Goal: Task Accomplishment & Management: Manage account settings

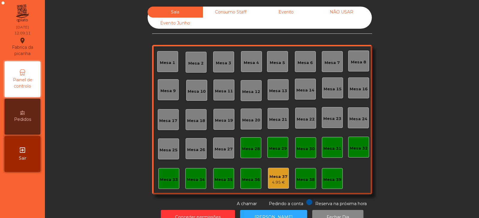
scroll to position [18, 0]
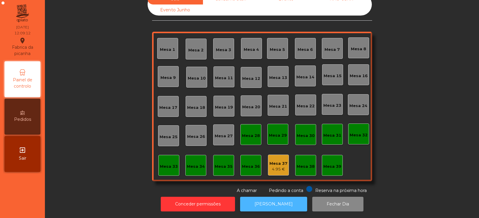
click at [262, 198] on button "[PERSON_NAME]" at bounding box center [273, 204] width 67 height 15
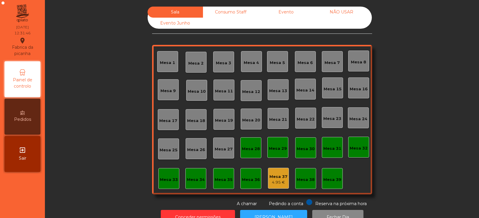
click at [196, 88] on div "Mesa 10" at bounding box center [197, 90] width 18 height 8
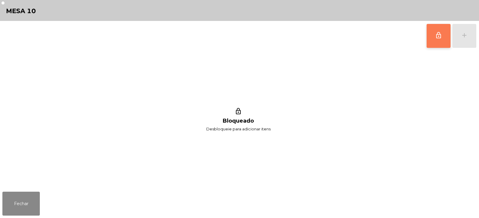
click at [438, 38] on span "lock_outline" at bounding box center [438, 35] width 7 height 7
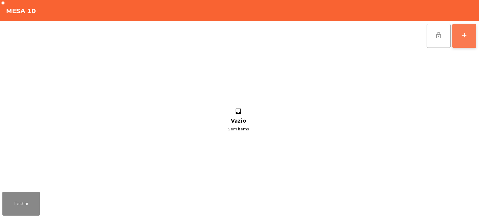
click at [464, 41] on button "add" at bounding box center [464, 36] width 24 height 24
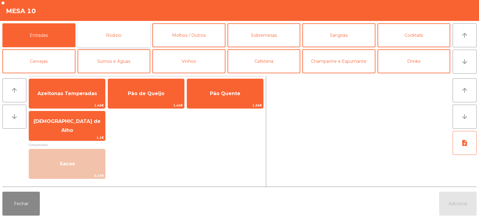
click at [129, 34] on button "Rodizio" at bounding box center [113, 35] width 73 height 24
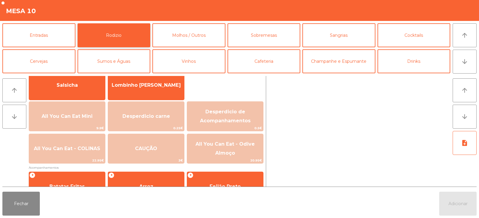
scroll to position [48, 0]
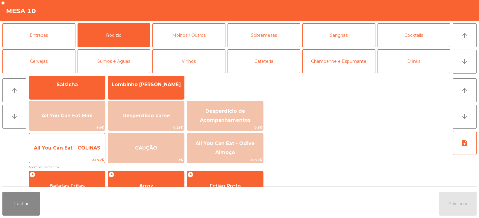
click at [87, 153] on span "All You Can Eat - COLINAS" at bounding box center [67, 148] width 76 height 16
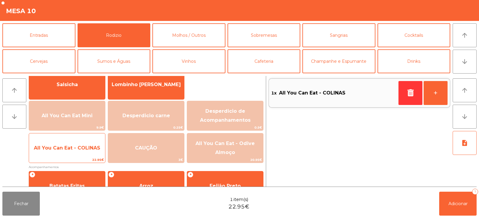
click at [80, 152] on span "All You Can Eat - COLINAS" at bounding box center [67, 148] width 76 height 16
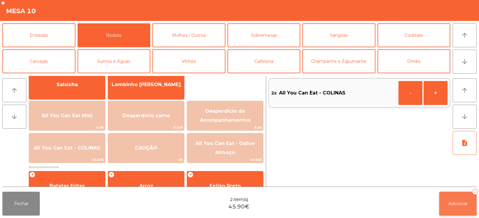
click at [456, 205] on span "Adicionar" at bounding box center [457, 203] width 19 height 5
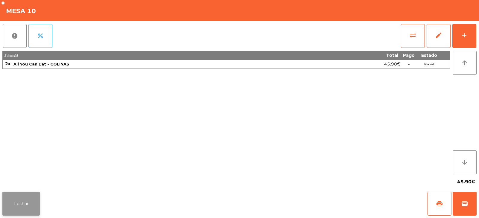
click at [25, 200] on button "Fechar" at bounding box center [20, 204] width 37 height 24
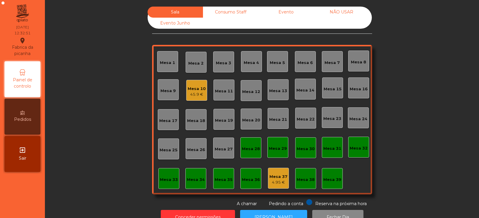
click at [196, 90] on div "Mesa 10" at bounding box center [197, 89] width 18 height 6
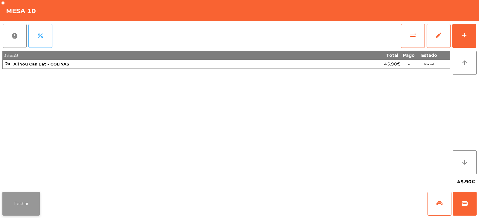
click at [25, 202] on button "Fechar" at bounding box center [20, 204] width 37 height 24
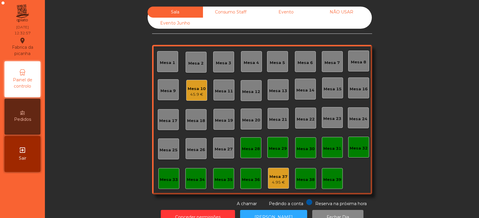
click at [193, 69] on div "Mesa 2" at bounding box center [195, 62] width 21 height 21
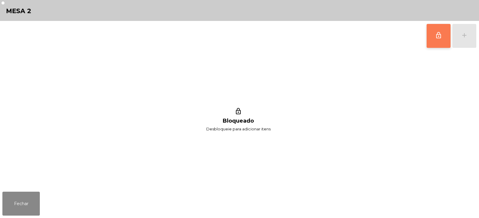
click at [438, 44] on button "lock_outline" at bounding box center [438, 36] width 24 height 24
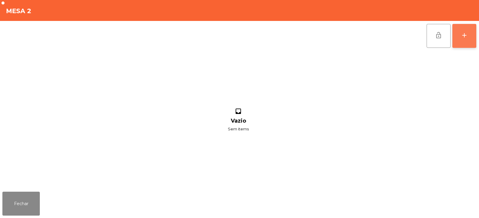
click at [470, 38] on button "add" at bounding box center [464, 36] width 24 height 24
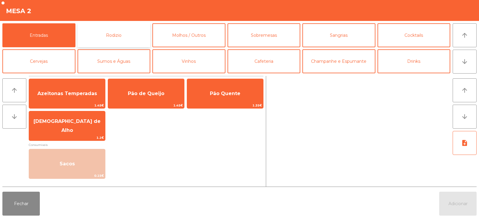
click at [124, 33] on button "Rodizio" at bounding box center [113, 35] width 73 height 24
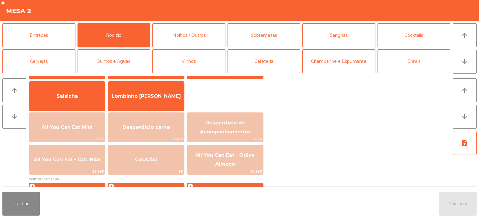
scroll to position [0, 0]
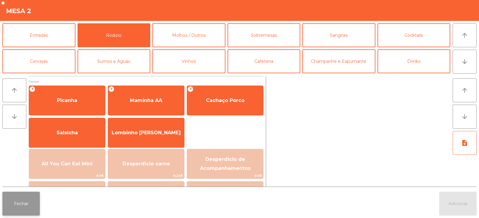
click at [21, 199] on button "Fechar" at bounding box center [20, 204] width 37 height 24
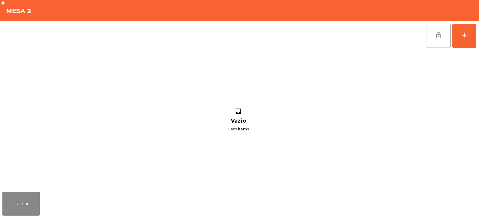
click at [437, 34] on span "lock_open" at bounding box center [438, 35] width 7 height 7
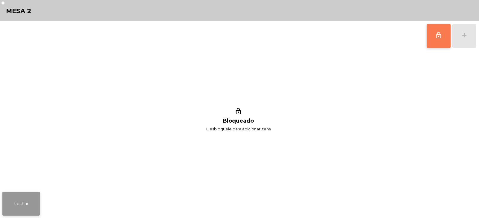
click at [16, 203] on button "Fechar" at bounding box center [20, 204] width 37 height 24
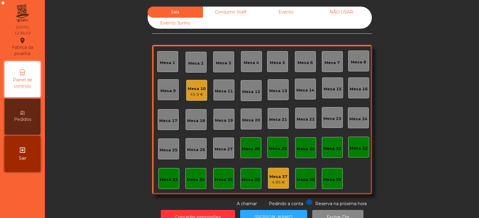
click at [328, 175] on div "Mesa 39" at bounding box center [332, 178] width 18 height 8
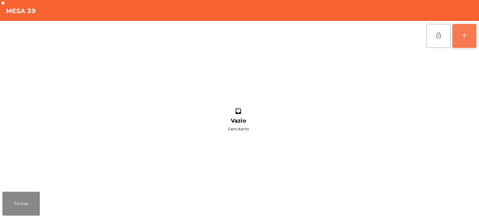
click at [467, 42] on button "add" at bounding box center [464, 36] width 24 height 24
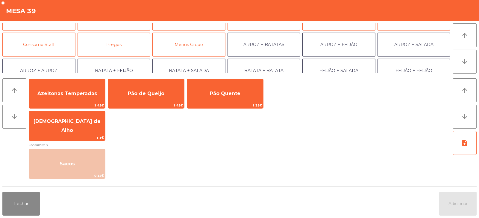
scroll to position [43, 0]
click at [44, 42] on button "Consumo Staff" at bounding box center [38, 45] width 73 height 24
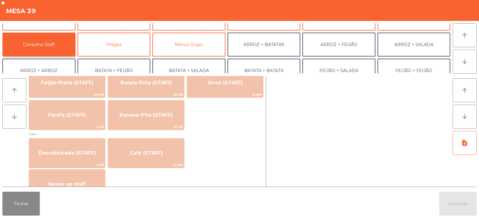
scroll to position [294, 0]
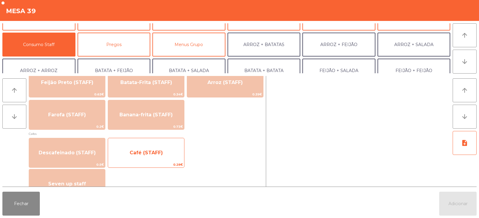
click at [141, 154] on span "Café (STAFF)" at bounding box center [146, 153] width 33 height 6
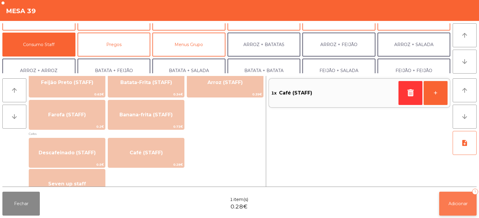
click at [452, 201] on span "Adicionar" at bounding box center [457, 203] width 19 height 5
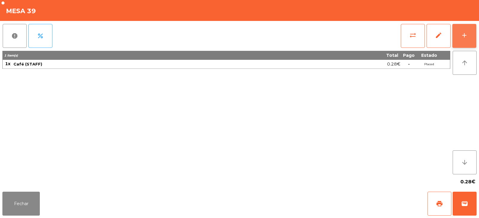
click at [458, 39] on button "add" at bounding box center [464, 36] width 24 height 24
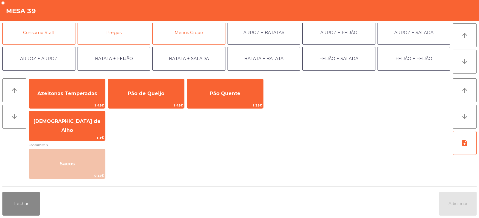
scroll to position [54, 0]
click at [49, 36] on button "Consumo Staff" at bounding box center [38, 33] width 73 height 24
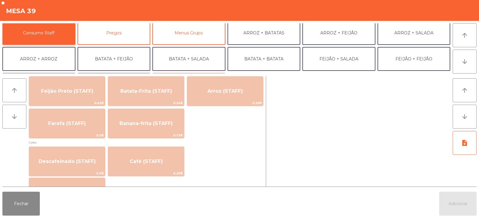
scroll to position [287, 0]
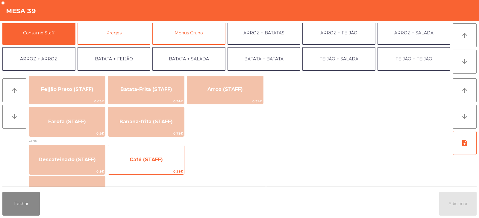
click at [132, 166] on span "Café (STAFF)" at bounding box center [146, 160] width 76 height 16
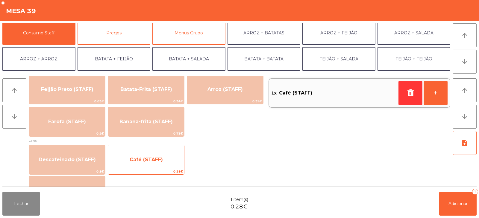
click at [128, 157] on span "Café (STAFF)" at bounding box center [146, 160] width 76 height 16
click at [132, 155] on span "Café (STAFF)" at bounding box center [146, 160] width 76 height 16
click at [135, 155] on span "Café (STAFF)" at bounding box center [146, 160] width 76 height 16
click at [135, 156] on span "Café (STAFF)" at bounding box center [146, 160] width 76 height 16
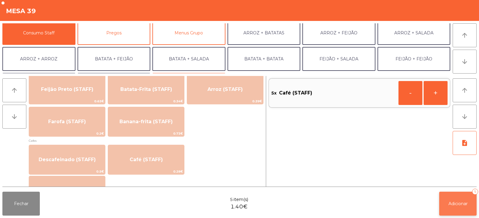
click at [454, 207] on button "Adicionar 5" at bounding box center [457, 204] width 37 height 24
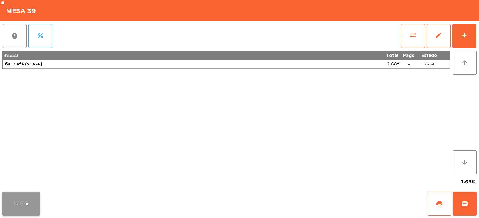
click at [22, 203] on button "Fechar" at bounding box center [20, 204] width 37 height 24
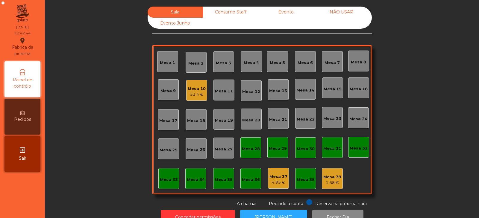
click at [229, 13] on div "Consumo Staff" at bounding box center [230, 12] width 55 height 11
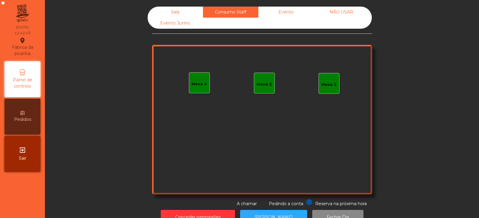
click at [177, 11] on div "Sala" at bounding box center [175, 12] width 55 height 11
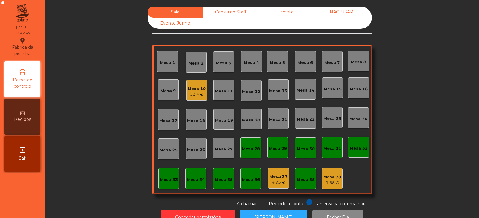
click at [338, 178] on div "Mesa 39" at bounding box center [332, 177] width 18 height 6
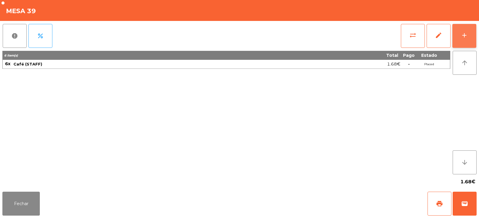
click at [462, 36] on div "add" at bounding box center [463, 35] width 7 height 7
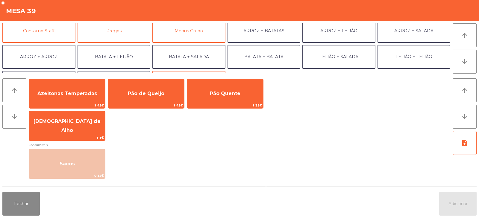
scroll to position [56, 0]
click at [60, 33] on button "Consumo Staff" at bounding box center [38, 31] width 73 height 24
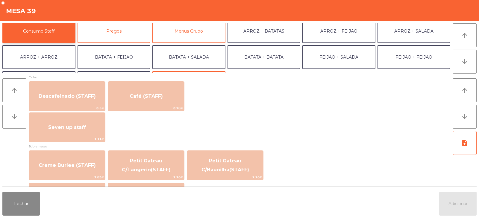
scroll to position [350, 0]
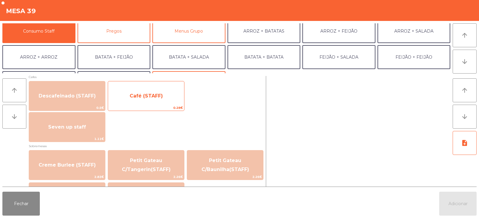
click at [172, 96] on span "Café (STAFF)" at bounding box center [146, 96] width 76 height 16
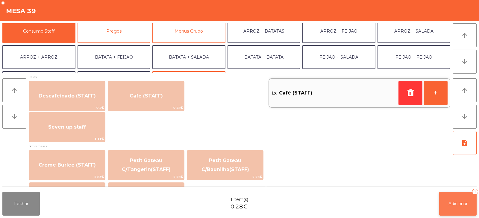
click at [453, 203] on span "Adicionar" at bounding box center [457, 203] width 19 height 5
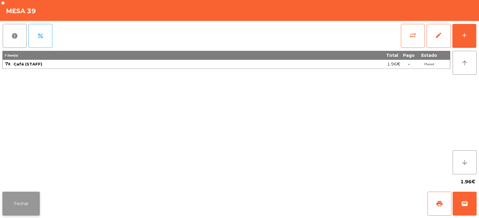
click at [21, 204] on button "Fechar" at bounding box center [20, 204] width 37 height 24
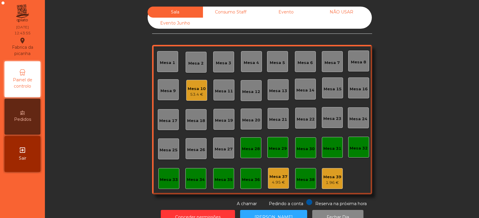
click at [274, 64] on div "Mesa 5" at bounding box center [277, 63] width 15 height 6
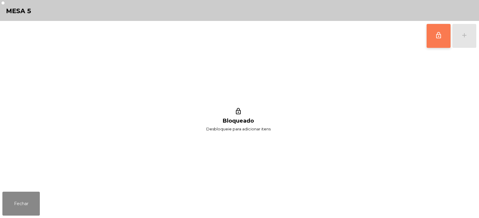
click at [438, 39] on button "lock_outline" at bounding box center [438, 36] width 24 height 24
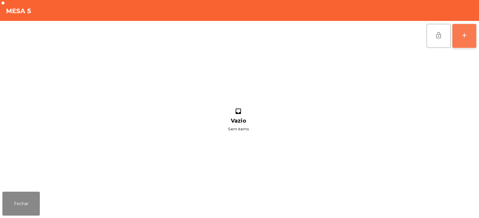
click at [465, 38] on div "add" at bounding box center [463, 35] width 7 height 7
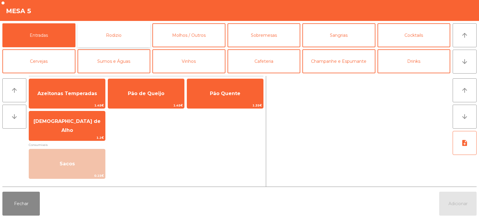
click at [126, 37] on button "Rodizio" at bounding box center [113, 35] width 73 height 24
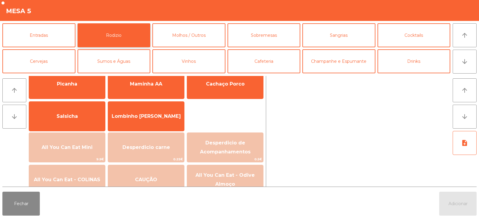
scroll to position [40, 0]
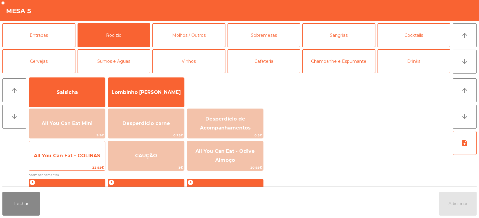
click at [82, 158] on span "All You Can Eat - COLINAS" at bounding box center [67, 156] width 66 height 6
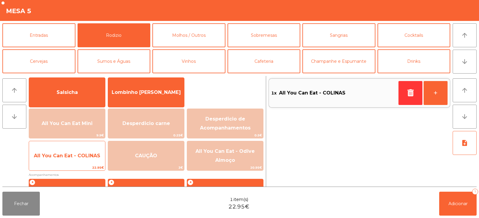
click at [82, 159] on span "All You Can Eat - COLINAS" at bounding box center [67, 156] width 76 height 16
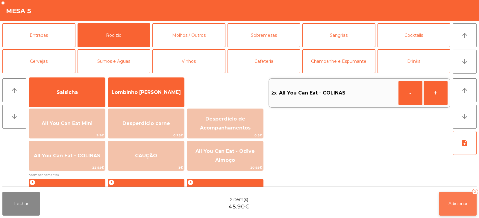
click at [465, 208] on button "Adicionar 2" at bounding box center [457, 204] width 37 height 24
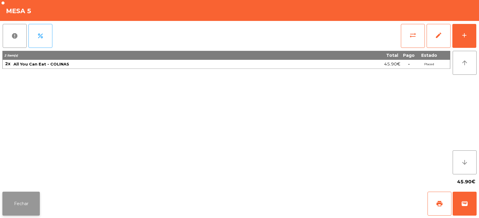
click at [22, 214] on button "Fechar" at bounding box center [20, 204] width 37 height 24
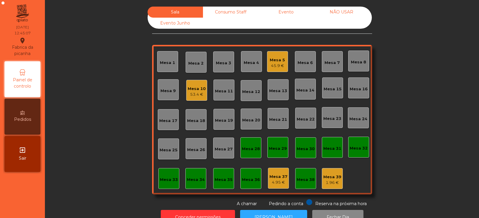
click at [203, 86] on div "Mesa 10" at bounding box center [197, 89] width 18 height 6
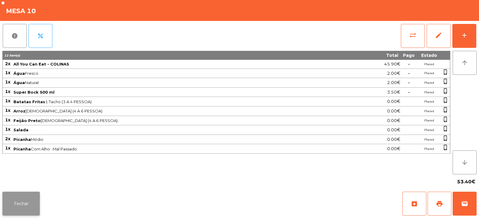
click at [24, 199] on button "Fechar" at bounding box center [20, 204] width 37 height 24
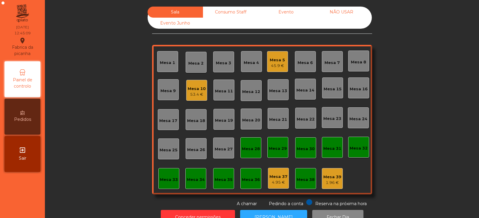
click at [274, 62] on div "Mesa 5" at bounding box center [277, 60] width 15 height 6
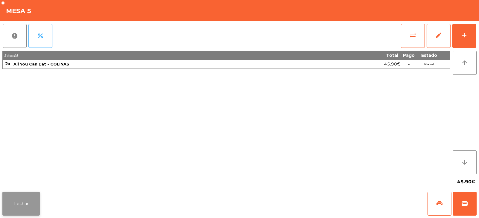
click at [19, 202] on button "Fechar" at bounding box center [20, 204] width 37 height 24
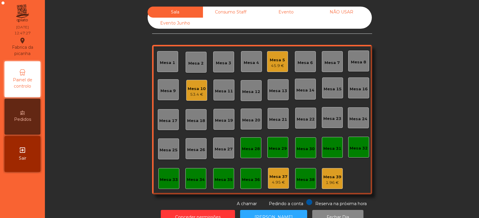
scroll to position [18, 0]
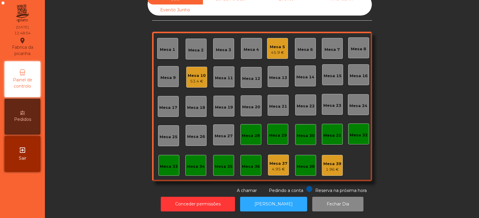
click at [277, 75] on div "Mesa 13" at bounding box center [278, 78] width 18 height 6
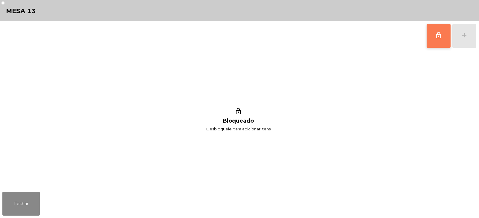
click at [438, 38] on span "lock_outline" at bounding box center [438, 35] width 7 height 7
click at [463, 36] on div "lock_outline add" at bounding box center [451, 36] width 50 height 30
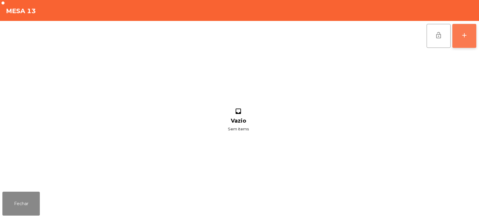
click at [464, 42] on button "add" at bounding box center [464, 36] width 24 height 24
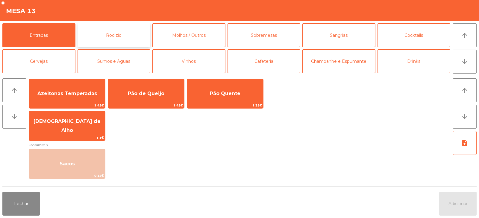
click at [125, 34] on button "Rodizio" at bounding box center [113, 35] width 73 height 24
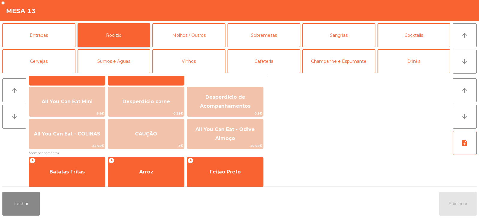
scroll to position [64, 0]
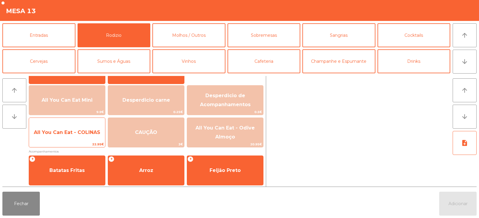
click at [87, 136] on span "All You Can Eat - COLINAS" at bounding box center [67, 132] width 76 height 16
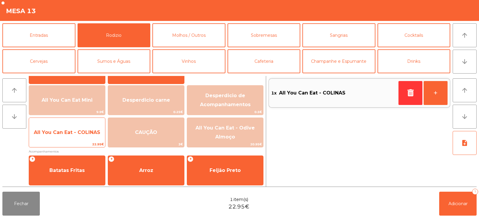
click at [87, 137] on span "All You Can Eat - COLINAS" at bounding box center [67, 132] width 76 height 16
click at [83, 138] on span "All You Can Eat - COLINAS" at bounding box center [67, 132] width 76 height 16
click at [84, 139] on span "All You Can Eat - COLINAS" at bounding box center [67, 132] width 76 height 16
click at [82, 140] on span "All You Can Eat - COLINAS" at bounding box center [67, 132] width 76 height 16
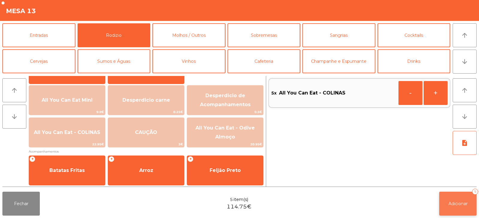
click at [452, 203] on span "Adicionar" at bounding box center [457, 203] width 19 height 5
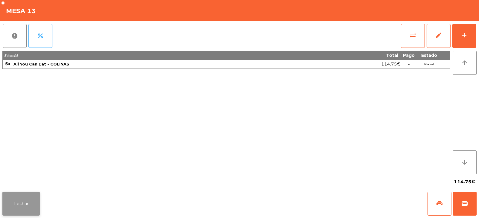
click at [25, 197] on button "Fechar" at bounding box center [20, 204] width 37 height 24
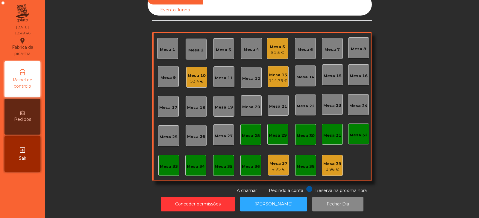
click at [273, 78] on div "114.75 €" at bounding box center [278, 81] width 19 height 6
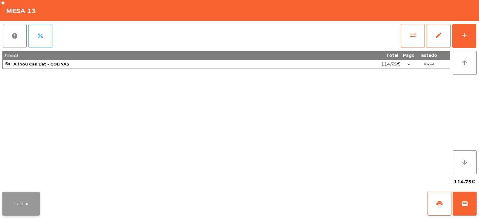
click at [31, 201] on button "Fechar" at bounding box center [20, 204] width 37 height 24
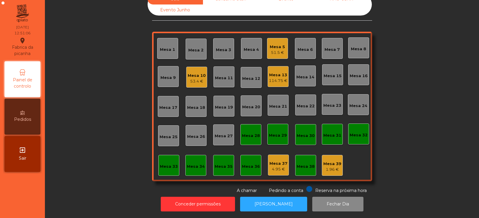
click at [220, 75] on div "Mesa 11" at bounding box center [224, 78] width 18 height 6
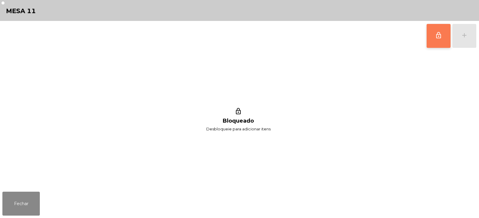
click at [440, 35] on span "lock_outline" at bounding box center [438, 35] width 7 height 7
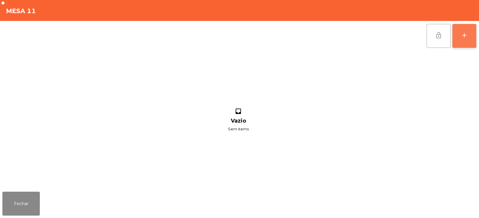
click at [466, 36] on div "add" at bounding box center [463, 35] width 7 height 7
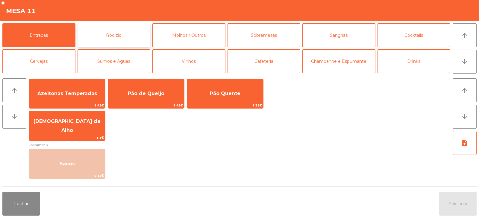
click at [124, 37] on button "Rodizio" at bounding box center [113, 35] width 73 height 24
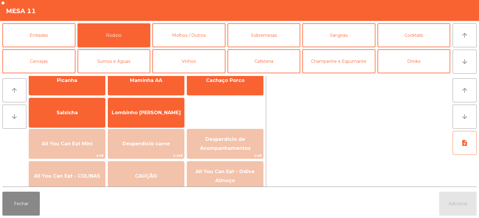
scroll to position [44, 0]
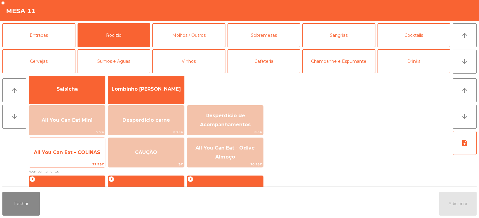
click at [83, 157] on span "All You Can Eat - COLINAS" at bounding box center [67, 153] width 76 height 16
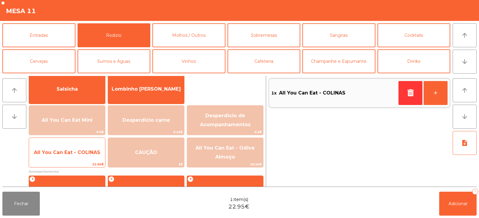
click at [84, 157] on span "All You Can Eat - COLINAS" at bounding box center [67, 153] width 76 height 16
click at [83, 156] on span "All You Can Eat - COLINAS" at bounding box center [67, 153] width 76 height 16
click at [79, 154] on span "All You Can Eat - COLINAS" at bounding box center [67, 153] width 66 height 6
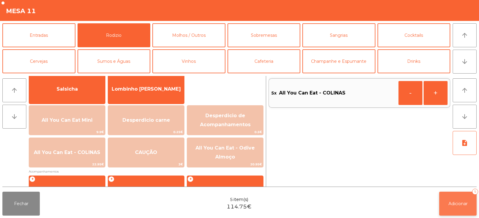
click at [457, 209] on button "Adicionar 5" at bounding box center [457, 204] width 37 height 24
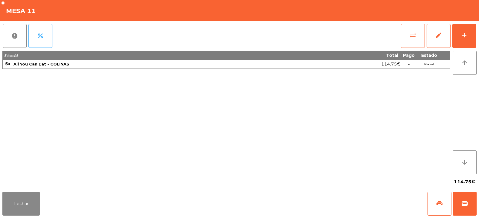
click at [412, 27] on button "sync_alt" at bounding box center [413, 36] width 24 height 24
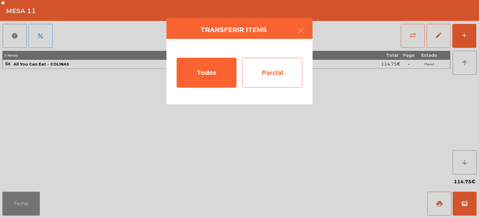
click at [276, 80] on div "Parcial" at bounding box center [272, 73] width 60 height 30
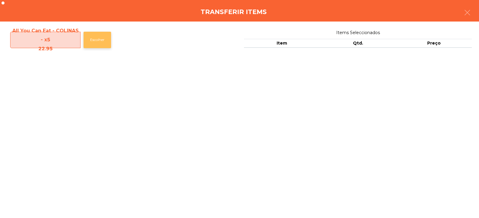
click at [99, 45] on button "Escolher" at bounding box center [97, 40] width 28 height 16
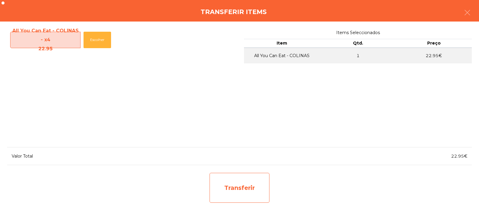
click at [245, 188] on div "Transferir" at bounding box center [239, 188] width 60 height 30
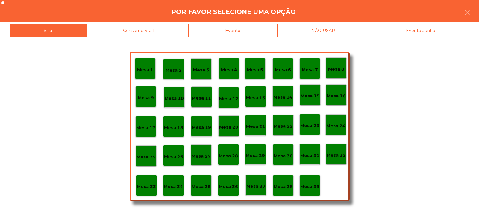
click at [237, 28] on div "Evento" at bounding box center [233, 30] width 84 height 13
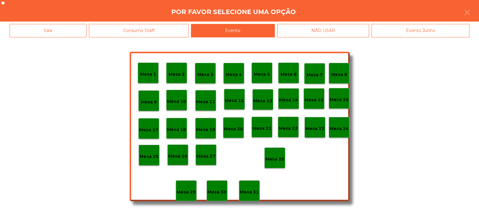
click at [275, 162] on p "Mesa 28" at bounding box center [274, 159] width 19 height 7
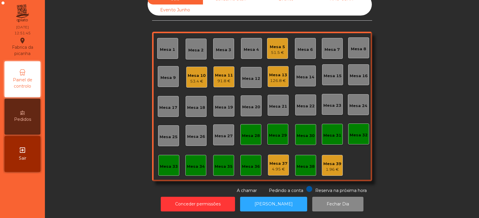
click at [225, 73] on div "Mesa 11" at bounding box center [224, 75] width 18 height 6
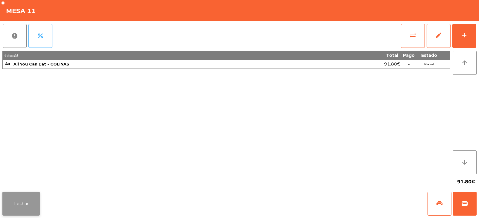
click at [13, 198] on button "Fechar" at bounding box center [20, 204] width 37 height 24
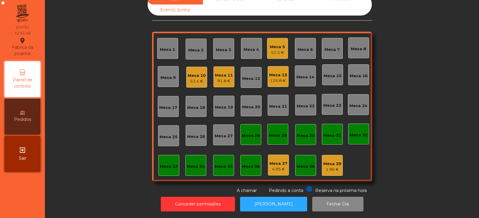
click at [226, 72] on div "Mesa 11" at bounding box center [224, 75] width 18 height 6
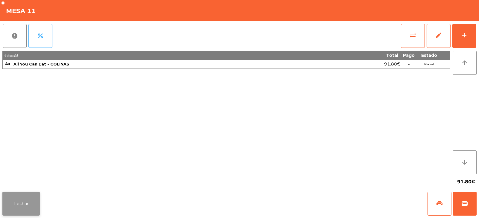
click at [26, 202] on button "Fechar" at bounding box center [20, 204] width 37 height 24
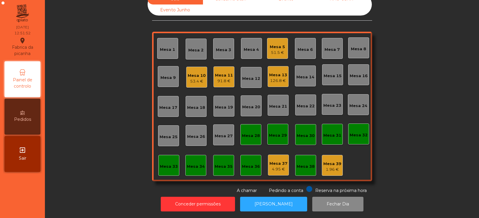
click at [221, 78] on div "91.8 €" at bounding box center [224, 81] width 18 height 6
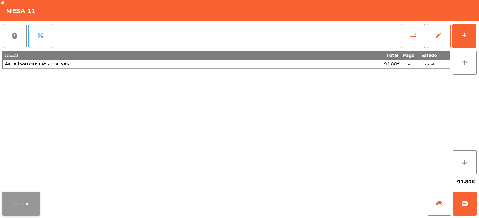
click at [26, 206] on button "Fechar" at bounding box center [20, 204] width 37 height 24
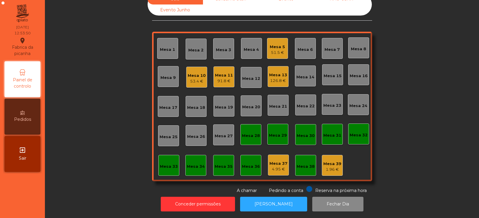
scroll to position [0, 0]
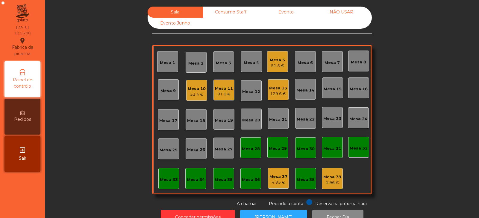
click at [355, 61] on div "Mesa 8" at bounding box center [358, 62] width 15 height 6
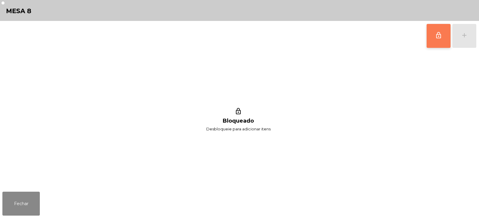
click at [440, 39] on button "lock_outline" at bounding box center [438, 36] width 24 height 24
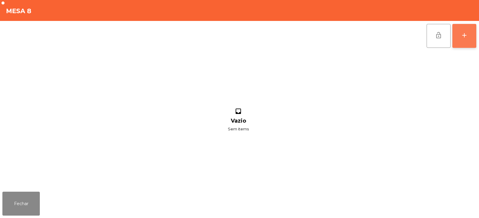
click at [462, 40] on button "add" at bounding box center [464, 36] width 24 height 24
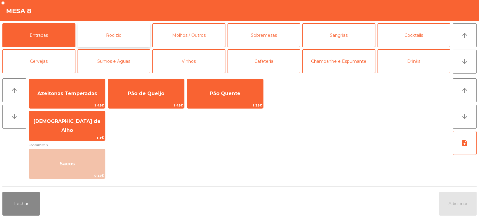
click at [123, 34] on button "Rodizio" at bounding box center [113, 35] width 73 height 24
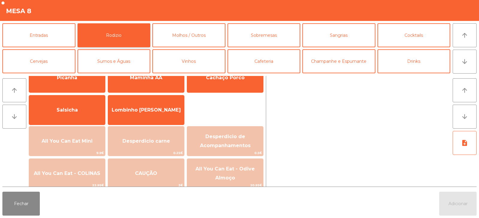
scroll to position [34, 0]
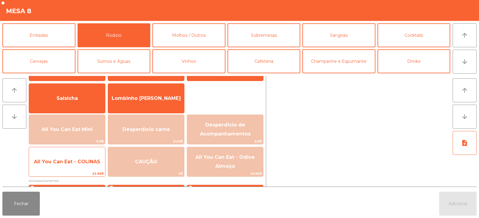
click at [82, 165] on span "All You Can Eat - COLINAS" at bounding box center [67, 162] width 76 height 16
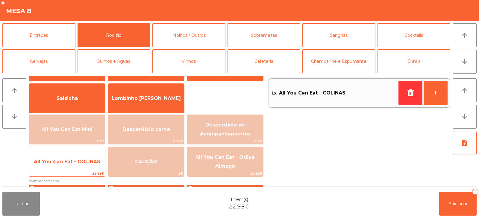
click at [82, 167] on span "All You Can Eat - COLINAS" at bounding box center [67, 162] width 76 height 16
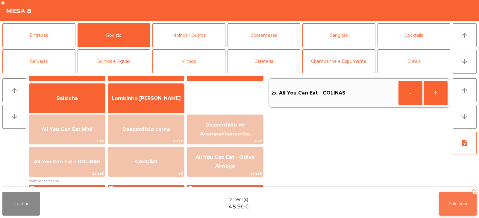
click at [460, 208] on button "Adicionar 2" at bounding box center [457, 204] width 37 height 24
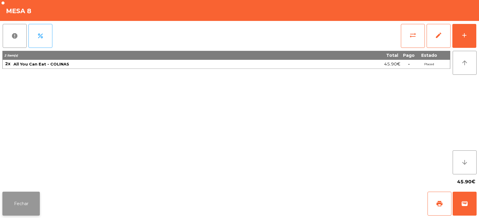
click at [36, 200] on button "Fechar" at bounding box center [20, 204] width 37 height 24
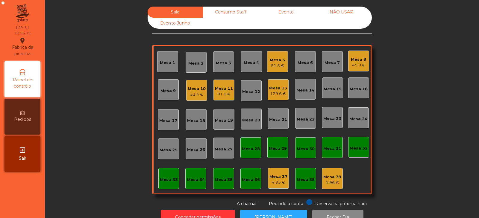
click at [279, 97] on div "Mesa 13 129.6 €" at bounding box center [277, 89] width 21 height 21
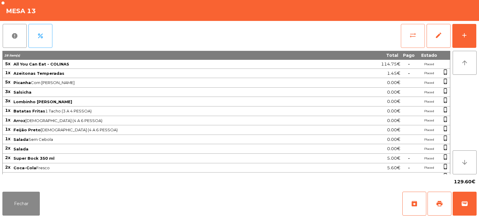
click at [416, 39] on button "sync_alt" at bounding box center [413, 36] width 24 height 24
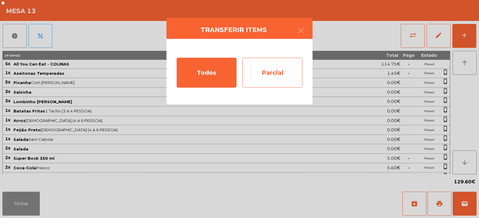
click at [280, 70] on div "Parcial" at bounding box center [272, 73] width 60 height 30
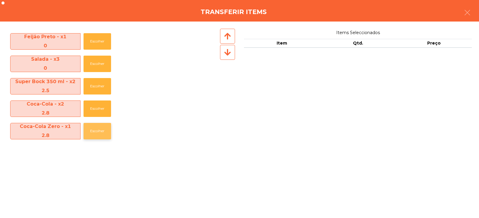
click at [95, 132] on button "Escolher" at bounding box center [97, 131] width 28 height 16
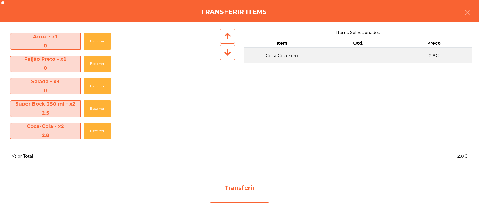
click at [228, 188] on div "Transferir" at bounding box center [239, 188] width 60 height 30
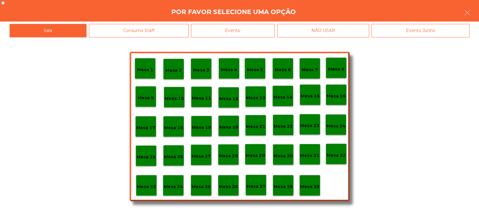
click at [254, 188] on p "Mesa 37" at bounding box center [255, 186] width 19 height 7
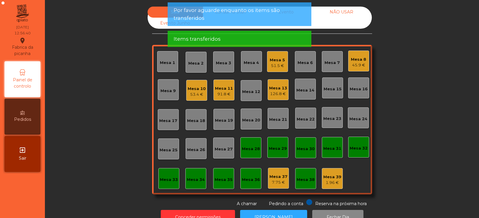
click at [282, 92] on div "126.8 €" at bounding box center [278, 94] width 18 height 6
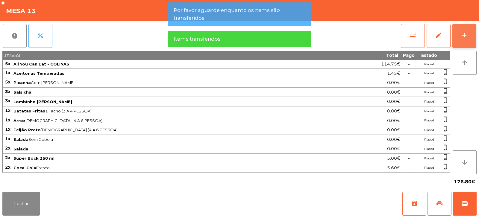
click at [461, 37] on div "add" at bounding box center [463, 35] width 7 height 7
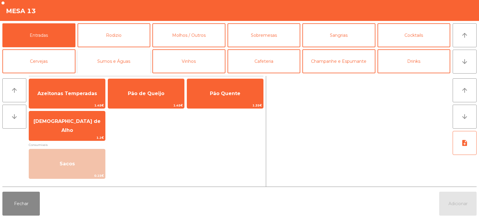
click at [101, 65] on button "Sumos e Águas" at bounding box center [113, 61] width 73 height 24
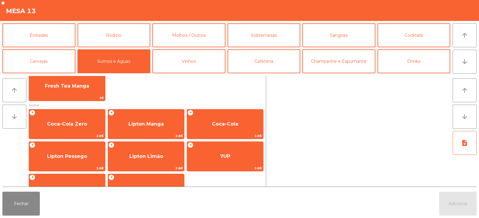
scroll to position [81, 0]
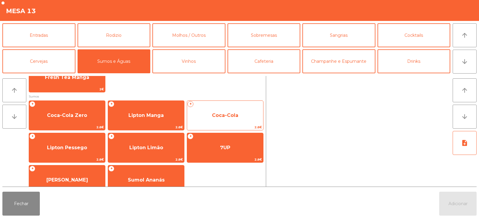
click at [214, 118] on span "Coca-Cola" at bounding box center [225, 115] width 76 height 16
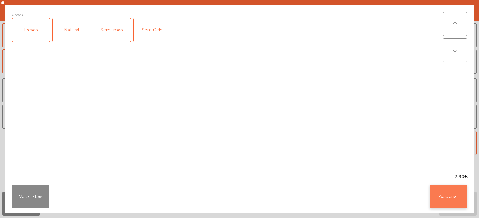
click at [445, 200] on button "Adicionar" at bounding box center [447, 197] width 37 height 24
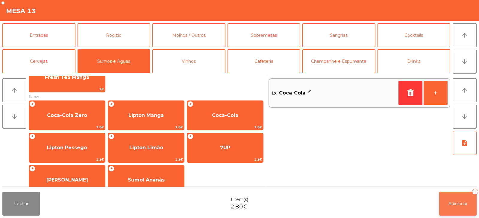
click at [461, 209] on button "Adicionar 1" at bounding box center [457, 204] width 37 height 24
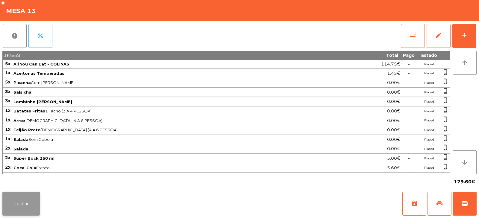
click at [25, 210] on button "Fechar" at bounding box center [20, 204] width 37 height 24
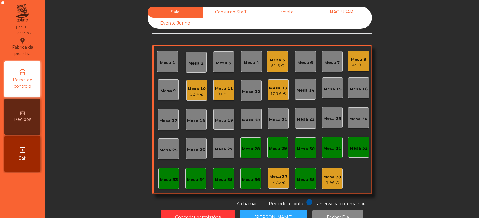
click at [332, 121] on div "Mesa 23" at bounding box center [332, 119] width 18 height 6
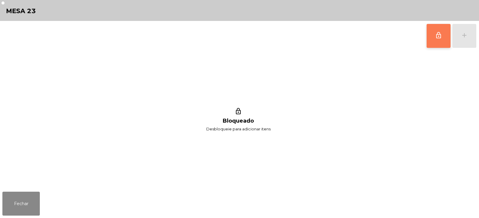
click at [436, 37] on span "lock_outline" at bounding box center [438, 35] width 7 height 7
click at [470, 40] on button "add" at bounding box center [464, 36] width 24 height 24
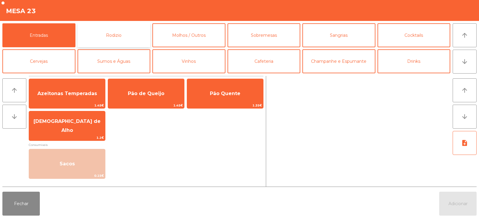
click at [128, 28] on button "Rodizio" at bounding box center [113, 35] width 73 height 24
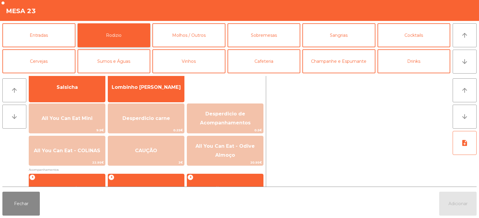
scroll to position [54, 0]
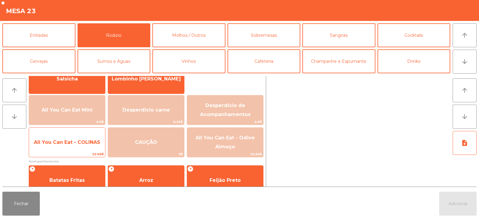
click at [89, 149] on span "All You Can Eat - COLINAS" at bounding box center [67, 142] width 76 height 16
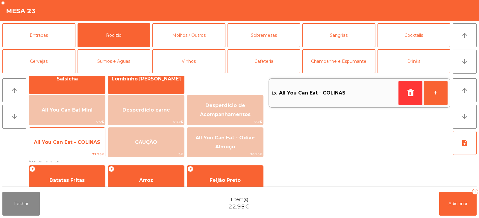
click at [89, 149] on span "All You Can Eat - COLINAS" at bounding box center [67, 142] width 76 height 16
click at [82, 147] on span "All You Can Eat - COLINAS" at bounding box center [67, 142] width 76 height 16
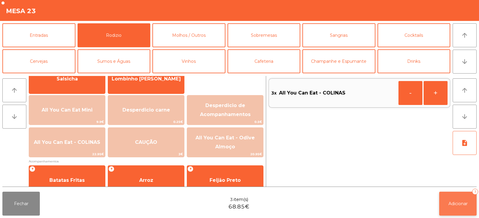
click at [456, 205] on span "Adicionar" at bounding box center [457, 203] width 19 height 5
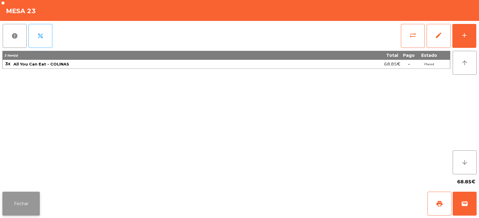
click at [23, 202] on button "Fechar" at bounding box center [20, 204] width 37 height 24
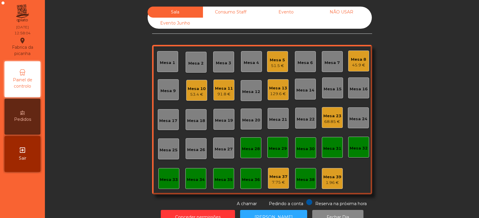
click at [170, 120] on div "Mesa 17" at bounding box center [168, 121] width 18 height 6
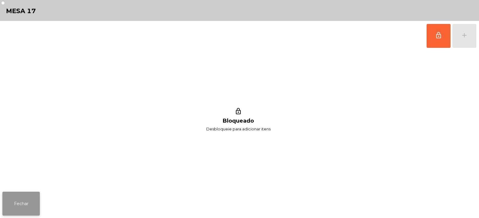
click at [37, 210] on button "Fechar" at bounding box center [20, 204] width 37 height 24
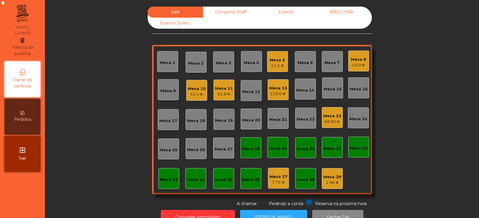
click at [196, 123] on div "Mesa 18" at bounding box center [196, 121] width 18 height 6
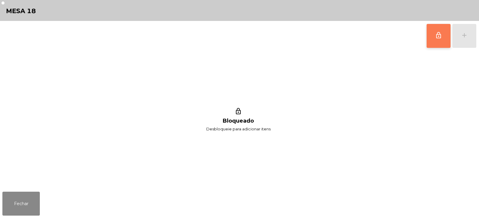
click at [439, 43] on button "lock_outline" at bounding box center [438, 36] width 24 height 24
click at [466, 37] on div "add" at bounding box center [463, 35] width 7 height 7
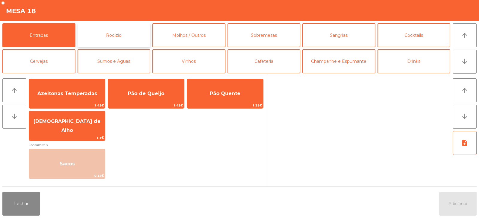
click at [117, 33] on button "Rodizio" at bounding box center [113, 35] width 73 height 24
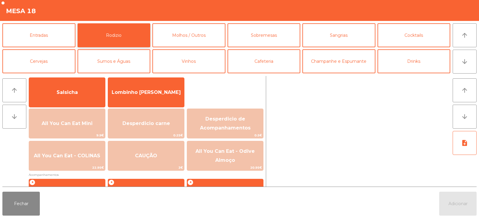
scroll to position [48, 0]
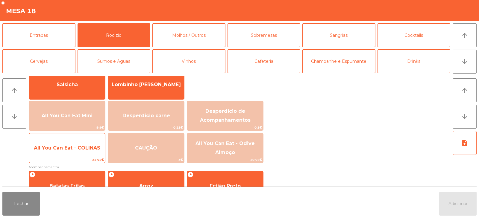
click at [82, 152] on span "All You Can Eat - COLINAS" at bounding box center [67, 148] width 76 height 16
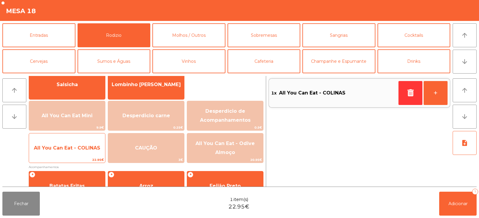
click at [86, 149] on span "All You Can Eat - COLINAS" at bounding box center [67, 148] width 66 height 6
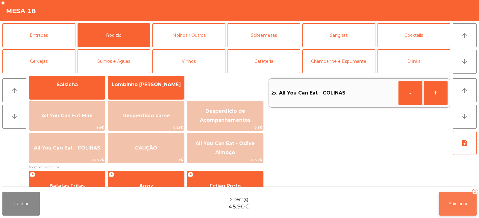
click at [458, 206] on span "Adicionar" at bounding box center [457, 203] width 19 height 5
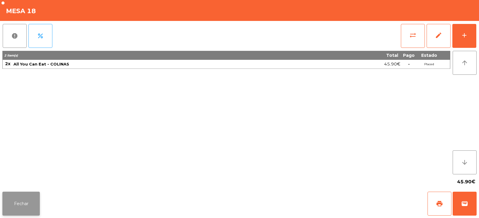
click at [21, 198] on button "Fechar" at bounding box center [20, 204] width 37 height 24
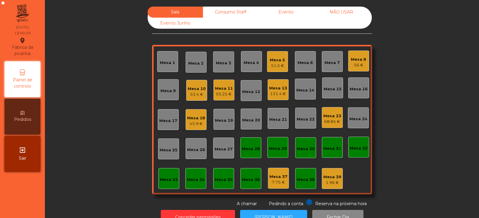
click at [326, 114] on div "Mesa 23" at bounding box center [332, 116] width 18 height 6
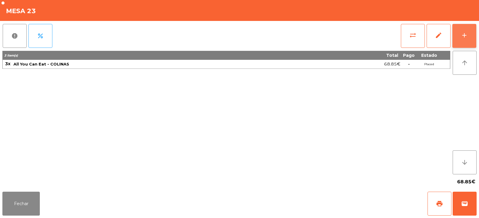
click at [460, 36] on button "add" at bounding box center [464, 36] width 24 height 24
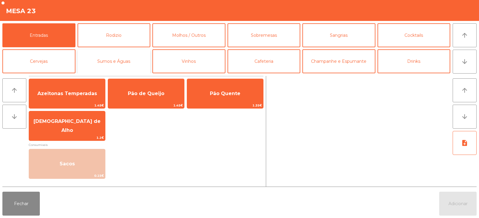
click at [93, 63] on button "Sumos e Águas" at bounding box center [113, 61] width 73 height 24
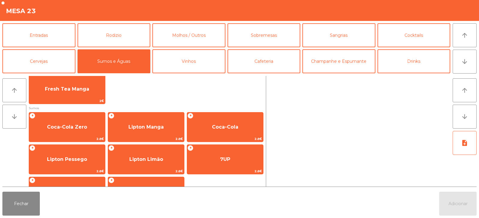
scroll to position [93, 0]
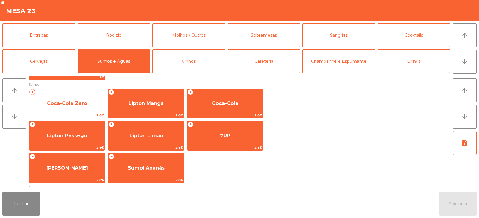
click at [62, 105] on span "Coca-Cola Zero" at bounding box center [67, 104] width 40 height 6
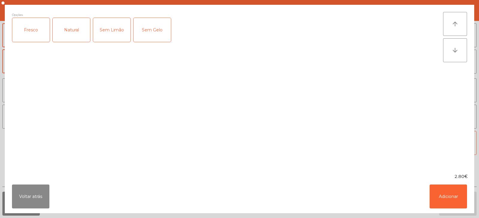
click at [49, 28] on div "Fresco" at bounding box center [30, 30] width 37 height 24
click at [142, 34] on div "Sem Gelo" at bounding box center [151, 30] width 37 height 24
click at [445, 196] on button "Adicionar" at bounding box center [447, 197] width 37 height 24
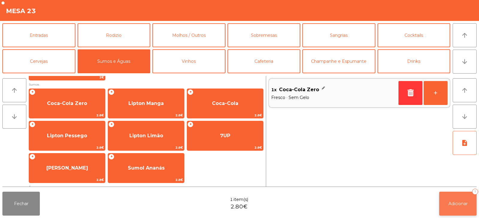
click at [461, 206] on span "Adicionar" at bounding box center [457, 203] width 19 height 5
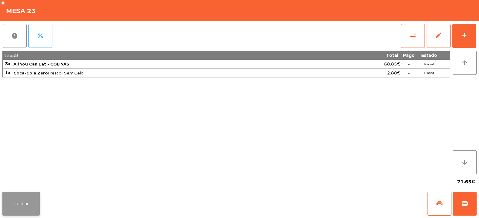
click at [32, 200] on button "Fechar" at bounding box center [20, 204] width 37 height 24
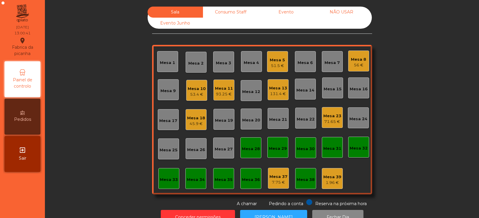
click at [353, 148] on div "Mesa 32" at bounding box center [358, 148] width 18 height 6
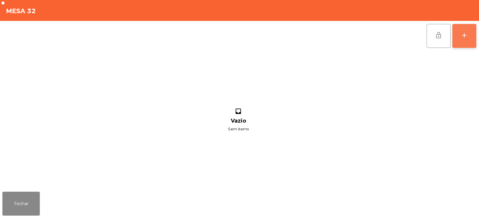
click at [465, 37] on div "add" at bounding box center [463, 35] width 7 height 7
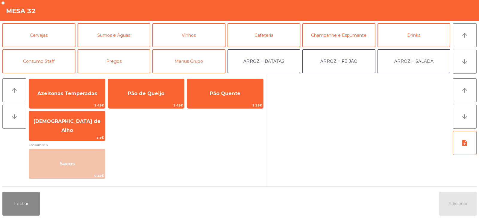
scroll to position [28, 0]
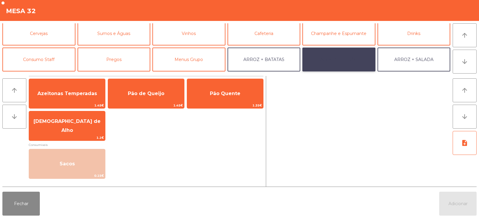
click at [347, 58] on button "ARROZ + FEIJÃO" at bounding box center [338, 60] width 73 height 24
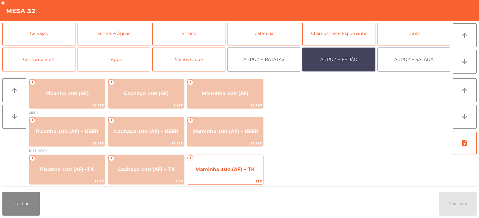
click at [232, 171] on span "Maminha 100 (AF) – TK" at bounding box center [224, 170] width 59 height 6
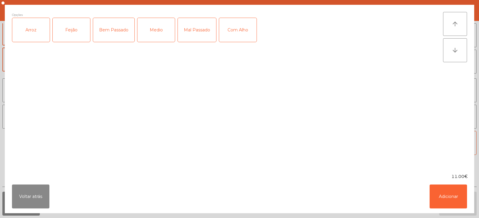
click at [41, 27] on div "Arroz" at bounding box center [30, 30] width 37 height 24
click at [62, 39] on div "Feijão" at bounding box center [71, 30] width 37 height 24
click at [153, 34] on div "Medio" at bounding box center [155, 30] width 37 height 24
click at [247, 27] on div "Com Alho" at bounding box center [237, 30] width 37 height 24
click at [444, 208] on button "Adicionar" at bounding box center [447, 197] width 37 height 24
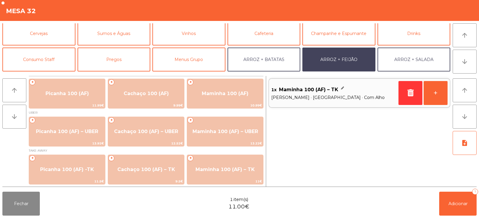
scroll to position [0, 0]
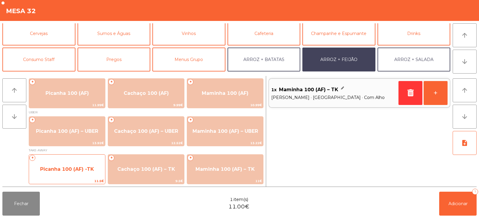
click at [89, 166] on span "Picanha 100 (AF) -TK" at bounding box center [67, 169] width 54 height 6
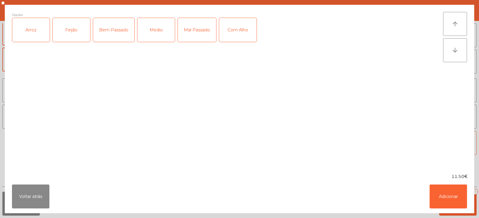
click at [37, 32] on div "Arroz" at bounding box center [30, 30] width 37 height 24
click at [72, 35] on div "Feijão" at bounding box center [71, 30] width 37 height 24
click at [159, 34] on div "Medio" at bounding box center [155, 30] width 37 height 24
click at [237, 27] on div "Com Alho" at bounding box center [237, 30] width 37 height 24
click at [457, 205] on button "Adicionar" at bounding box center [447, 197] width 37 height 24
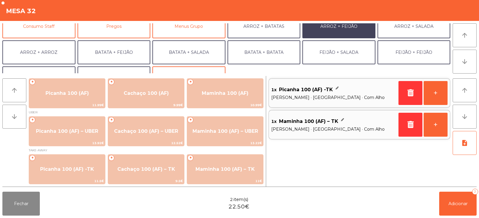
scroll to position [78, 0]
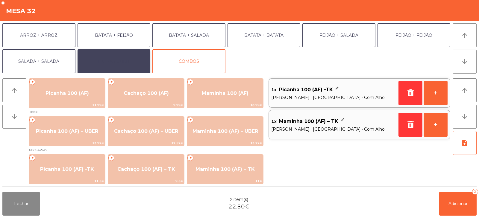
click at [138, 55] on button "EXTRAS UBER" at bounding box center [113, 61] width 73 height 24
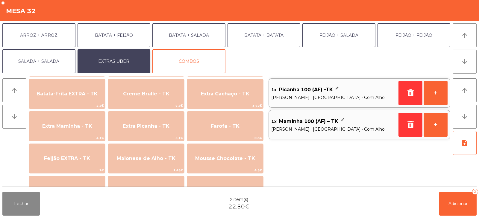
scroll to position [270, 0]
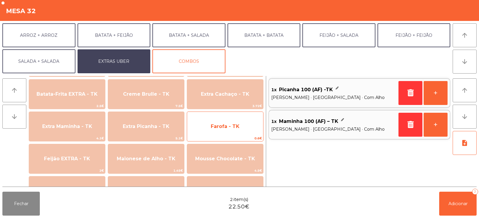
click at [235, 137] on span "0.6€" at bounding box center [225, 139] width 76 height 6
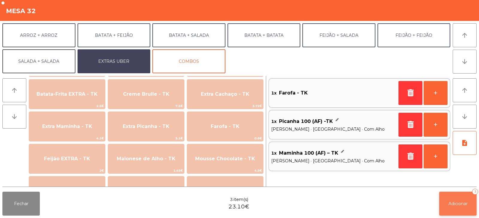
click at [460, 208] on button "Adicionar 3" at bounding box center [457, 204] width 37 height 24
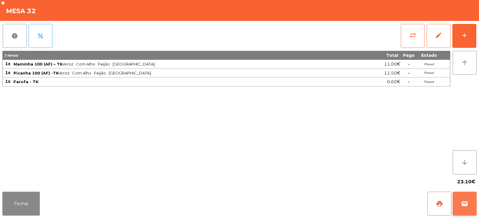
click at [464, 213] on button "wallet" at bounding box center [464, 204] width 24 height 24
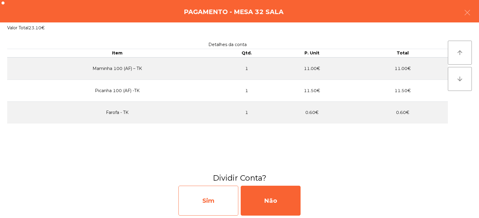
click at [222, 201] on div "Sim" at bounding box center [208, 201] width 60 height 30
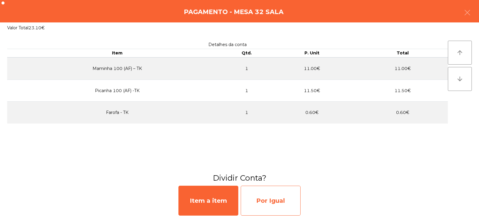
click at [275, 201] on div "Por Igual" at bounding box center [271, 201] width 60 height 30
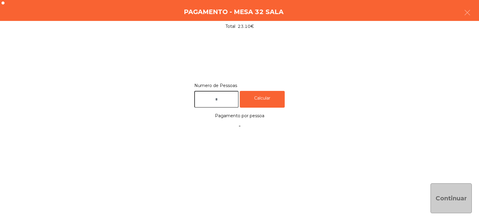
click at [232, 100] on input "text" at bounding box center [216, 99] width 44 height 17
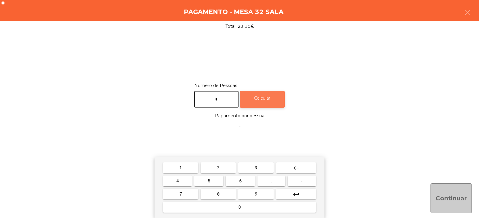
type input "*"
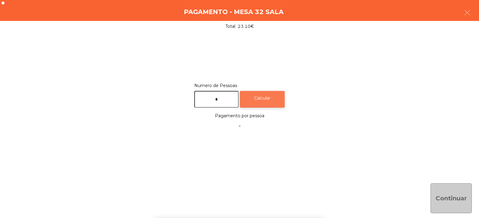
click at [270, 93] on div "Calcular" at bounding box center [262, 99] width 45 height 17
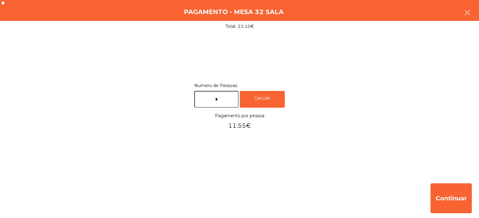
click at [468, 6] on button "button" at bounding box center [467, 13] width 17 height 18
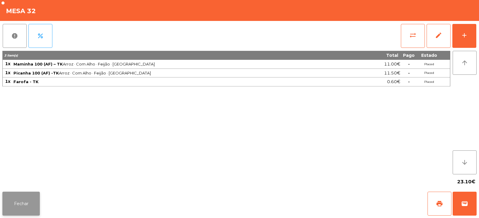
click at [25, 203] on button "Fechar" at bounding box center [20, 204] width 37 height 24
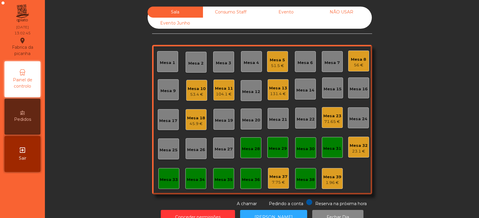
scroll to position [18, 0]
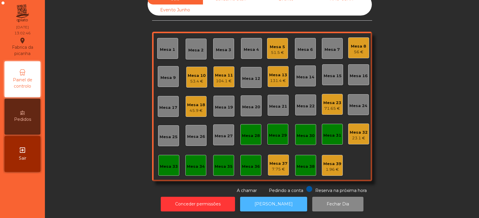
click at [253, 203] on button "[PERSON_NAME]" at bounding box center [273, 204] width 67 height 15
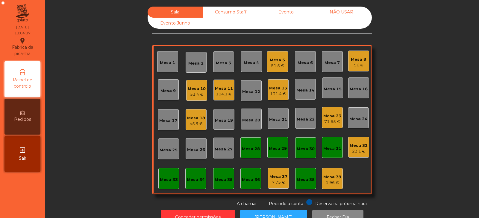
click at [225, 119] on div "Mesa 19" at bounding box center [224, 121] width 18 height 6
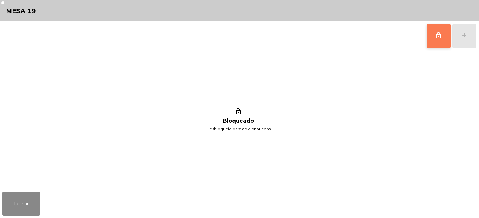
click at [434, 36] on button "lock_outline" at bounding box center [438, 36] width 24 height 24
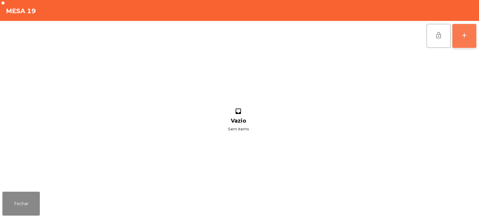
click at [469, 37] on button "add" at bounding box center [464, 36] width 24 height 24
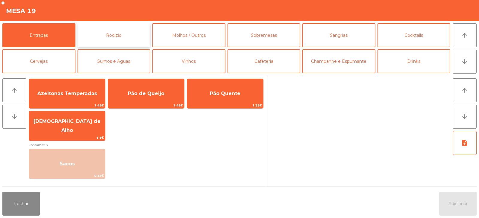
click at [122, 33] on button "Rodizio" at bounding box center [113, 35] width 73 height 24
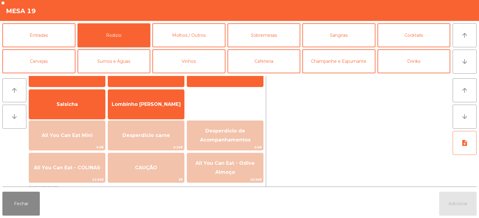
scroll to position [34, 0]
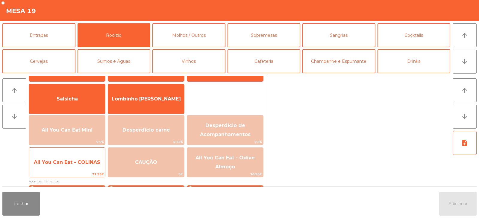
click at [90, 168] on span "All You Can Eat - COLINAS" at bounding box center [67, 162] width 76 height 16
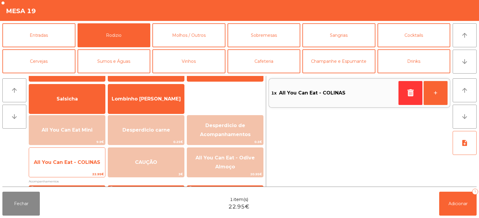
click at [91, 165] on span "All You Can Eat - COLINAS" at bounding box center [67, 162] width 76 height 16
click at [88, 159] on span "All You Can Eat - COLINAS" at bounding box center [67, 162] width 66 height 6
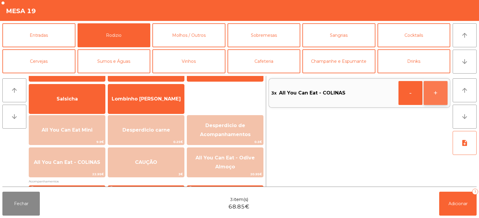
click at [431, 93] on button "+" at bounding box center [435, 93] width 24 height 24
click at [439, 94] on button "+" at bounding box center [435, 93] width 24 height 24
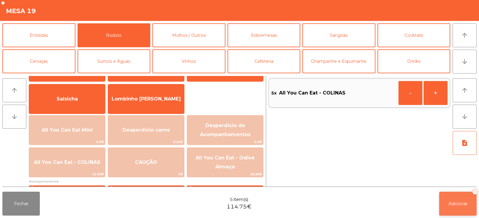
click at [448, 206] on span "Adicionar" at bounding box center [457, 203] width 19 height 5
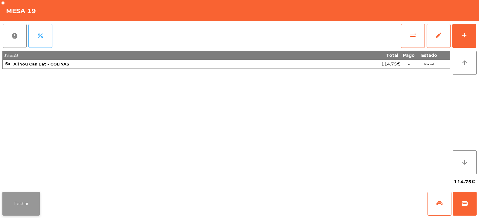
click at [24, 209] on button "Fechar" at bounding box center [20, 204] width 37 height 24
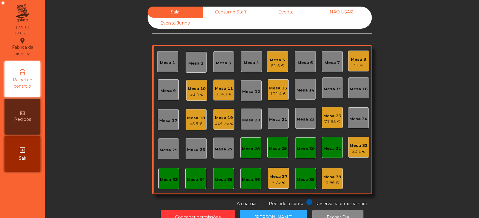
click at [299, 90] on div "Mesa 14" at bounding box center [305, 90] width 18 height 6
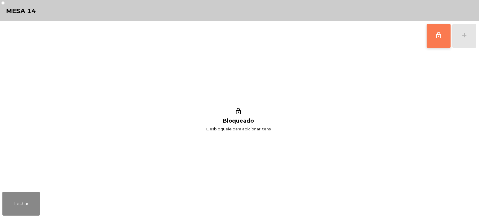
click at [429, 40] on button "lock_outline" at bounding box center [438, 36] width 24 height 24
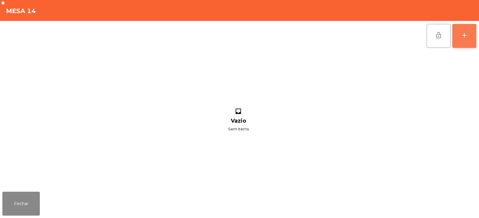
click at [463, 42] on button "add" at bounding box center [464, 36] width 24 height 24
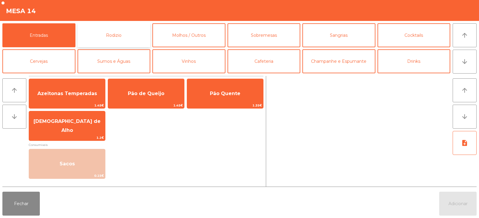
click at [99, 37] on button "Rodizio" at bounding box center [113, 35] width 73 height 24
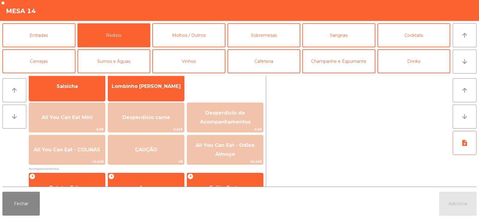
scroll to position [46, 0]
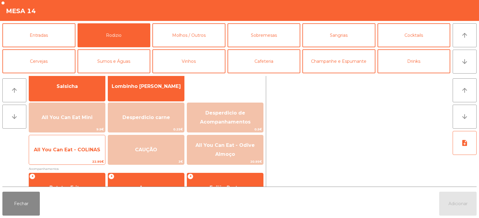
click at [81, 151] on span "All You Can Eat - COLINAS" at bounding box center [67, 150] width 66 height 6
click at [80, 152] on span "All You Can Eat - COLINAS" at bounding box center [67, 150] width 66 height 6
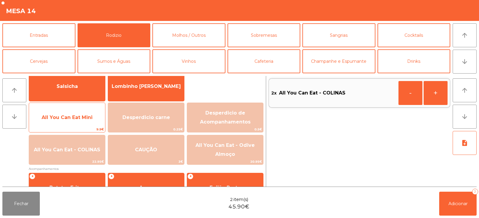
click at [76, 117] on span "All You Can Eat Mini" at bounding box center [67, 118] width 51 height 6
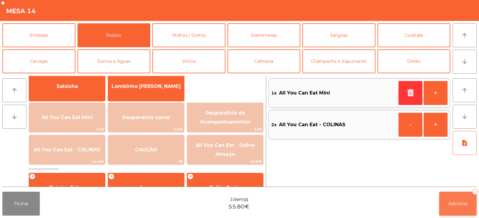
click at [454, 208] on button "Adicionar 3" at bounding box center [457, 204] width 37 height 24
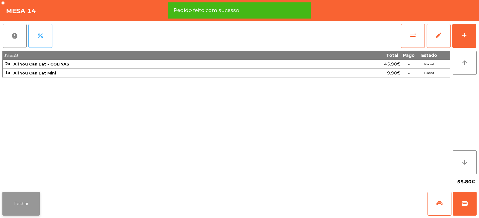
click at [14, 199] on button "Fechar" at bounding box center [20, 204] width 37 height 24
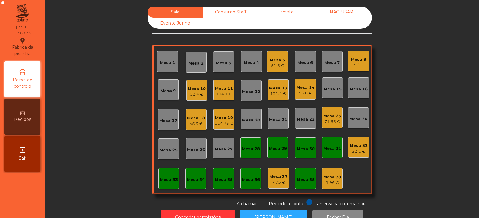
scroll to position [18, 0]
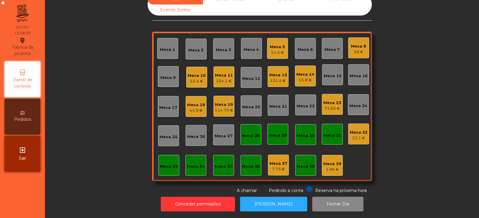
click at [358, 135] on div "23.1 €" at bounding box center [358, 138] width 18 height 6
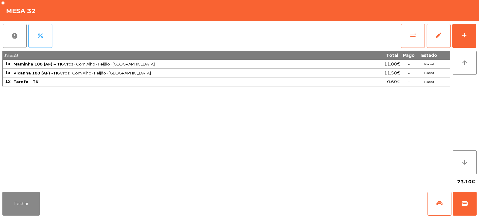
click at [410, 41] on button "sync_alt" at bounding box center [413, 36] width 24 height 24
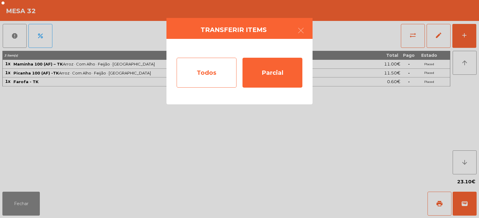
click at [222, 79] on div "Todos" at bounding box center [207, 73] width 60 height 30
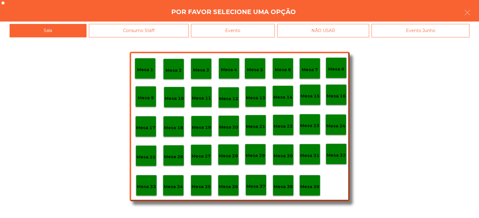
click at [232, 30] on div "Evento" at bounding box center [233, 30] width 84 height 13
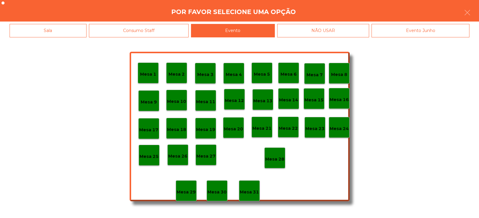
click at [276, 163] on div "Mesa 28" at bounding box center [274, 158] width 21 height 21
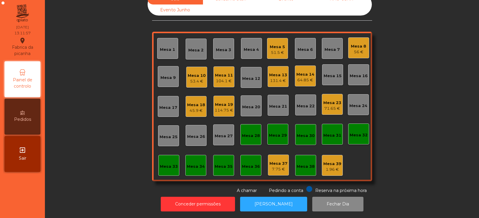
click at [230, 42] on div "Mesa 3" at bounding box center [223, 48] width 21 height 21
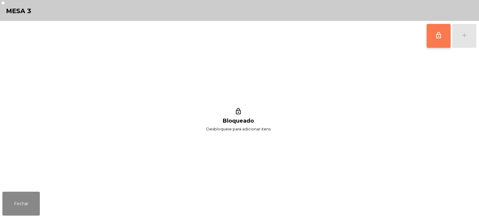
click at [430, 39] on button "lock_outline" at bounding box center [438, 36] width 24 height 24
click at [462, 42] on button "add" at bounding box center [464, 36] width 24 height 24
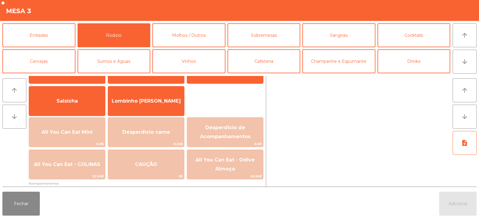
scroll to position [36, 0]
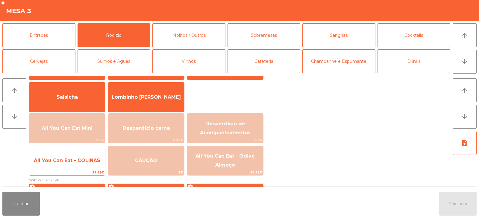
click at [74, 159] on span "All You Can Eat - COLINAS" at bounding box center [67, 161] width 66 height 6
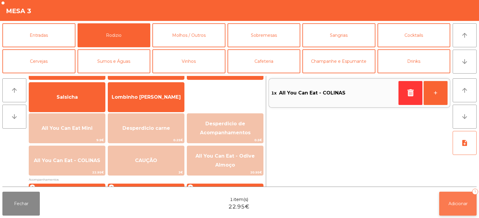
click at [449, 203] on span "Adicionar" at bounding box center [457, 203] width 19 height 5
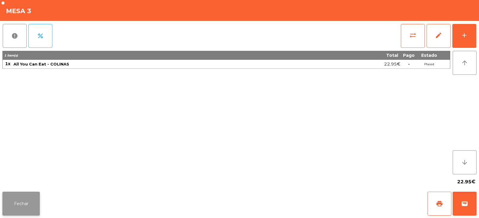
click at [21, 204] on button "Fechar" at bounding box center [20, 204] width 37 height 24
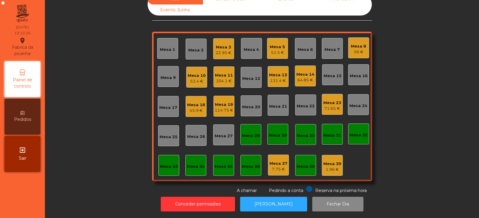
scroll to position [0, 0]
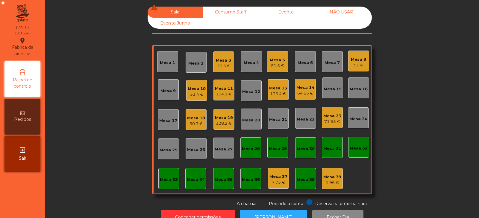
click at [226, 123] on div "128.2 €" at bounding box center [224, 124] width 18 height 6
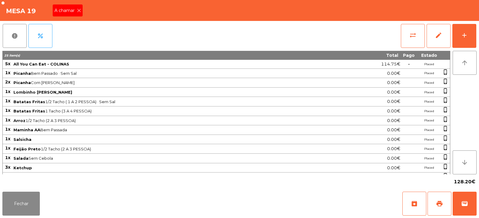
click at [79, 10] on icon at bounding box center [79, 10] width 4 height 4
click at [28, 203] on button "Fechar" at bounding box center [20, 204] width 37 height 24
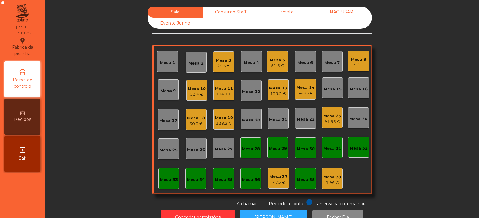
scroll to position [18, 0]
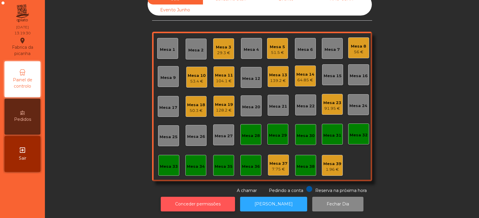
click at [213, 202] on button "Conceder permissões" at bounding box center [198, 204] width 74 height 15
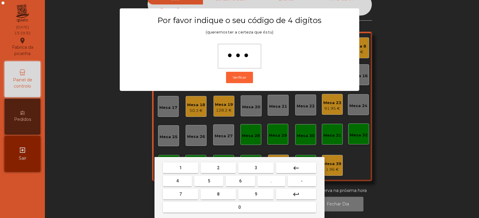
type input "****"
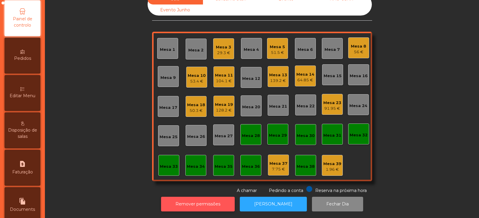
scroll to position [59, 0]
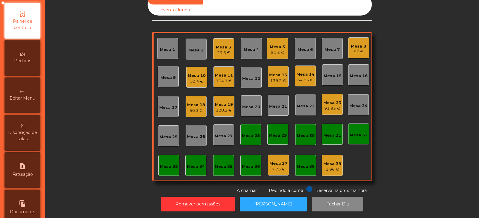
click at [23, 84] on div "Editar Menu" at bounding box center [22, 95] width 36 height 36
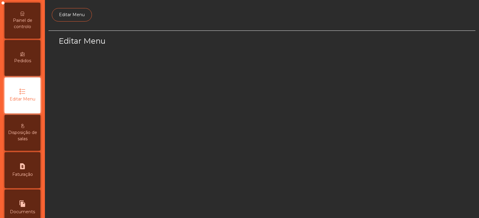
scroll to position [45, 0]
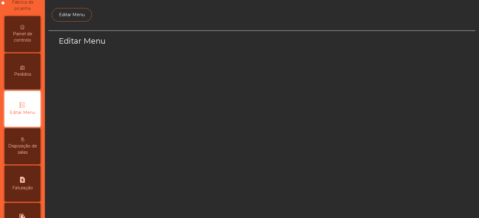
select select "*"
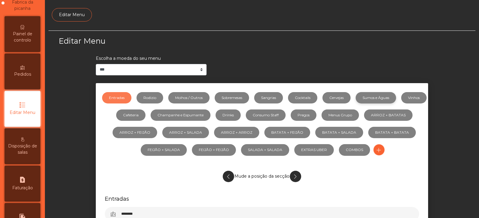
click at [388, 97] on link "Sumos e Águas" at bounding box center [375, 97] width 40 height 11
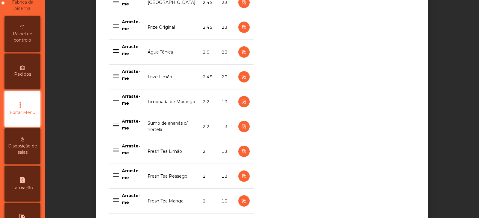
scroll to position [551, 0]
click at [240, 103] on icon "button" at bounding box center [243, 102] width 7 height 7
select select "***"
select select "**"
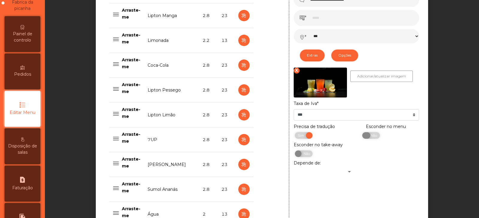
click at [369, 137] on span "Não" at bounding box center [372, 135] width 15 height 7
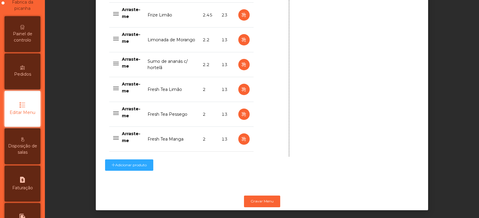
scroll to position [622, 0]
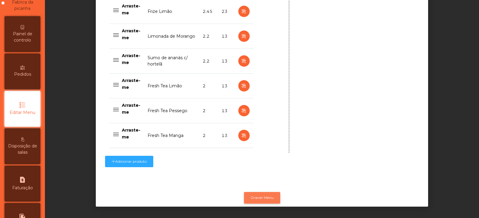
click at [266, 194] on button "Gravar Menu" at bounding box center [262, 197] width 36 height 11
click at [267, 192] on button "Gravar Menu" at bounding box center [262, 197] width 36 height 11
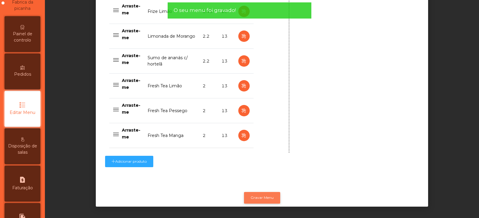
scroll to position [0, 0]
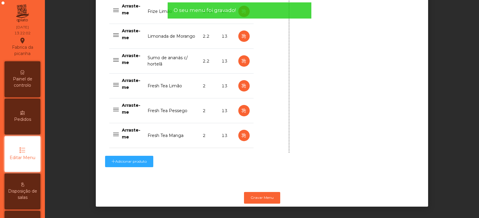
click at [22, 80] on span "Painel de controlo" at bounding box center [22, 82] width 33 height 13
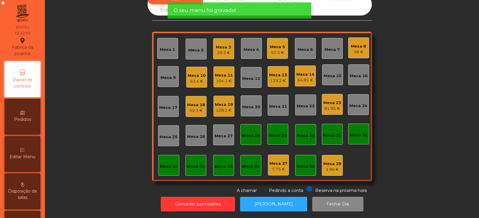
scroll to position [18, 0]
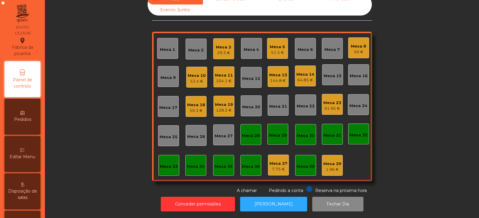
click at [216, 44] on div "Mesa 3" at bounding box center [223, 47] width 15 height 6
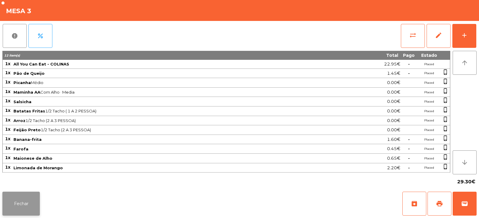
click at [31, 201] on button "Fechar" at bounding box center [20, 204] width 37 height 24
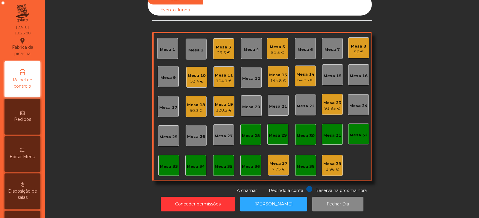
click at [285, 45] on div "Mesa 5 51.5 €" at bounding box center [277, 48] width 21 height 21
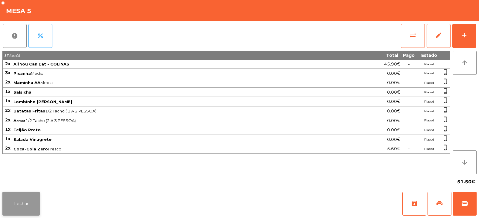
click at [27, 203] on button "Fechar" at bounding box center [20, 204] width 37 height 24
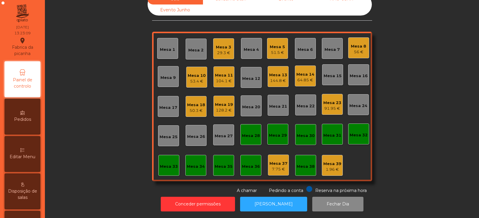
click at [361, 49] on div "56 €" at bounding box center [358, 52] width 15 height 6
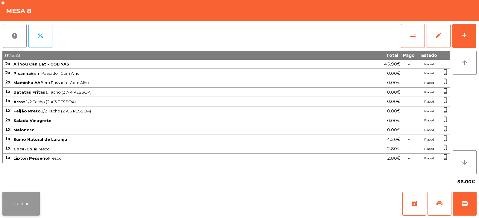
click at [35, 194] on button "Fechar" at bounding box center [20, 204] width 37 height 24
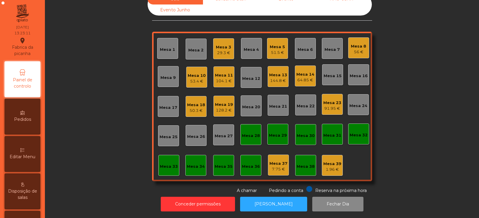
click at [202, 79] on div "53.4 €" at bounding box center [197, 81] width 18 height 6
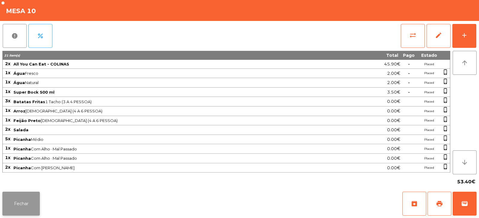
click at [31, 203] on button "Fechar" at bounding box center [20, 204] width 37 height 24
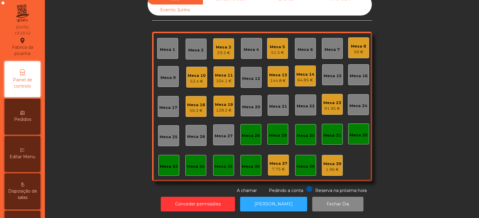
click at [228, 73] on div "Mesa 11" at bounding box center [224, 75] width 18 height 6
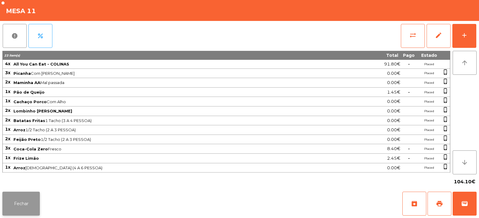
click at [24, 198] on button "Fechar" at bounding box center [20, 204] width 37 height 24
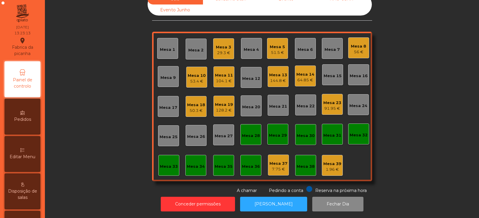
click at [283, 78] on div "144.8 €" at bounding box center [278, 81] width 18 height 6
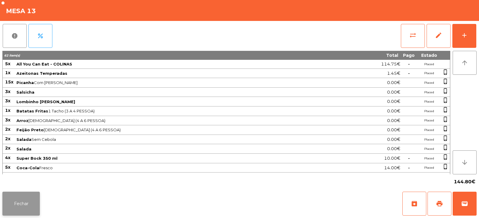
click at [37, 194] on button "Fechar" at bounding box center [20, 204] width 37 height 24
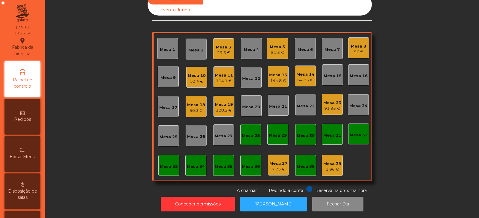
click at [301, 77] on div "64.85 €" at bounding box center [305, 80] width 18 height 6
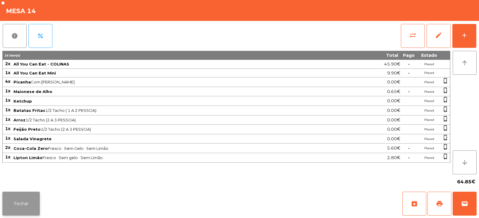
click at [22, 200] on button "Fechar" at bounding box center [20, 204] width 37 height 24
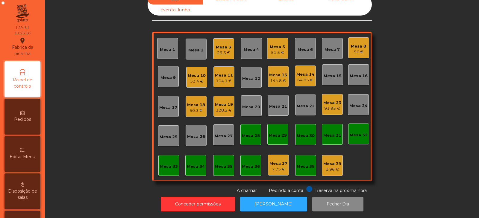
click at [202, 102] on div "Mesa 18" at bounding box center [196, 105] width 18 height 6
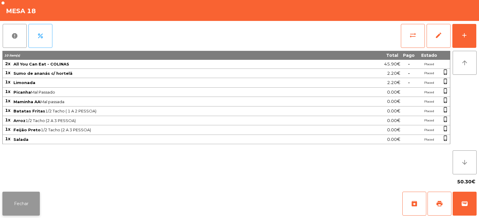
click at [28, 201] on button "Fechar" at bounding box center [20, 204] width 37 height 24
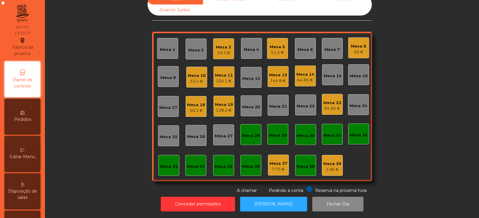
click at [222, 107] on div "128.2 €" at bounding box center [224, 110] width 18 height 6
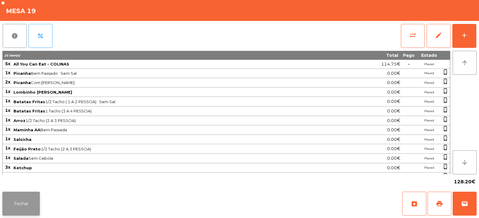
click at [36, 197] on button "Fechar" at bounding box center [20, 204] width 37 height 24
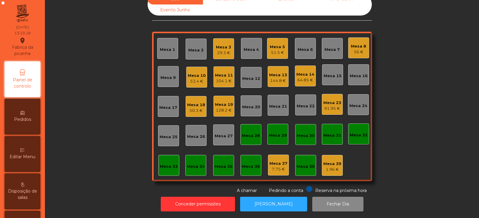
click at [332, 106] on div "91.95 €" at bounding box center [332, 109] width 18 height 6
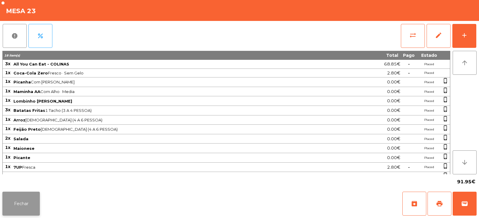
click at [31, 202] on button "Fechar" at bounding box center [20, 204] width 37 height 24
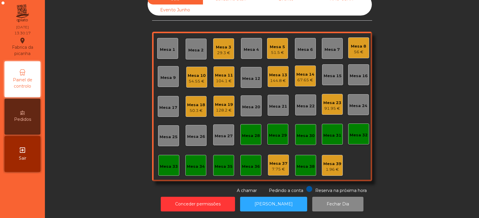
click at [169, 105] on div "Mesa 17" at bounding box center [168, 108] width 18 height 6
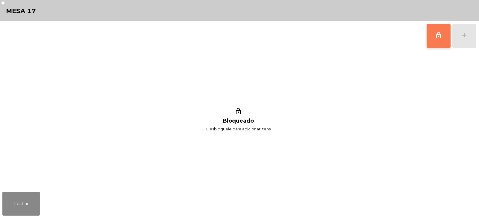
click at [440, 41] on button "lock_outline" at bounding box center [438, 36] width 24 height 24
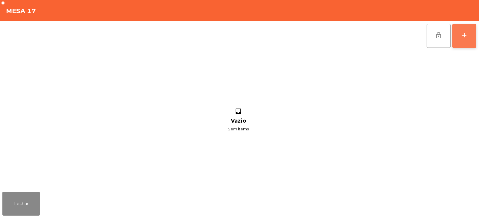
click at [465, 38] on div "add" at bounding box center [463, 35] width 7 height 7
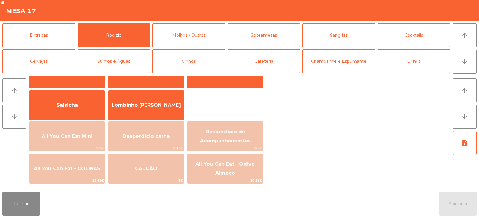
scroll to position [37, 0]
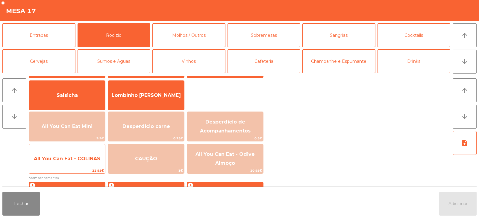
click at [81, 165] on span "All You Can Eat - COLINAS" at bounding box center [67, 159] width 76 height 16
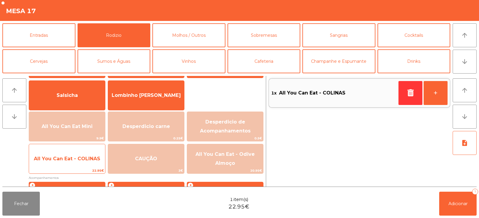
click at [88, 164] on span "All You Can Eat - COLINAS" at bounding box center [67, 159] width 76 height 16
click at [89, 158] on span "All You Can Eat - COLINAS" at bounding box center [67, 159] width 66 height 6
click at [95, 156] on span "All You Can Eat - COLINAS" at bounding box center [67, 159] width 66 height 6
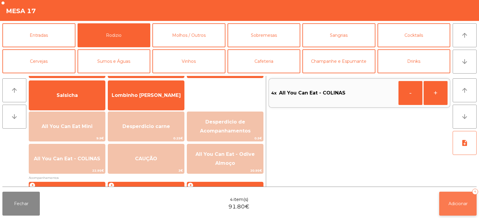
click at [450, 203] on span "Adicionar" at bounding box center [457, 203] width 19 height 5
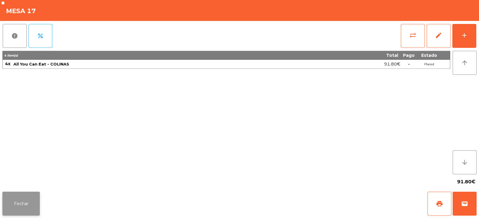
click at [19, 212] on button "Fechar" at bounding box center [20, 204] width 37 height 24
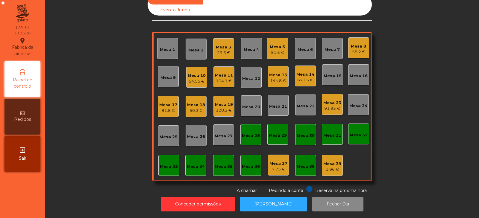
click at [194, 78] on div "54.55 €" at bounding box center [197, 81] width 18 height 6
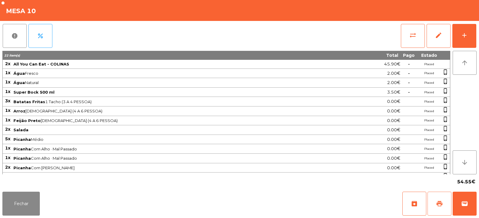
click at [437, 202] on span "print" at bounding box center [439, 203] width 7 height 7
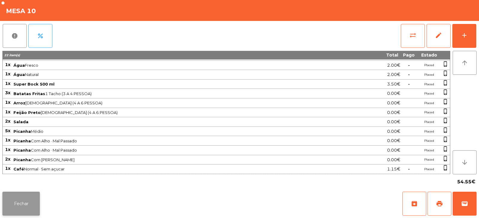
click at [28, 202] on button "Fechar" at bounding box center [20, 204] width 37 height 24
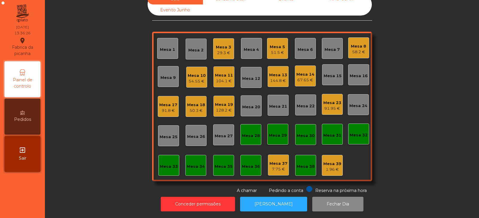
scroll to position [0, 0]
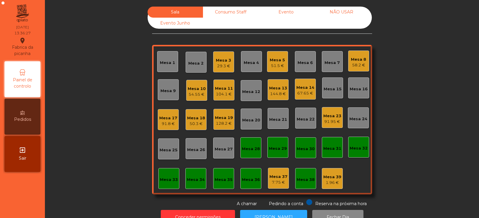
click at [196, 95] on div "54.55 €" at bounding box center [197, 95] width 18 height 6
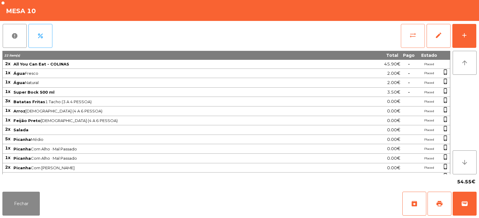
click at [414, 41] on button "sync_alt" at bounding box center [413, 36] width 24 height 24
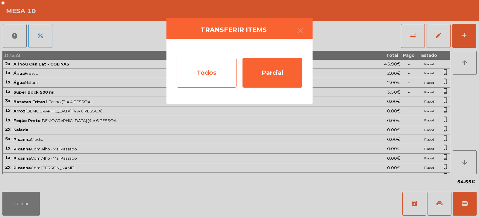
click at [205, 69] on div "Todos" at bounding box center [207, 73] width 60 height 30
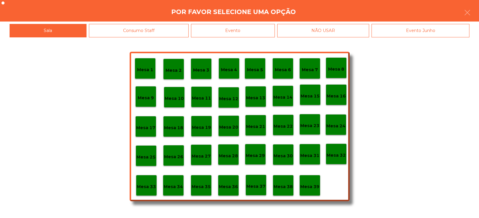
click at [257, 29] on div "Evento" at bounding box center [233, 30] width 84 height 13
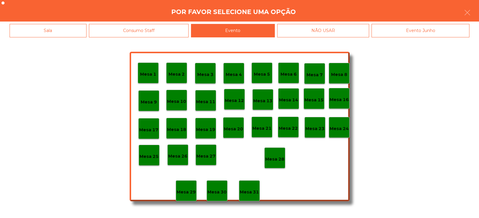
click at [276, 153] on div "Mesa 28" at bounding box center [274, 158] width 21 height 21
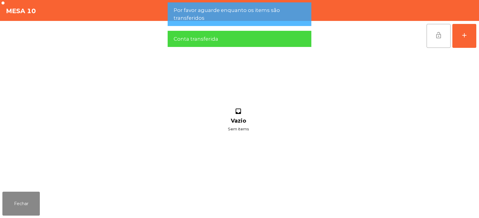
click at [440, 39] on button "lock_open" at bounding box center [438, 36] width 24 height 24
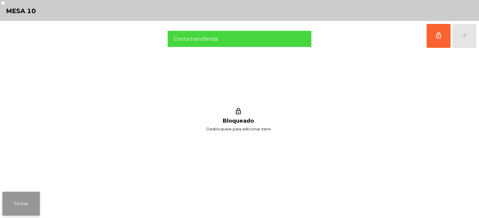
click at [33, 206] on button "Fechar" at bounding box center [20, 204] width 37 height 24
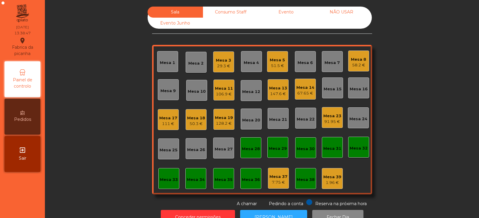
click at [175, 124] on div "Mesa 17 111 €" at bounding box center [168, 119] width 21 height 21
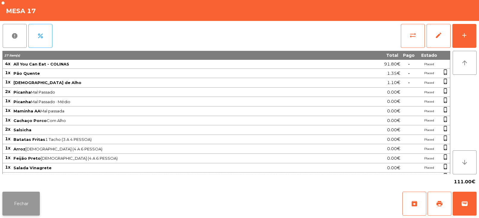
click at [28, 202] on button "Fechar" at bounding box center [20, 204] width 37 height 24
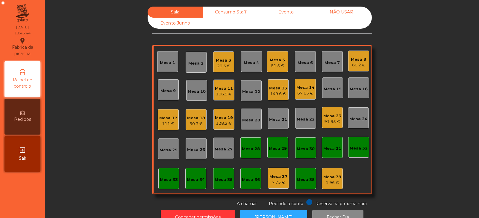
click at [275, 119] on div "Mesa 21" at bounding box center [278, 120] width 18 height 6
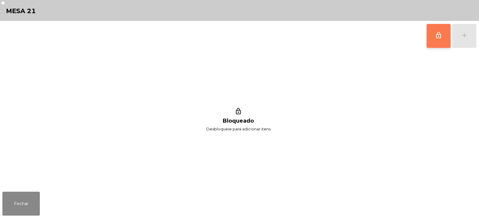
click at [436, 42] on button "lock_outline" at bounding box center [438, 36] width 24 height 24
click at [457, 38] on div "lock_outline add" at bounding box center [451, 36] width 50 height 30
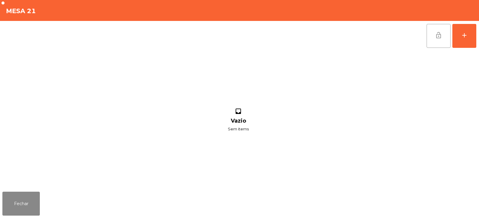
click at [439, 38] on span "lock_open" at bounding box center [438, 35] width 7 height 7
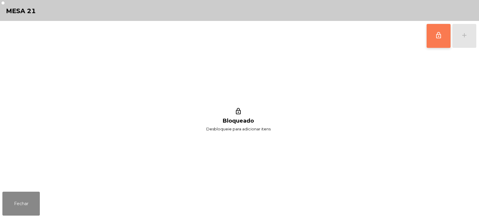
click at [438, 40] on button "lock_outline" at bounding box center [438, 36] width 24 height 24
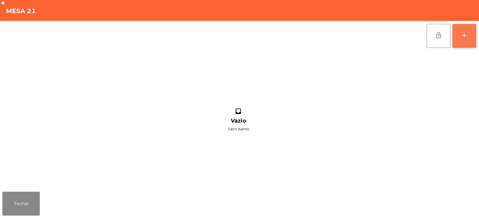
click at [468, 38] on button "add" at bounding box center [464, 36] width 24 height 24
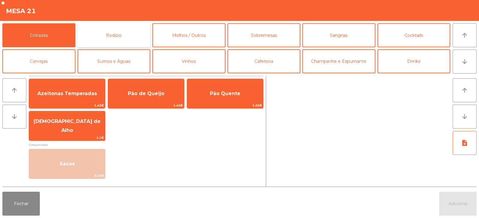
click at [110, 39] on button "Rodizio" at bounding box center [113, 35] width 73 height 24
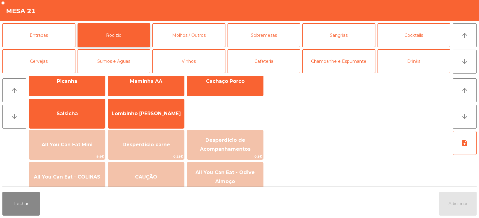
scroll to position [51, 0]
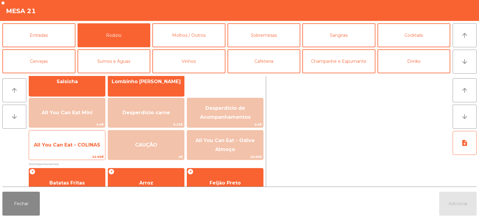
click at [80, 148] on span "All You Can Eat - COLINAS" at bounding box center [67, 145] width 76 height 16
click at [80, 148] on span "All You Can Eat - COLINAS" at bounding box center [67, 145] width 66 height 6
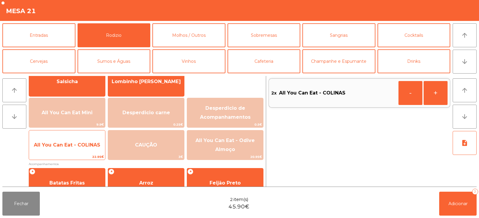
click at [81, 148] on span "All You Can Eat - COLINAS" at bounding box center [67, 145] width 76 height 16
click at [83, 148] on span "All You Can Eat - COLINAS" at bounding box center [67, 145] width 76 height 16
click at [81, 148] on span "All You Can Eat - COLINAS" at bounding box center [67, 145] width 76 height 16
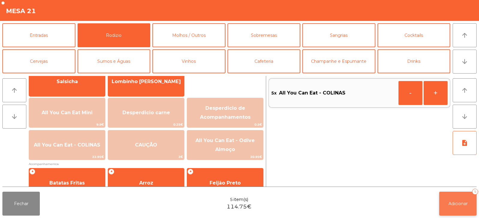
click at [460, 198] on button "Adicionar 5" at bounding box center [457, 204] width 37 height 24
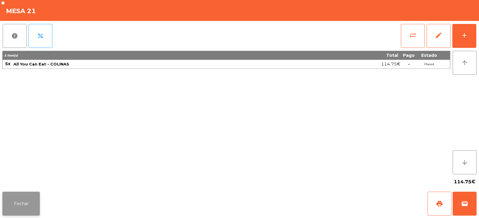
click at [37, 199] on button "Fechar" at bounding box center [20, 204] width 37 height 24
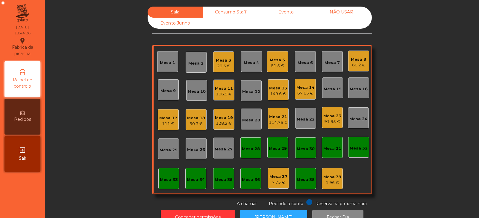
click at [166, 126] on div "111 €" at bounding box center [168, 124] width 18 height 6
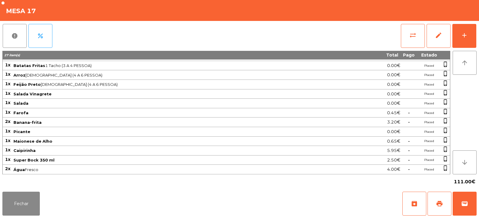
scroll to position [0, 0]
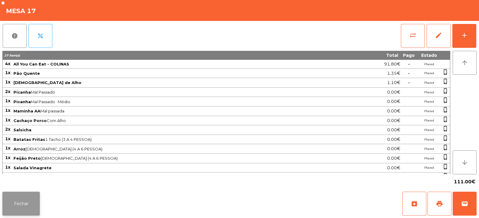
click at [33, 206] on button "Fechar" at bounding box center [20, 204] width 37 height 24
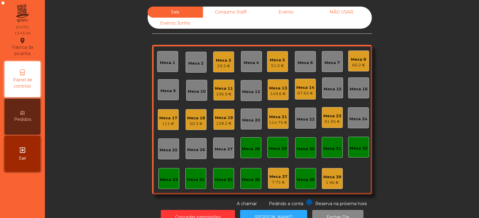
click at [163, 182] on div "Mesa 33" at bounding box center [169, 180] width 18 height 6
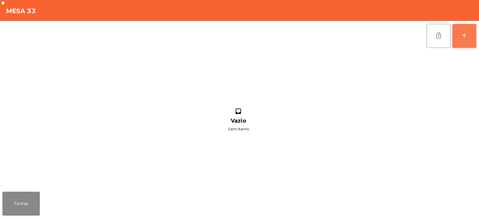
click at [463, 39] on button "add" at bounding box center [464, 36] width 24 height 24
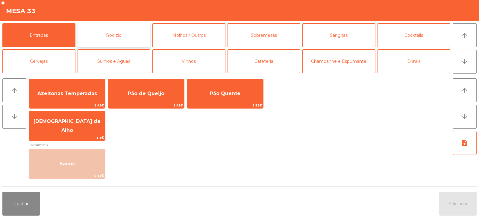
click at [122, 34] on button "Rodizio" at bounding box center [113, 35] width 73 height 24
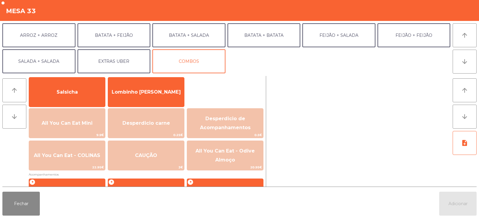
scroll to position [77, 0]
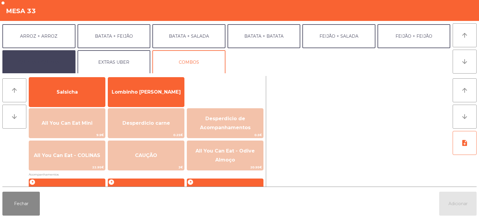
click at [38, 70] on button "SALADA + SALADA" at bounding box center [38, 62] width 73 height 24
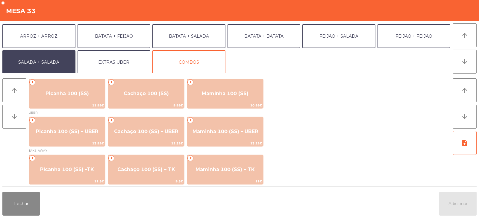
scroll to position [0, 0]
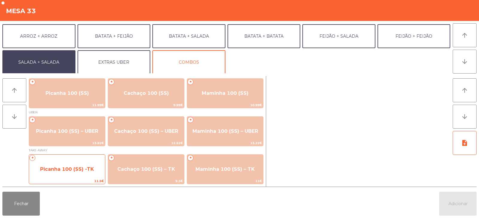
click at [66, 176] on span "Picanha 100 (SS) -TK" at bounding box center [67, 169] width 76 height 16
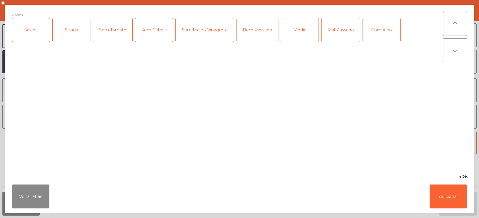
click at [43, 35] on div "Salada" at bounding box center [30, 30] width 37 height 24
click at [76, 35] on div "Salada" at bounding box center [71, 30] width 37 height 24
click at [73, 37] on div "Salada" at bounding box center [71, 30] width 37 height 24
click at [304, 31] on div "Medio" at bounding box center [299, 30] width 37 height 24
click at [381, 31] on div "Com Alho" at bounding box center [381, 30] width 37 height 24
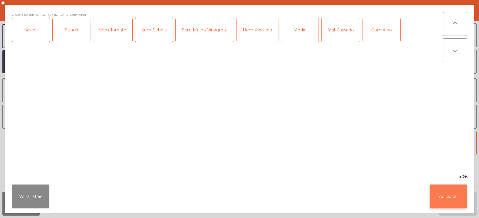
click at [452, 198] on button "Adicionar" at bounding box center [447, 197] width 37 height 24
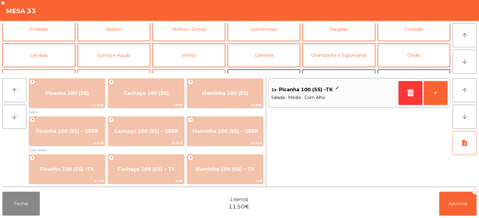
scroll to position [0, 0]
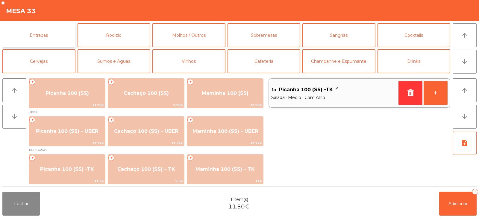
click at [52, 37] on button "Entradas" at bounding box center [38, 35] width 73 height 24
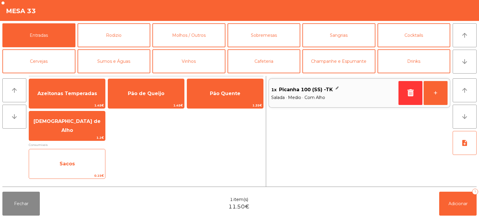
click at [94, 168] on span "Sacos" at bounding box center [67, 164] width 76 height 16
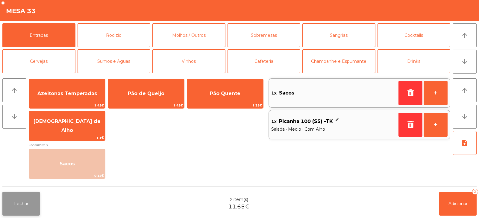
click at [20, 204] on button "Fechar" at bounding box center [20, 204] width 37 height 24
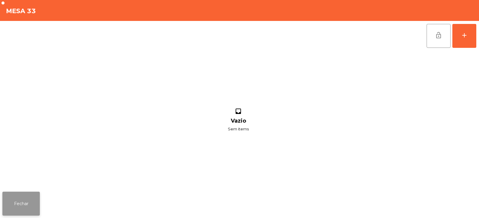
click at [19, 205] on button "Fechar" at bounding box center [20, 204] width 37 height 24
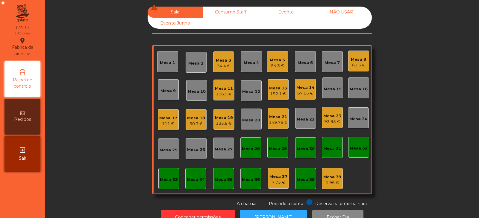
click at [353, 62] on div "62.6 €" at bounding box center [358, 65] width 15 height 6
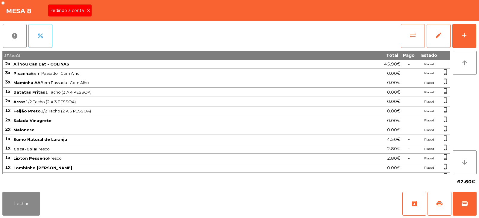
click at [419, 32] on button "sync_alt" at bounding box center [413, 36] width 24 height 24
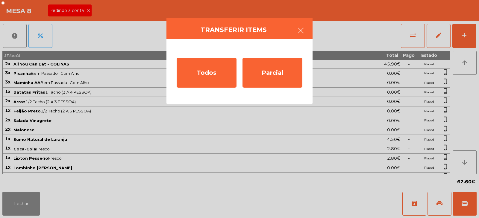
click at [307, 30] on button "button" at bounding box center [300, 31] width 17 height 18
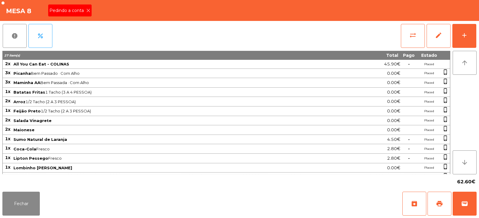
click at [85, 7] on div "Pedindo a conta" at bounding box center [69, 10] width 43 height 12
click at [416, 205] on span "archive" at bounding box center [413, 203] width 7 height 7
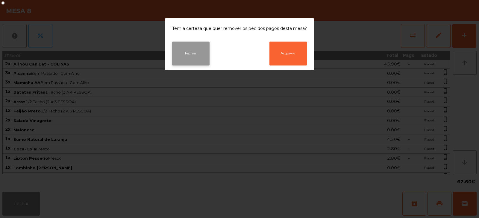
click at [194, 54] on button "Fechar" at bounding box center [190, 54] width 37 height 24
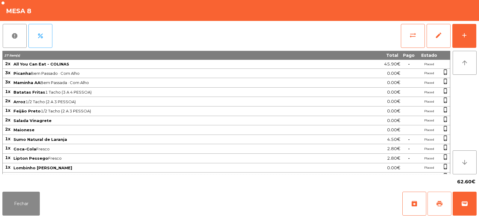
click at [436, 203] on span "print" at bounding box center [439, 203] width 7 height 7
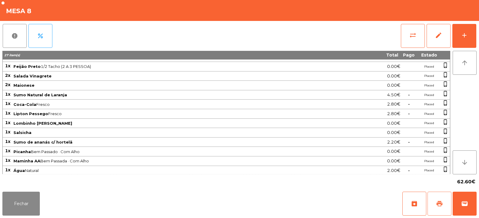
scroll to position [65, 0]
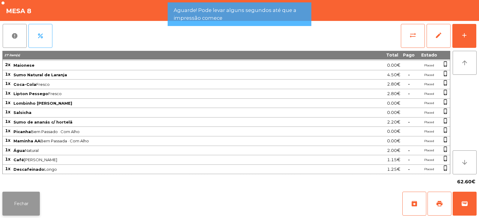
click at [24, 196] on button "Fechar" at bounding box center [20, 204] width 37 height 24
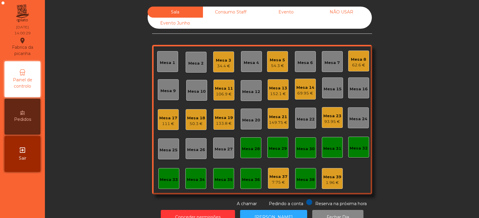
click at [358, 63] on div "62.6 €" at bounding box center [358, 65] width 15 height 6
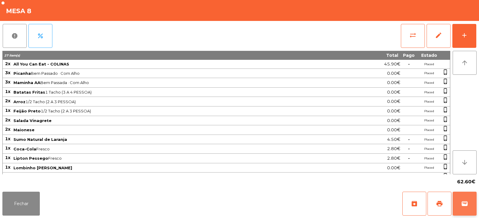
click at [464, 205] on span "wallet" at bounding box center [464, 203] width 7 height 7
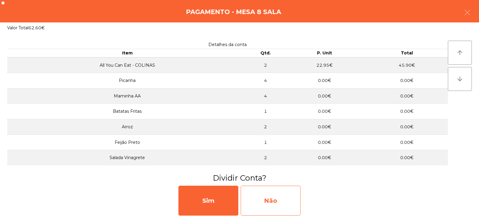
click at [275, 197] on div "Não" at bounding box center [271, 201] width 60 height 30
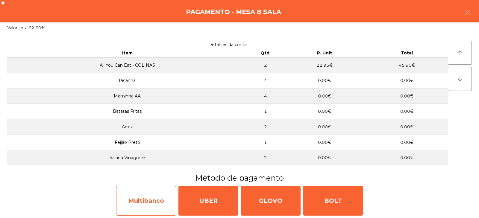
click at [163, 202] on div "Multibanco" at bounding box center [146, 201] width 60 height 30
select select "**"
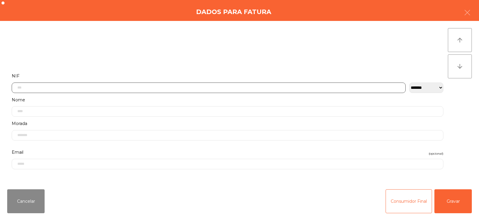
click at [244, 86] on input "text" at bounding box center [209, 88] width 394 height 10
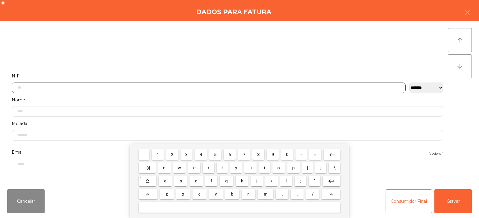
scroll to position [44, 0]
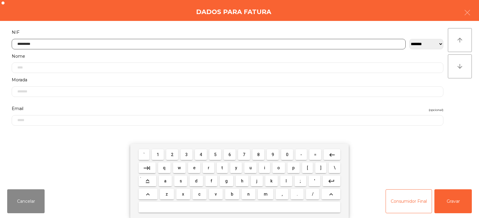
type input "*********"
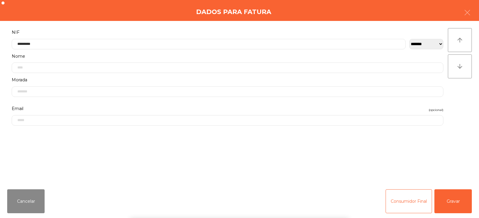
click at [447, 204] on div "` 1 2 3 4 5 6 7 8 9 0 - = keyboard_backspace keyboard_tab q w e r t y u i o p […" at bounding box center [239, 181] width 479 height 74
click at [456, 201] on button "Gravar" at bounding box center [452, 201] width 37 height 24
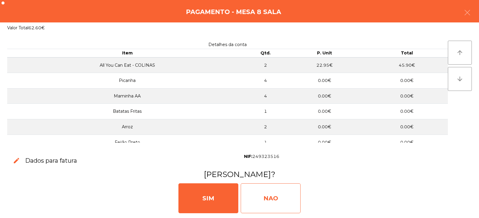
click at [273, 205] on div "NAO" at bounding box center [271, 198] width 60 height 30
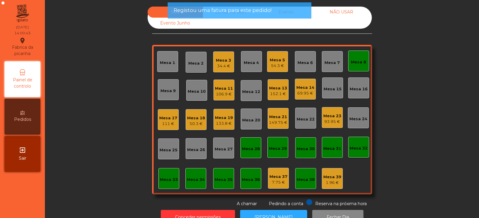
click at [357, 64] on div "Mesa 8" at bounding box center [358, 62] width 15 height 6
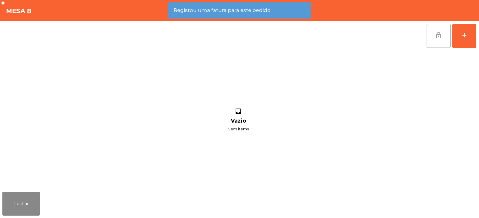
click at [443, 32] on button "lock_open" at bounding box center [438, 36] width 24 height 24
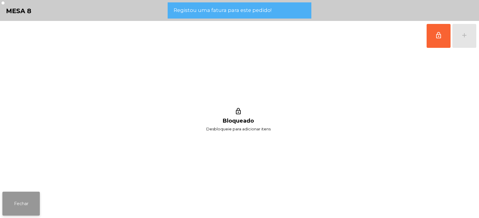
click at [39, 203] on button "Fechar" at bounding box center [20, 204] width 37 height 24
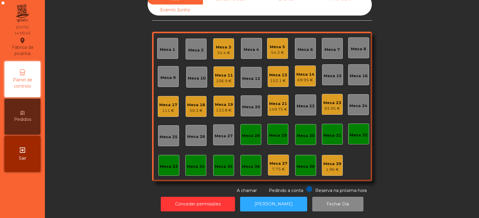
scroll to position [0, 0]
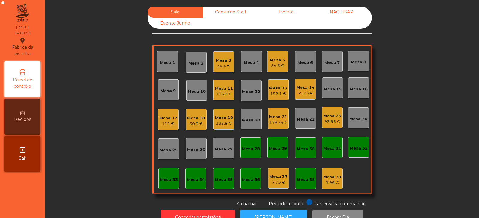
click at [277, 66] on div "54.3 €" at bounding box center [277, 66] width 15 height 6
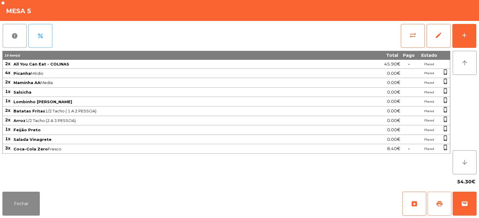
click at [443, 209] on button "print" at bounding box center [439, 204] width 24 height 24
click at [45, 200] on div "Fechar archive print wallet" at bounding box center [239, 203] width 479 height 29
click at [21, 209] on button "Fechar" at bounding box center [20, 204] width 37 height 24
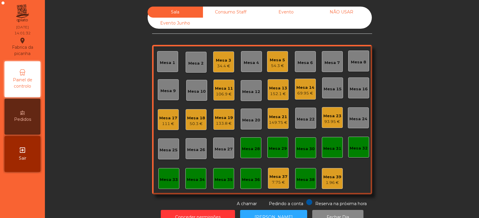
click at [194, 66] on div "Mesa 2" at bounding box center [195, 63] width 15 height 6
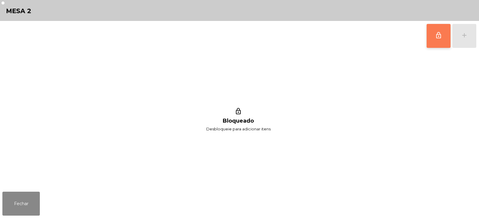
click at [440, 38] on span "lock_outline" at bounding box center [438, 35] width 7 height 7
click at [460, 39] on button "add" at bounding box center [464, 36] width 24 height 24
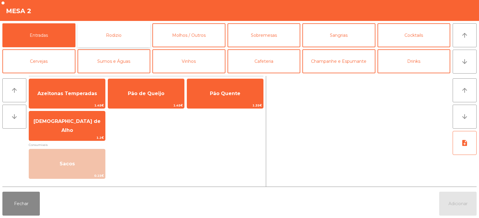
click at [106, 36] on button "Rodizio" at bounding box center [113, 35] width 73 height 24
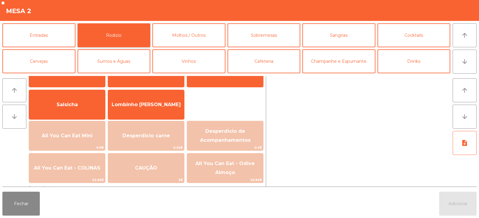
scroll to position [32, 0]
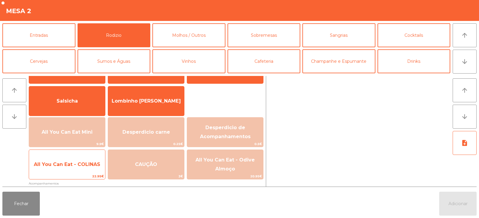
click at [74, 165] on span "All You Can Eat - COLINAS" at bounding box center [67, 165] width 66 height 6
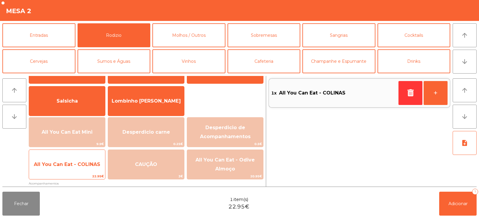
click at [76, 167] on span "All You Can Eat - COLINAS" at bounding box center [67, 165] width 66 height 6
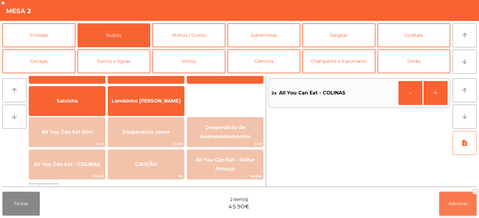
click at [450, 205] on span "Adicionar" at bounding box center [457, 203] width 19 height 5
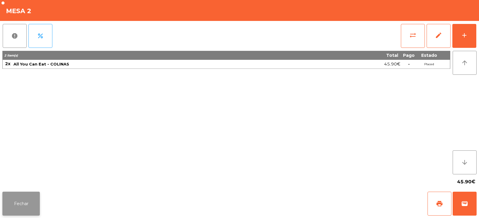
click at [31, 210] on button "Fechar" at bounding box center [20, 204] width 37 height 24
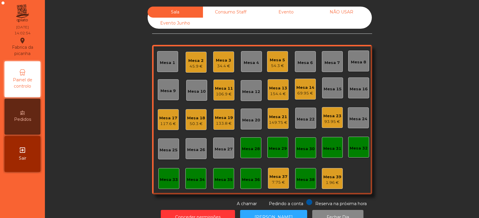
click at [276, 63] on div "54.3 €" at bounding box center [277, 66] width 15 height 6
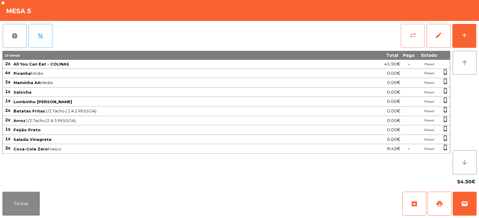
click at [415, 39] on span "sync_alt" at bounding box center [412, 35] width 7 height 7
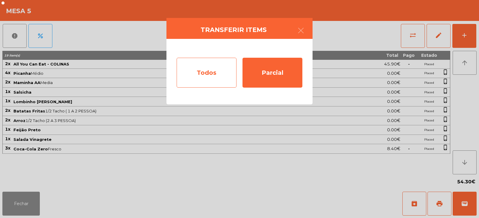
click at [225, 73] on div "Todos" at bounding box center [207, 73] width 60 height 30
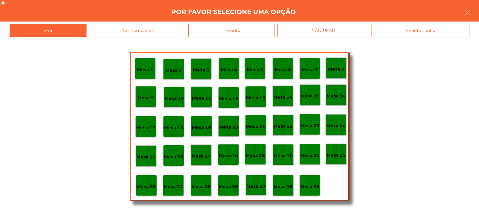
click at [261, 32] on div "Evento" at bounding box center [233, 30] width 84 height 13
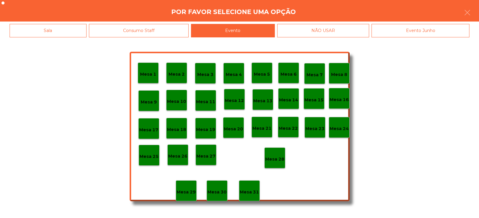
click at [280, 161] on p "Mesa 28" at bounding box center [274, 159] width 19 height 7
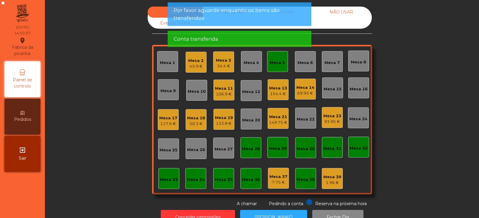
click at [275, 64] on div "Mesa 5" at bounding box center [277, 63] width 15 height 6
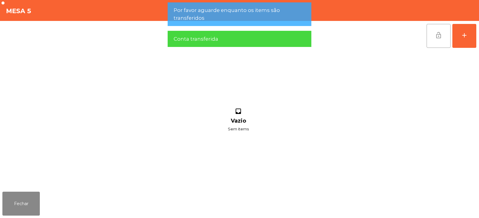
click at [434, 28] on button "lock_open" at bounding box center [438, 36] width 24 height 24
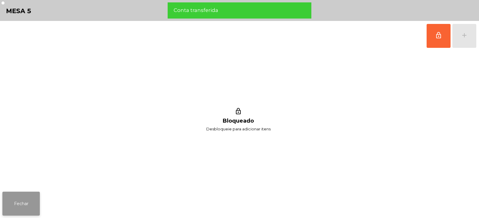
click at [25, 208] on button "Fechar" at bounding box center [20, 204] width 37 height 24
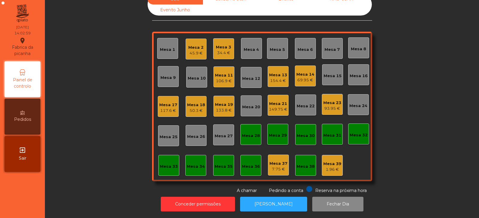
scroll to position [0, 0]
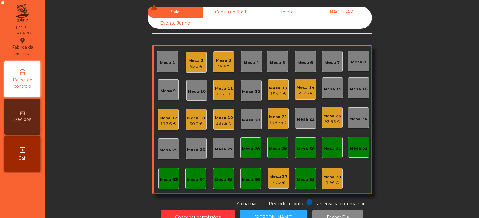
click at [278, 90] on div "Mesa 13" at bounding box center [278, 88] width 18 height 6
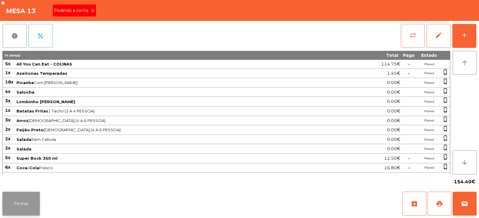
click at [22, 202] on button "Fechar" at bounding box center [20, 204] width 37 height 24
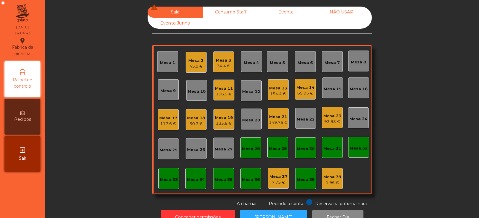
click at [165, 176] on div "Mesa 33" at bounding box center [169, 178] width 18 height 8
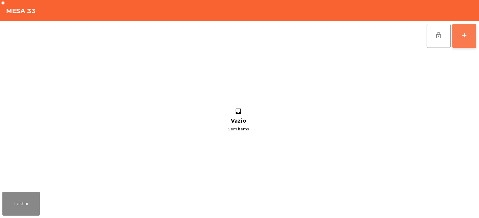
click at [460, 41] on button "add" at bounding box center [464, 36] width 24 height 24
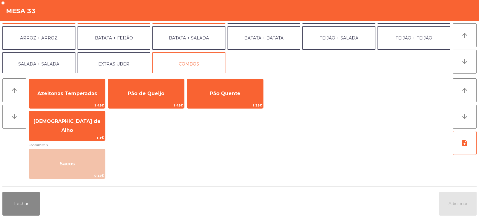
scroll to position [76, 0]
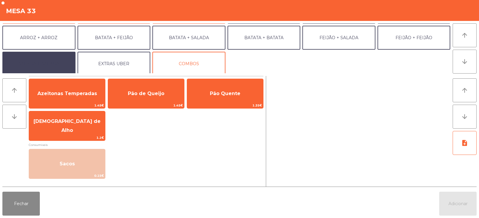
click at [58, 64] on button "SALADA + SALADA" at bounding box center [38, 64] width 73 height 24
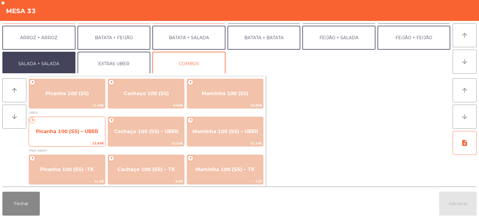
click at [81, 135] on span "Picanha 100 (SS) – UBER" at bounding box center [67, 132] width 76 height 16
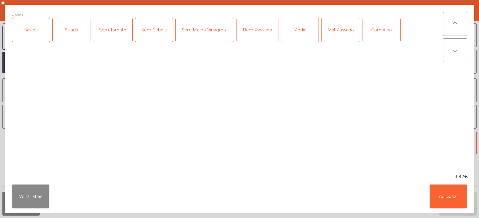
click at [40, 33] on div "Salada" at bounding box center [30, 30] width 37 height 24
click at [299, 29] on div "Medio" at bounding box center [299, 30] width 37 height 24
click at [388, 25] on div "Com Alho" at bounding box center [381, 30] width 37 height 24
click at [457, 196] on button "Adicionar" at bounding box center [447, 197] width 37 height 24
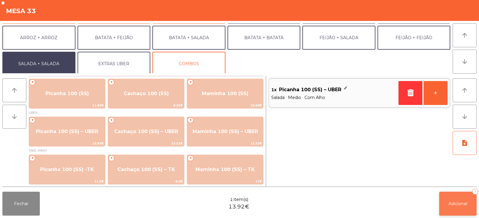
click at [459, 207] on button "Adicionar 1" at bounding box center [457, 204] width 37 height 24
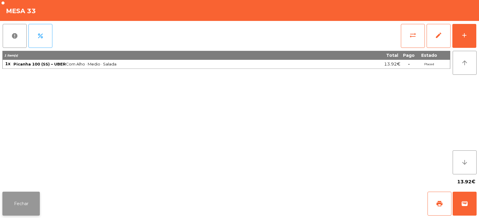
click at [24, 203] on button "Fechar" at bounding box center [20, 204] width 37 height 24
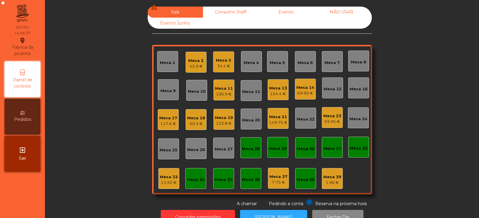
click at [168, 182] on div "13.92 €" at bounding box center [169, 183] width 18 height 6
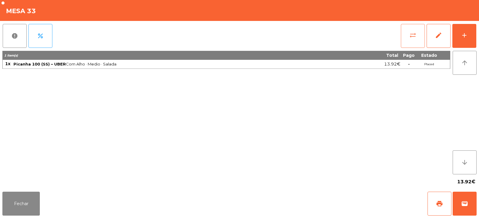
click at [407, 39] on button "sync_alt" at bounding box center [413, 36] width 24 height 24
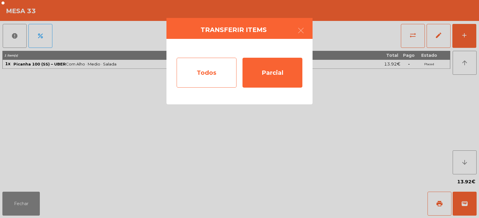
click at [208, 81] on div "Todos" at bounding box center [207, 73] width 60 height 30
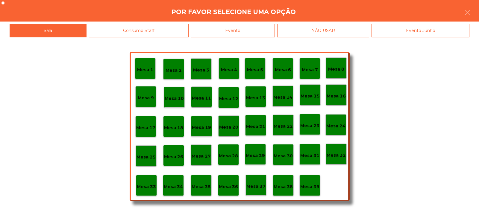
click at [257, 190] on p "Mesa 37" at bounding box center [255, 186] width 19 height 7
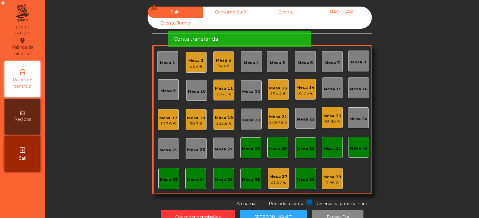
click at [164, 183] on div "Mesa 33" at bounding box center [169, 180] width 18 height 6
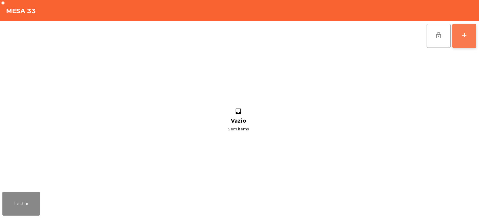
click at [467, 37] on div "add" at bounding box center [463, 35] width 7 height 7
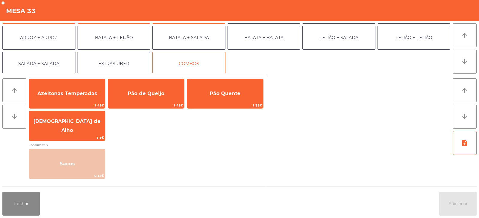
scroll to position [78, 0]
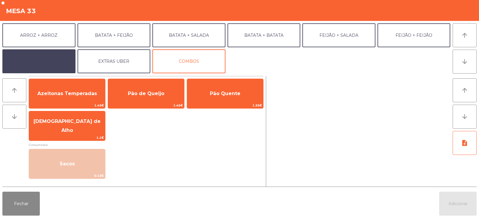
click at [57, 61] on button "SALADA + SALADA" at bounding box center [38, 61] width 73 height 24
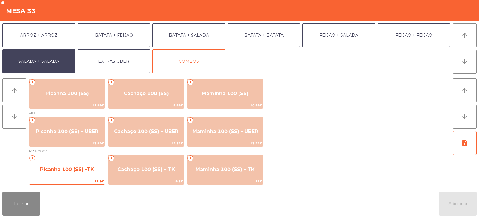
click at [75, 175] on span "Picanha 100 (SS) -TK" at bounding box center [67, 170] width 76 height 16
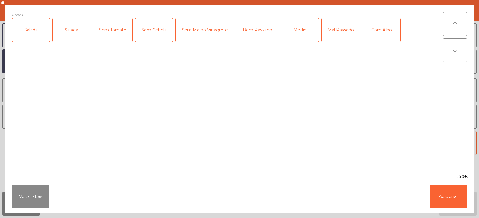
click at [29, 30] on div "Salada" at bounding box center [30, 30] width 37 height 24
click at [301, 37] on div "Medio" at bounding box center [299, 30] width 37 height 24
click at [377, 36] on div "Com Alho" at bounding box center [381, 30] width 37 height 24
click at [454, 197] on button "Adicionar" at bounding box center [447, 197] width 37 height 24
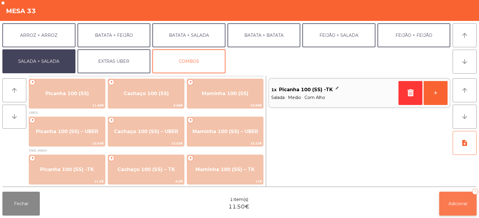
click at [459, 209] on button "Adicionar 1" at bounding box center [457, 204] width 37 height 24
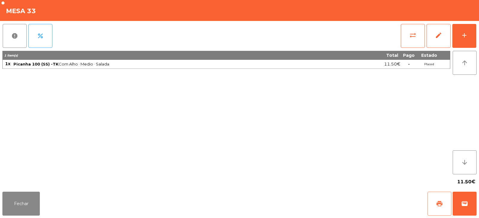
click at [437, 203] on span "print" at bounding box center [439, 203] width 7 height 7
click at [21, 204] on button "Fechar" at bounding box center [20, 204] width 37 height 24
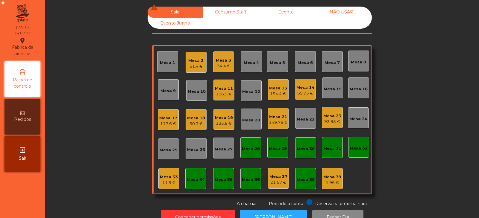
click at [331, 64] on div "Mesa 7" at bounding box center [331, 63] width 15 height 6
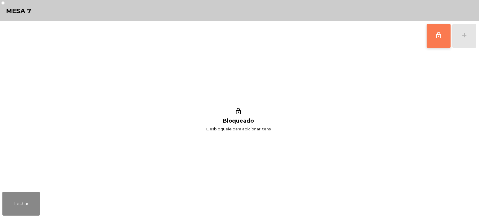
click at [438, 38] on span "lock_outline" at bounding box center [438, 35] width 7 height 7
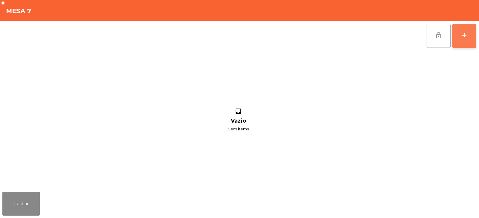
click at [465, 37] on div "add" at bounding box center [463, 35] width 7 height 7
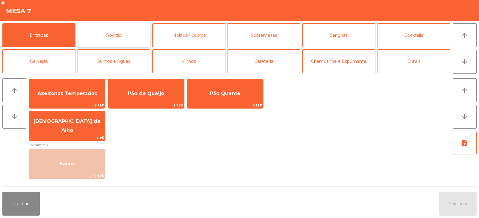
click at [103, 35] on button "Rodizio" at bounding box center [113, 35] width 73 height 24
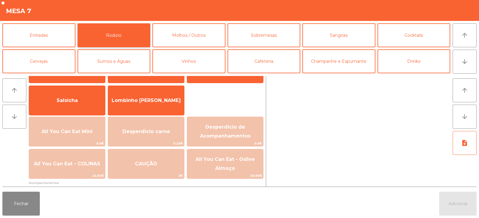
scroll to position [46, 0]
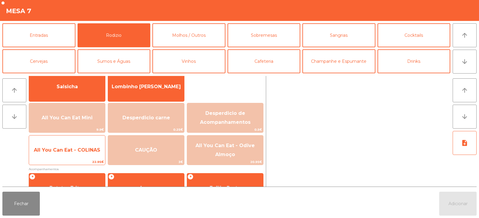
click at [87, 154] on span "All You Can Eat - COLINAS" at bounding box center [67, 150] width 76 height 16
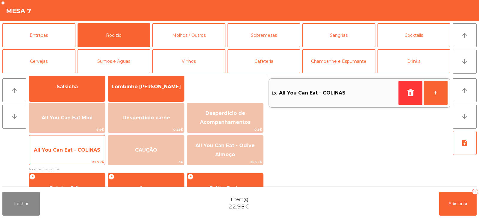
click at [84, 154] on span "All You Can Eat - COLINAS" at bounding box center [67, 150] width 76 height 16
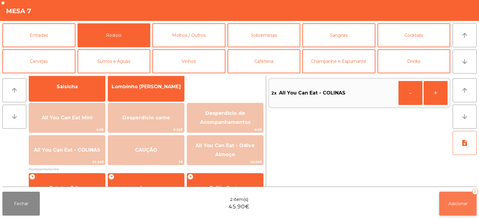
click at [459, 208] on button "Adicionar 2" at bounding box center [457, 204] width 37 height 24
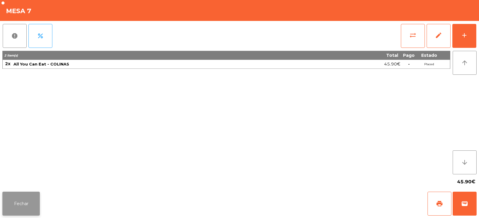
click at [17, 202] on button "Fechar" at bounding box center [20, 204] width 37 height 24
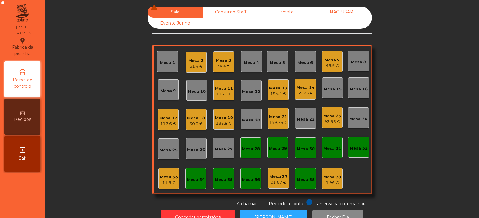
click at [273, 93] on div "154.4 €" at bounding box center [278, 94] width 18 height 6
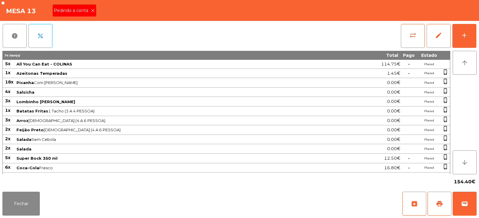
click at [92, 10] on icon at bounding box center [93, 10] width 4 height 4
click at [438, 201] on span "print" at bounding box center [439, 203] width 7 height 7
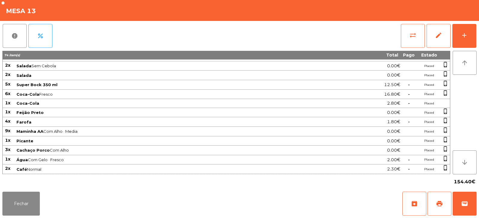
click at [374, 96] on div "16.80€" at bounding box center [370, 94] width 60 height 8
click at [20, 211] on button "Fechar" at bounding box center [20, 204] width 37 height 24
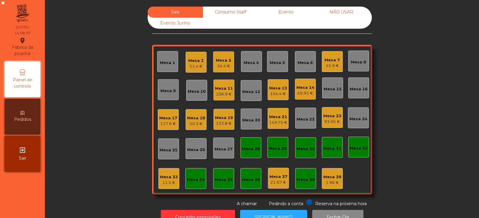
click at [167, 177] on div "Mesa 33" at bounding box center [169, 177] width 18 height 6
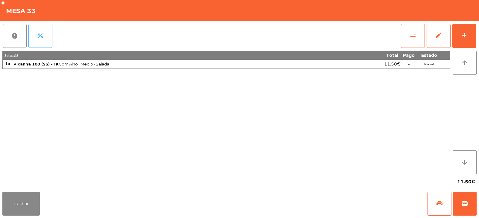
click at [411, 36] on span "sync_alt" at bounding box center [412, 35] width 7 height 7
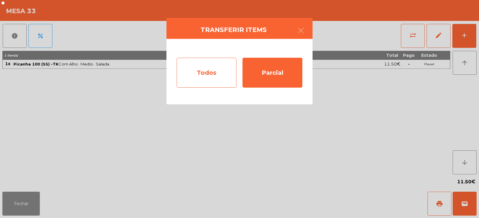
click at [210, 71] on div "Todos" at bounding box center [207, 73] width 60 height 30
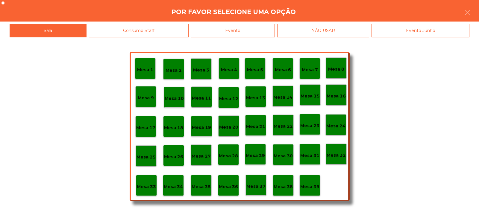
click at [265, 28] on div "Evento" at bounding box center [233, 30] width 84 height 13
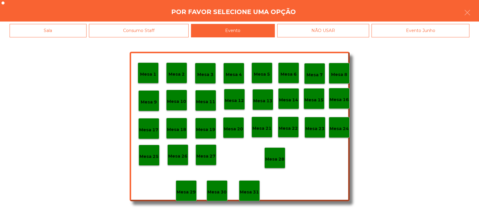
click at [279, 154] on div "Mesa 28" at bounding box center [274, 157] width 19 height 9
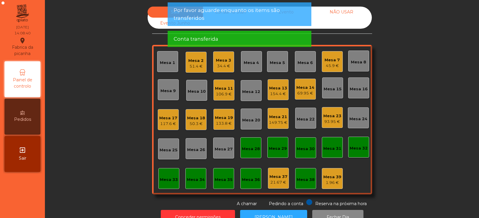
scroll to position [18, 0]
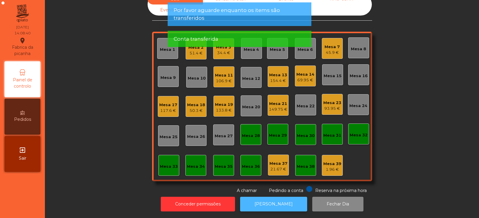
click at [278, 199] on button "[PERSON_NAME]" at bounding box center [273, 204] width 67 height 15
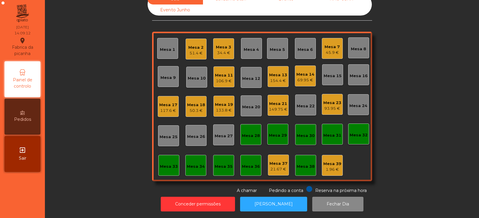
click at [271, 78] on div "154.4 €" at bounding box center [278, 81] width 18 height 6
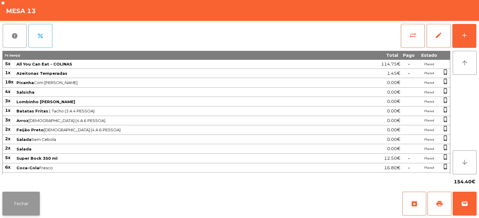
click at [28, 199] on button "Fechar" at bounding box center [20, 204] width 37 height 24
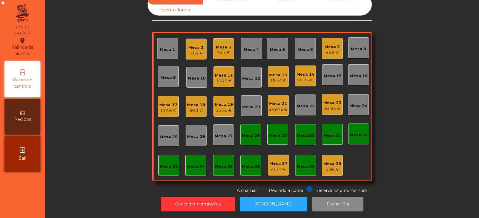
click at [274, 78] on div "154.4 €" at bounding box center [278, 81] width 18 height 6
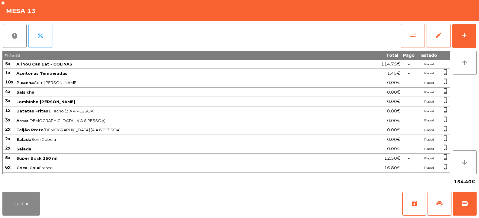
click at [411, 34] on span "sync_alt" at bounding box center [412, 35] width 7 height 7
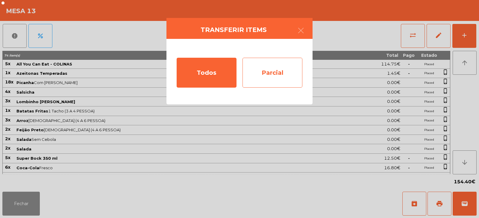
click at [273, 74] on div "Parcial" at bounding box center [272, 73] width 60 height 30
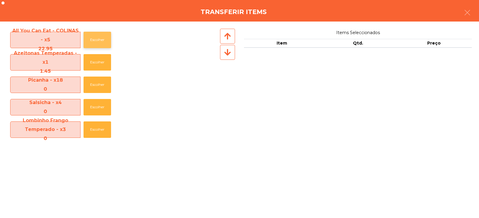
click at [97, 36] on button "Escolher" at bounding box center [97, 40] width 28 height 16
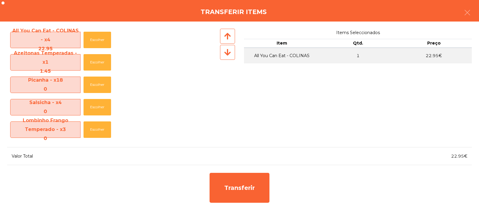
scroll to position [18, 0]
click at [90, 65] on button "Escolher" at bounding box center [97, 62] width 28 height 16
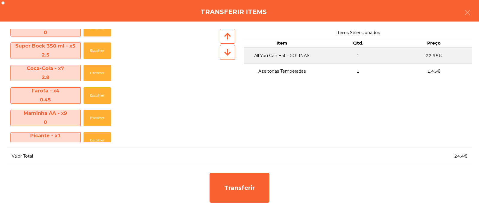
scroll to position [153, 0]
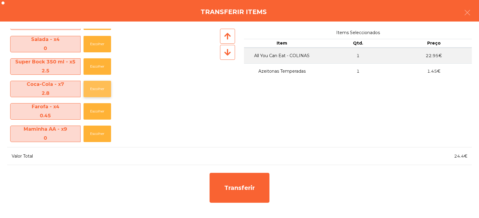
click at [98, 88] on button "Escolher" at bounding box center [97, 89] width 28 height 16
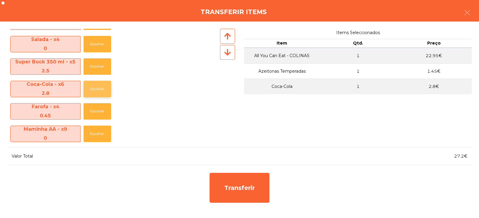
click at [101, 89] on button "Escolher" at bounding box center [97, 89] width 28 height 16
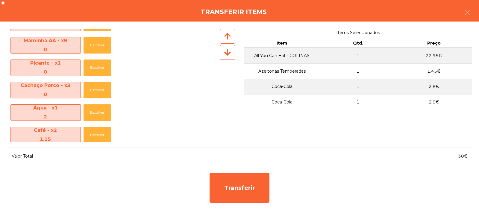
scroll to position [245, 0]
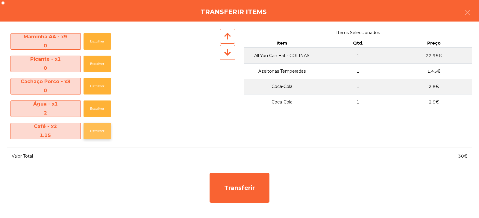
click at [89, 133] on button "Escolher" at bounding box center [97, 131] width 28 height 16
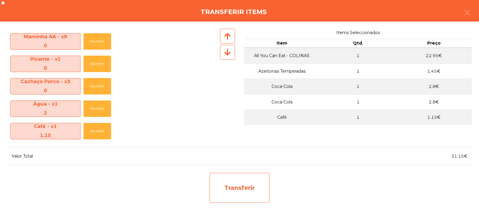
click at [235, 190] on div "Transferir" at bounding box center [239, 188] width 60 height 30
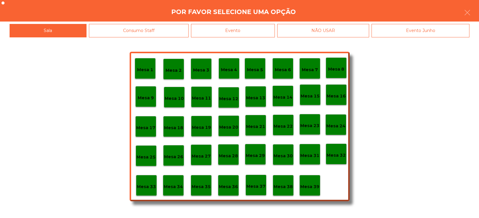
click at [146, 189] on p "Mesa 33" at bounding box center [146, 186] width 19 height 7
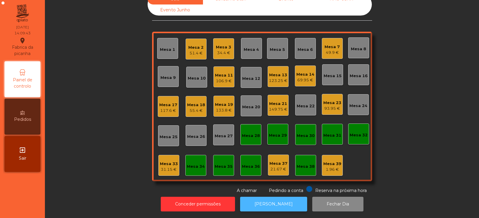
click at [269, 205] on button "[PERSON_NAME]" at bounding box center [273, 204] width 67 height 15
click at [166, 167] on div "31.15 €" at bounding box center [169, 170] width 18 height 6
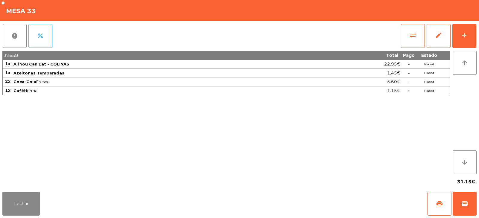
click at [45, 205] on div "Fechar print wallet" at bounding box center [239, 203] width 479 height 29
click at [405, 38] on button "sync_alt" at bounding box center [413, 36] width 24 height 24
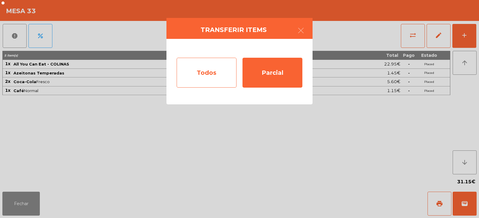
click at [202, 70] on div "Todos" at bounding box center [207, 73] width 60 height 30
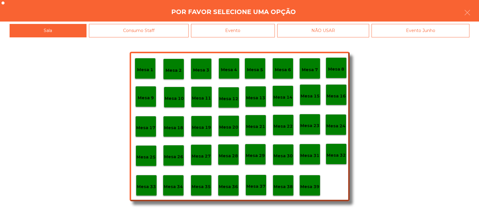
click at [243, 27] on div "Evento" at bounding box center [233, 30] width 84 height 13
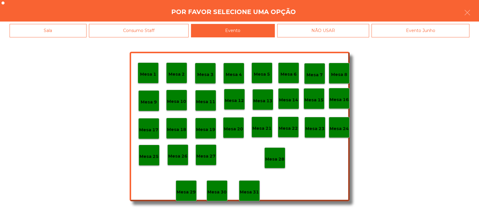
click at [279, 157] on p "Mesa 28" at bounding box center [274, 159] width 19 height 7
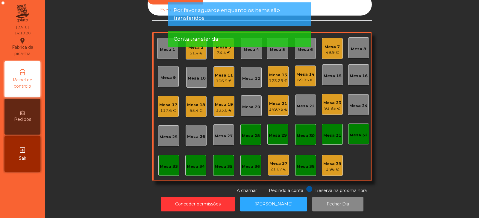
click at [273, 78] on div "123.25 €" at bounding box center [278, 81] width 19 height 6
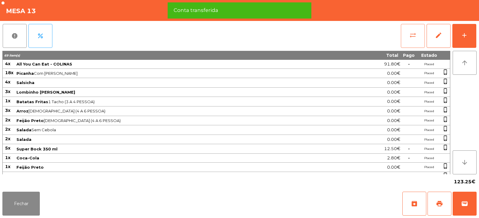
click at [408, 39] on button "sync_alt" at bounding box center [413, 36] width 24 height 24
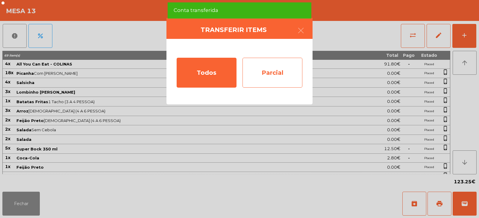
click at [277, 69] on div "Parcial" at bounding box center [272, 73] width 60 height 30
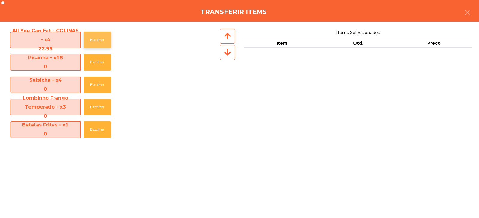
click at [99, 37] on button "Escolher" at bounding box center [97, 40] width 28 height 16
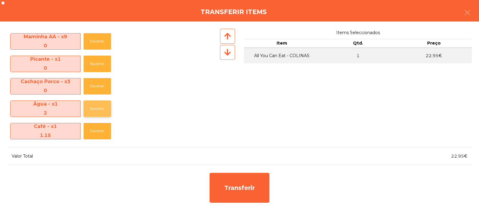
click at [96, 108] on button "Escolher" at bounding box center [97, 109] width 28 height 16
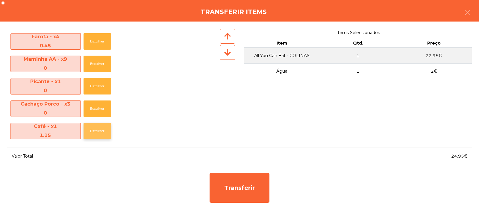
click at [95, 130] on button "Escolher" at bounding box center [97, 131] width 28 height 16
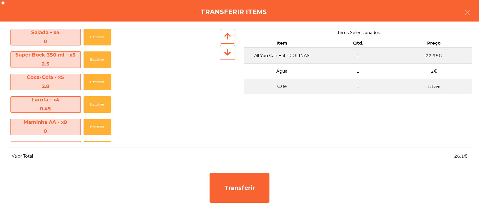
scroll to position [157, 0]
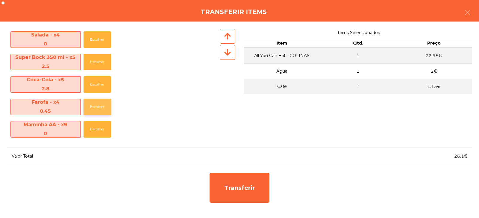
click at [96, 107] on button "Escolher" at bounding box center [97, 107] width 28 height 16
click at [97, 109] on button "Escolher" at bounding box center [97, 107] width 28 height 16
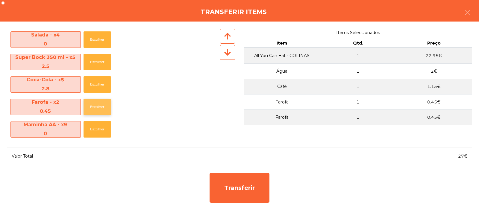
click at [97, 110] on button "Escolher" at bounding box center [97, 107] width 28 height 16
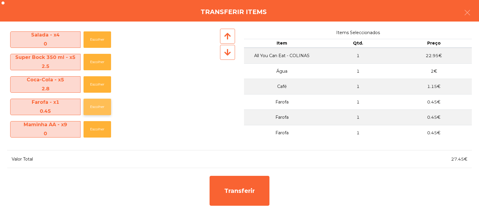
click at [99, 110] on button "Escolher" at bounding box center [97, 107] width 28 height 16
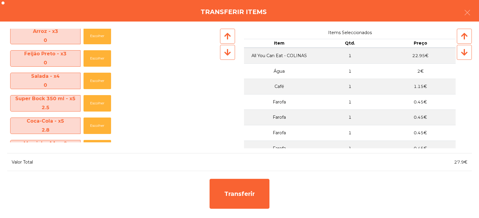
scroll to position [114, 0]
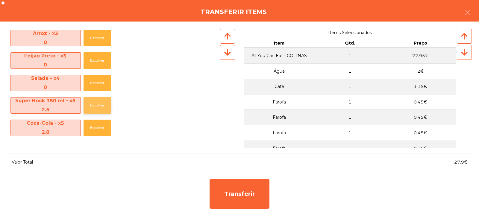
click at [100, 107] on button "Escolher" at bounding box center [97, 105] width 28 height 16
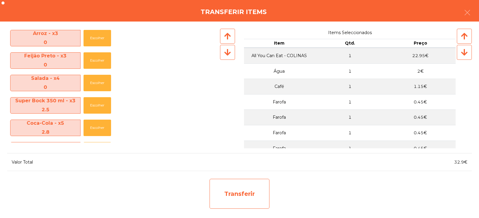
click at [254, 192] on div "Transferir" at bounding box center [239, 194] width 60 height 30
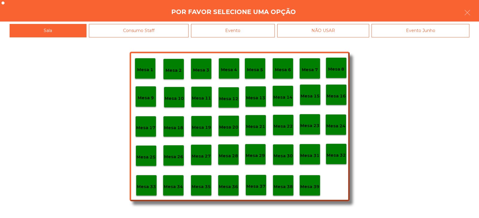
click at [149, 181] on div "Mesa 33" at bounding box center [146, 185] width 19 height 9
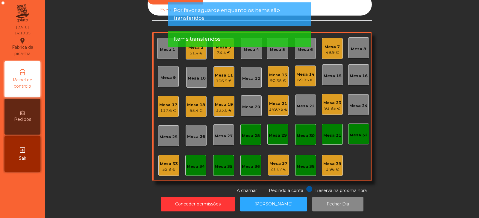
click at [165, 167] on div "32.9 €" at bounding box center [169, 170] width 18 height 6
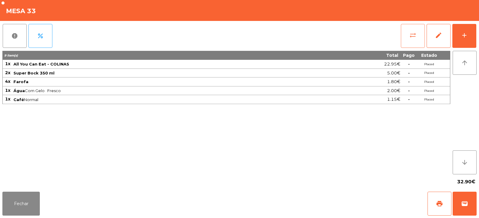
click at [411, 38] on span "sync_alt" at bounding box center [412, 35] width 7 height 7
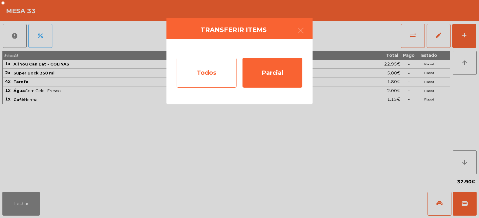
click at [201, 68] on div "Todos" at bounding box center [207, 73] width 60 height 30
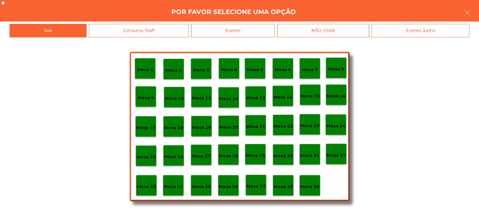
click at [256, 29] on div "Evento" at bounding box center [233, 30] width 84 height 13
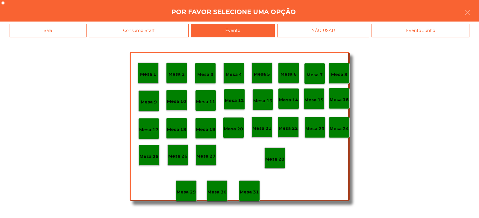
click at [272, 158] on p "Mesa 28" at bounding box center [274, 159] width 19 height 7
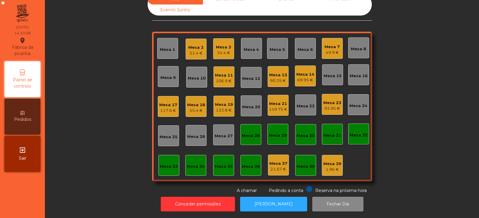
click at [279, 73] on div "Mesa 13" at bounding box center [278, 75] width 18 height 6
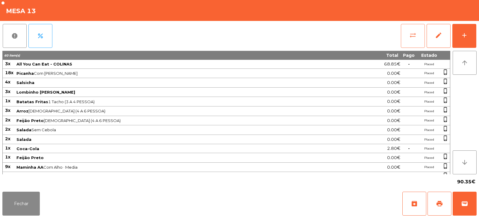
click at [413, 40] on button "sync_alt" at bounding box center [413, 36] width 24 height 24
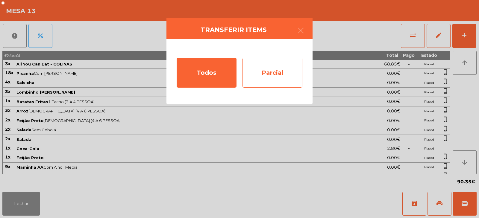
click at [265, 78] on div "Parcial" at bounding box center [272, 73] width 60 height 30
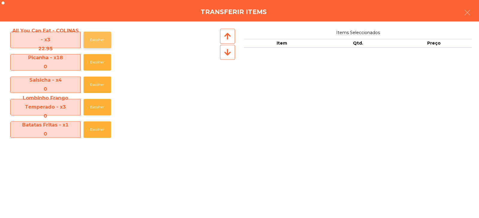
click at [98, 38] on button "Escolher" at bounding box center [97, 40] width 28 height 16
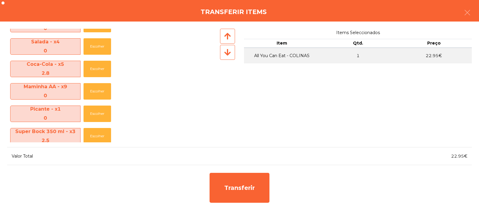
scroll to position [124, 0]
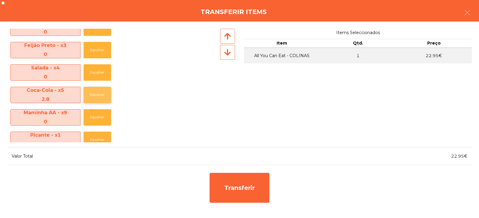
click at [96, 97] on button "Escolher" at bounding box center [97, 95] width 28 height 16
click at [101, 95] on button "Escolher" at bounding box center [97, 95] width 28 height 16
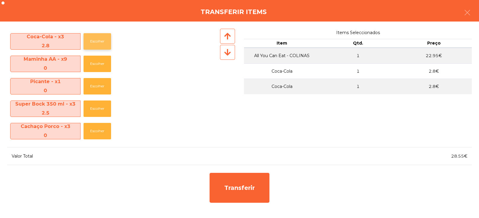
scroll to position [178, 0]
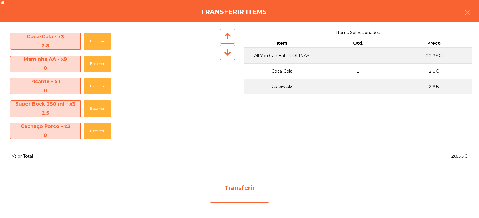
click at [239, 189] on div "Transferir" at bounding box center [239, 188] width 60 height 30
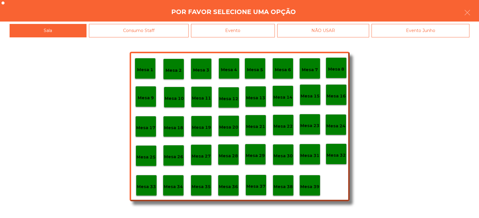
click at [155, 185] on p "Mesa 33" at bounding box center [146, 186] width 19 height 7
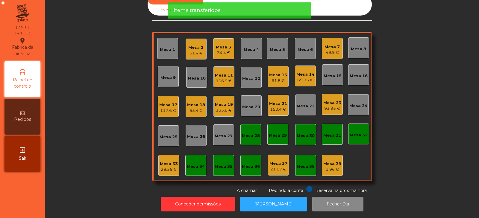
click at [169, 167] on div "28.55 €" at bounding box center [169, 170] width 18 height 6
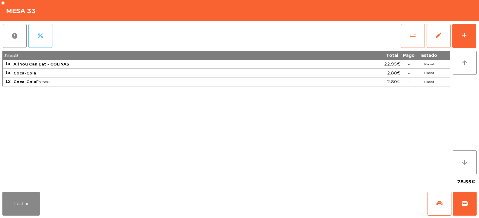
click at [413, 40] on button "sync_alt" at bounding box center [413, 36] width 24 height 24
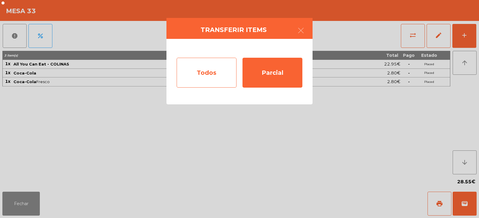
click at [205, 69] on div "Todos" at bounding box center [207, 73] width 60 height 30
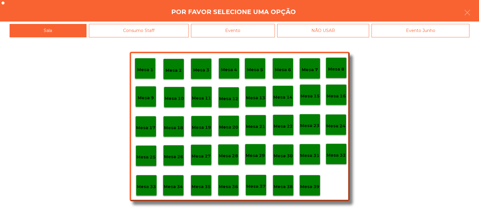
click at [235, 29] on div "Evento" at bounding box center [233, 30] width 84 height 13
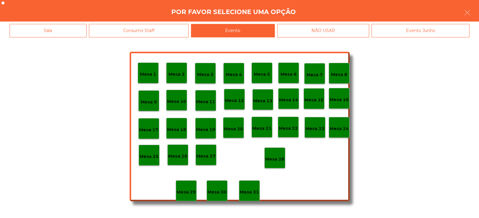
click at [269, 156] on p "Mesa 28" at bounding box center [274, 159] width 19 height 7
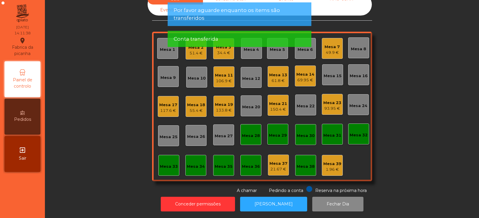
click at [279, 78] on div "61.8 €" at bounding box center [278, 81] width 18 height 6
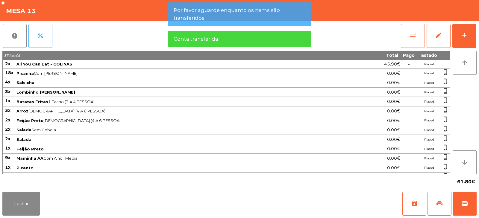
click at [411, 41] on button "sync_alt" at bounding box center [413, 36] width 24 height 24
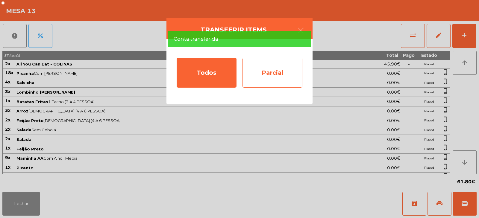
click at [264, 80] on div "Parcial" at bounding box center [272, 73] width 60 height 30
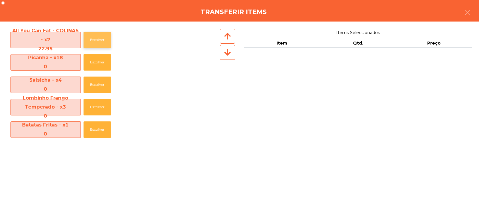
click at [101, 40] on button "Escolher" at bounding box center [97, 40] width 28 height 16
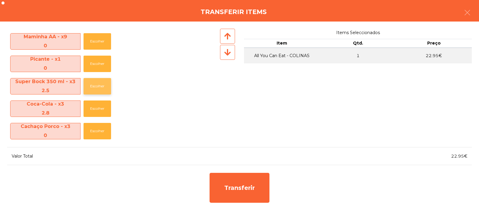
click at [98, 86] on button "Escolher" at bounding box center [97, 86] width 28 height 16
click at [98, 88] on button "Escolher" at bounding box center [97, 86] width 28 height 16
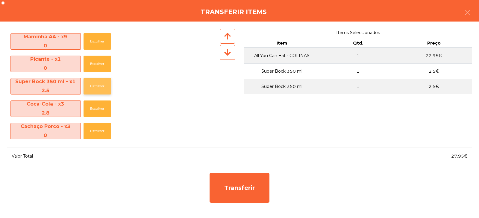
click at [98, 86] on button "Escolher" at bounding box center [97, 86] width 28 height 16
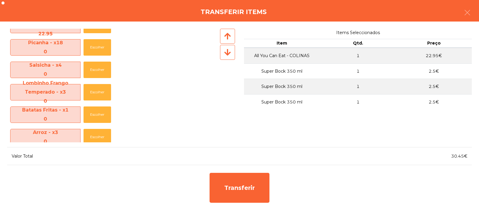
scroll to position [0, 0]
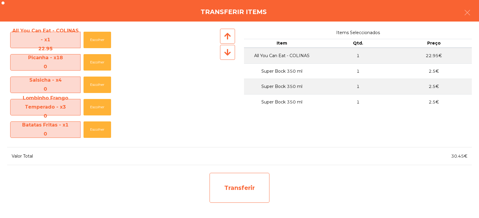
click at [247, 191] on div "Transferir" at bounding box center [239, 188] width 60 height 30
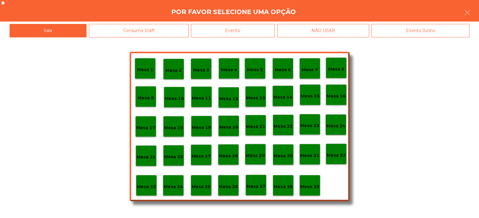
click at [150, 184] on p "Mesa 33" at bounding box center [146, 186] width 19 height 7
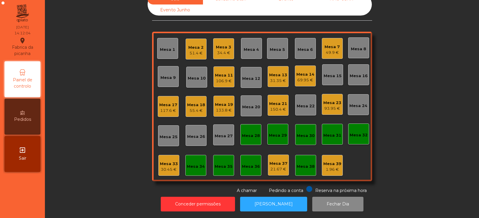
click at [279, 72] on div "Mesa 13" at bounding box center [278, 75] width 18 height 6
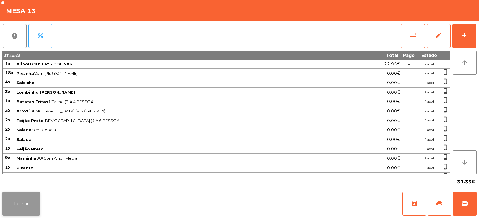
click at [27, 200] on button "Fechar" at bounding box center [20, 204] width 37 height 24
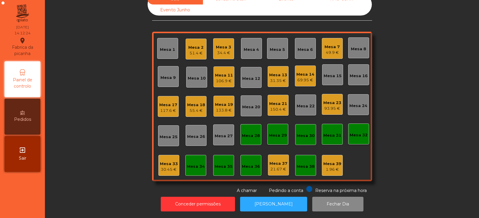
click at [165, 167] on div "30.45 €" at bounding box center [169, 170] width 18 height 6
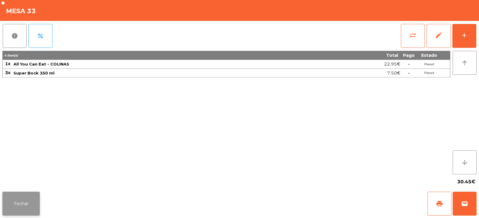
click at [28, 202] on button "Fechar" at bounding box center [20, 204] width 37 height 24
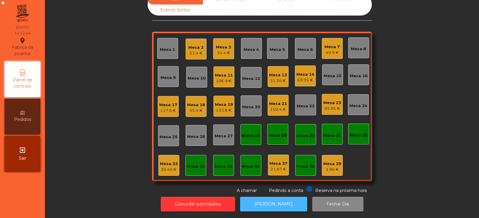
click at [274, 199] on button "[PERSON_NAME]" at bounding box center [273, 204] width 67 height 15
click at [275, 78] on div "31.35 €" at bounding box center [278, 81] width 18 height 6
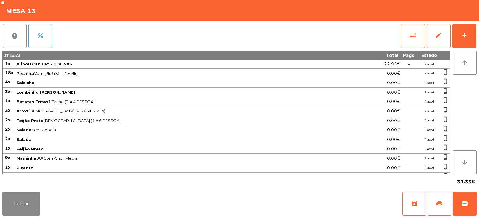
scroll to position [17, 0]
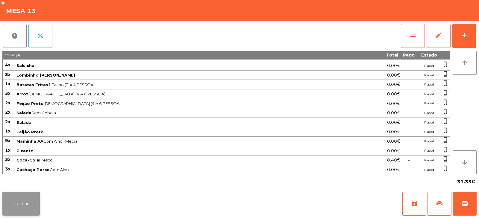
click at [20, 209] on button "Fechar" at bounding box center [20, 204] width 37 height 24
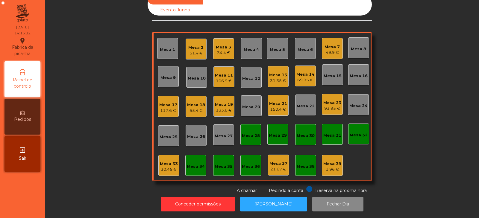
click at [273, 78] on div "31.35 €" at bounding box center [278, 81] width 18 height 6
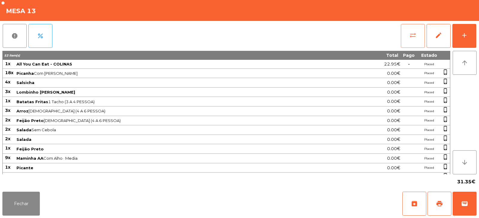
click at [413, 34] on span "sync_alt" at bounding box center [412, 35] width 7 height 7
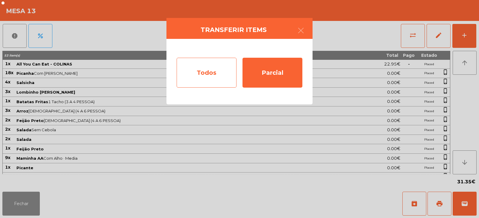
click at [214, 63] on div "Todos" at bounding box center [207, 73] width 60 height 30
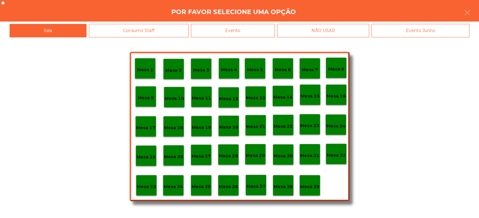
click at [271, 29] on div "Evento" at bounding box center [233, 30] width 84 height 13
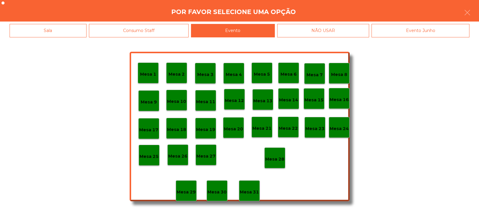
click at [281, 157] on p "Mesa 28" at bounding box center [274, 159] width 19 height 7
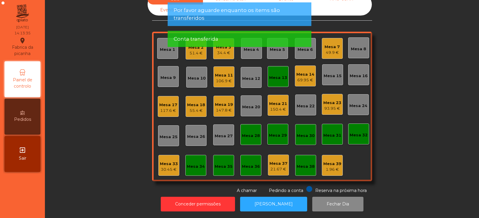
click at [278, 77] on div "Mesa 13" at bounding box center [277, 76] width 21 height 21
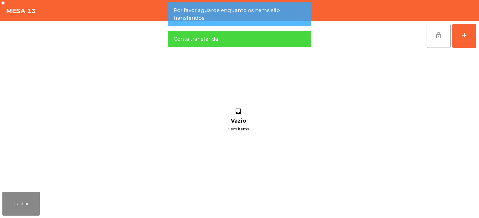
click at [443, 37] on button "lock_open" at bounding box center [438, 36] width 24 height 24
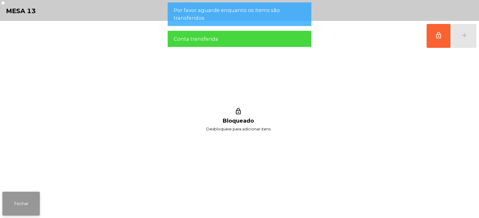
click at [26, 201] on button "Fechar" at bounding box center [20, 204] width 37 height 24
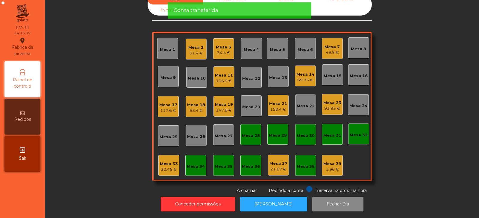
click at [169, 161] on div "Mesa 33" at bounding box center [169, 164] width 18 height 6
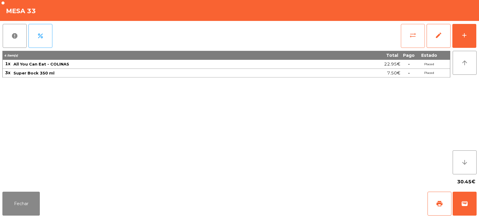
click at [412, 37] on span "sync_alt" at bounding box center [412, 35] width 7 height 7
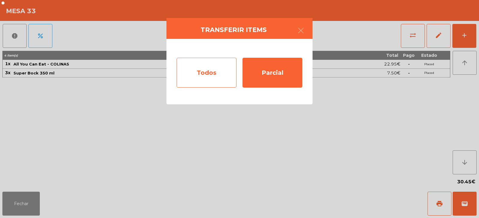
click at [211, 72] on div "Todos" at bounding box center [207, 73] width 60 height 30
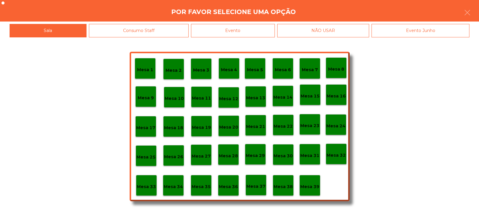
click at [262, 30] on div "Evento" at bounding box center [233, 30] width 84 height 13
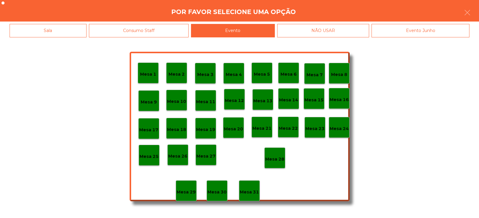
click at [274, 159] on p "Mesa 28" at bounding box center [274, 159] width 19 height 7
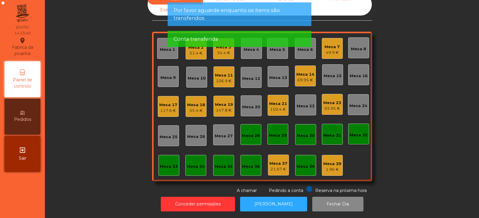
click at [303, 72] on div "Mesa 14" at bounding box center [305, 75] width 18 height 6
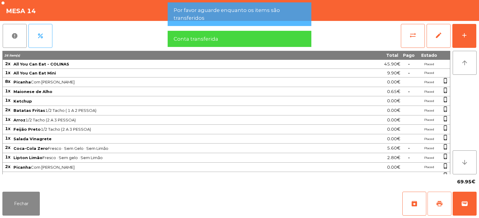
click at [443, 201] on span "print" at bounding box center [439, 203] width 7 height 7
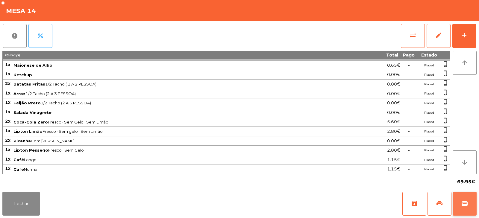
click at [471, 215] on button "wallet" at bounding box center [464, 204] width 24 height 24
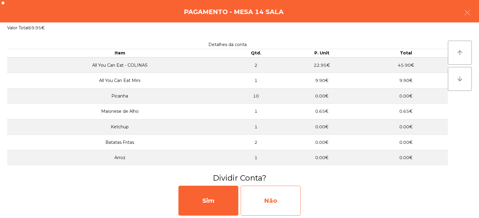
click at [280, 201] on div "Não" at bounding box center [271, 201] width 60 height 30
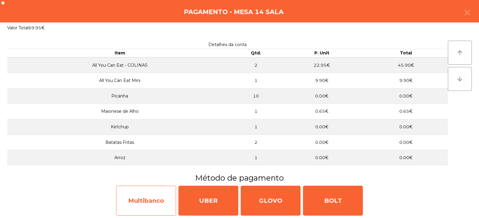
click at [164, 201] on div "Multibanco" at bounding box center [146, 201] width 60 height 30
select select "**"
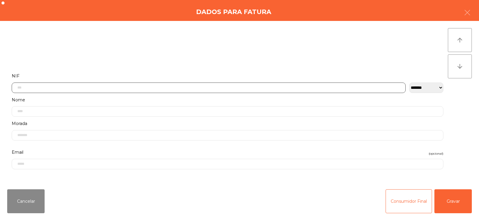
click at [220, 87] on input "text" at bounding box center [209, 88] width 394 height 10
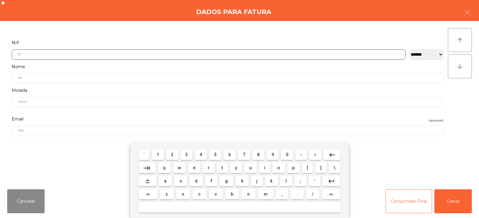
scroll to position [44, 0]
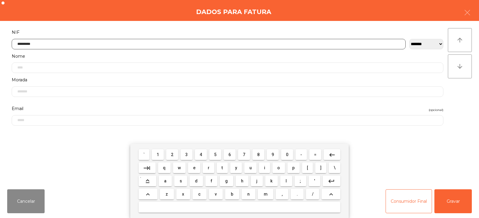
type input "*********"
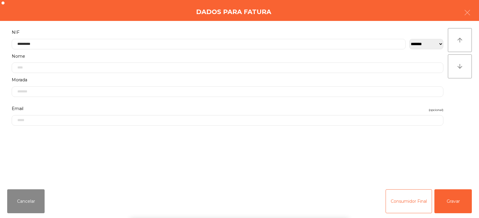
click at [448, 198] on div "` 1 2 3 4 5 6 7 8 9 0 - = keyboard_backspace keyboard_tab q w e r t y u i o p […" at bounding box center [239, 181] width 479 height 74
click at [458, 203] on button "Gravar" at bounding box center [452, 201] width 37 height 24
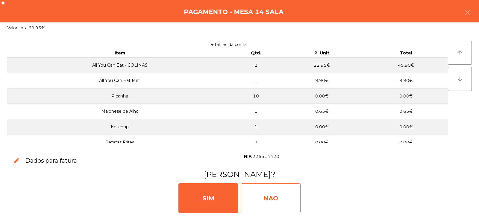
click at [274, 208] on div "NAO" at bounding box center [271, 198] width 60 height 30
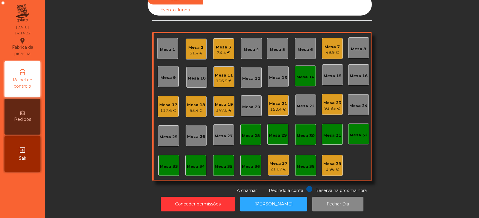
click at [307, 74] on div "Mesa 14" at bounding box center [305, 77] width 18 height 6
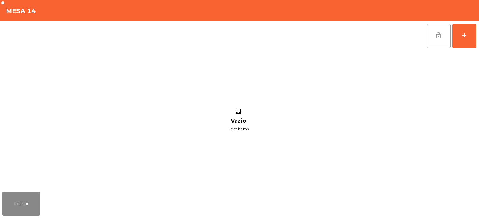
click at [438, 37] on span "lock_open" at bounding box center [438, 35] width 7 height 7
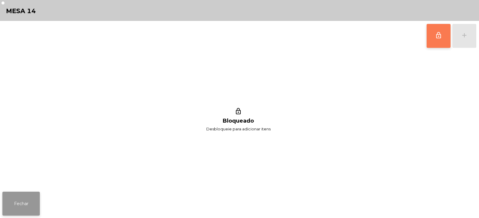
click at [30, 195] on button "Fechar" at bounding box center [20, 204] width 37 height 24
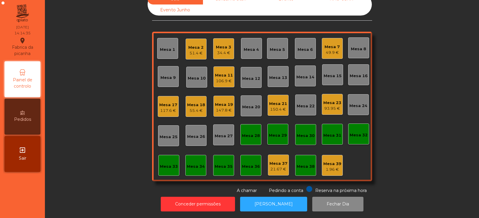
scroll to position [0, 0]
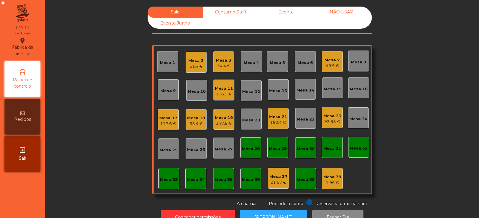
click at [326, 65] on div "49.9 €" at bounding box center [331, 66] width 15 height 6
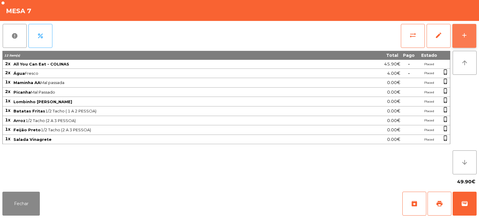
click at [470, 31] on button "add" at bounding box center [464, 36] width 24 height 24
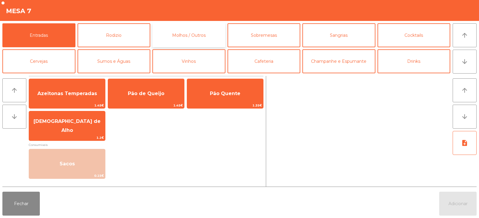
click at [203, 34] on button "Molhos / Outros" at bounding box center [188, 35] width 73 height 24
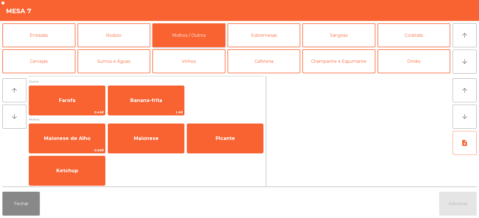
scroll to position [1, 0]
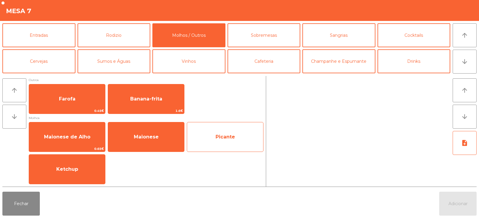
click at [208, 144] on span "Picante" at bounding box center [225, 137] width 76 height 16
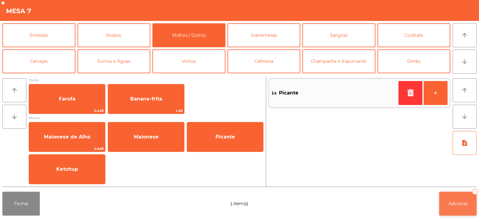
click at [450, 206] on button "Adicionar 1" at bounding box center [457, 204] width 37 height 24
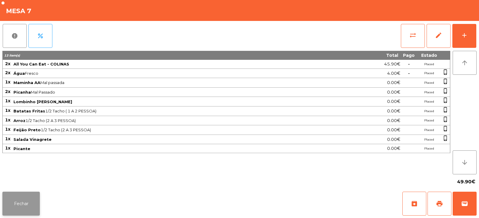
click at [28, 213] on button "Fechar" at bounding box center [20, 204] width 37 height 24
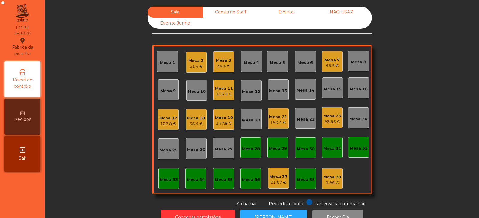
click at [253, 60] on div "Mesa 4" at bounding box center [251, 63] width 15 height 6
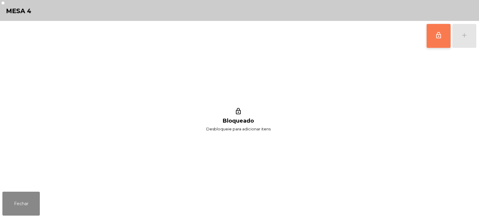
click at [437, 34] on span "lock_outline" at bounding box center [438, 35] width 7 height 7
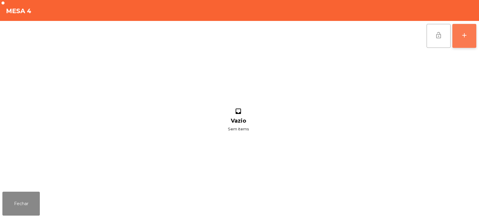
click at [463, 41] on button "add" at bounding box center [464, 36] width 24 height 24
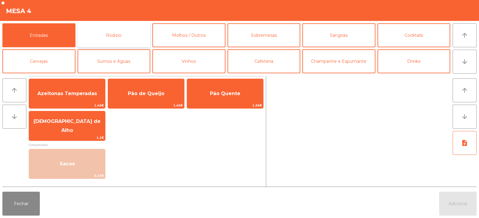
click at [115, 34] on button "Rodizio" at bounding box center [113, 35] width 73 height 24
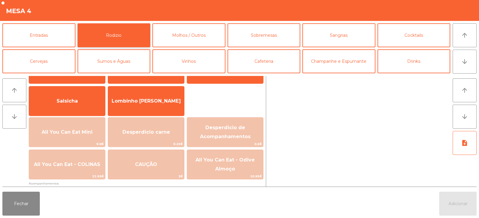
scroll to position [39, 0]
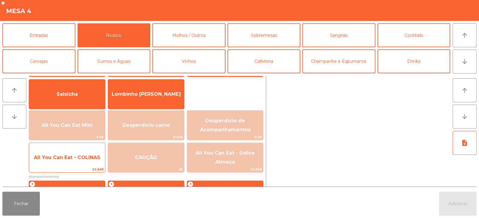
click at [76, 160] on span "All You Can Eat - COLINAS" at bounding box center [67, 158] width 66 height 6
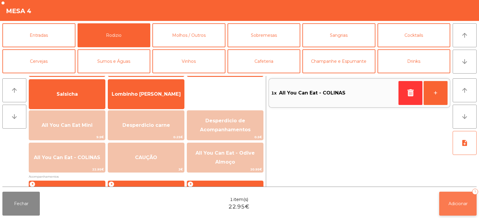
click at [457, 196] on button "Adicionar 1" at bounding box center [457, 204] width 37 height 24
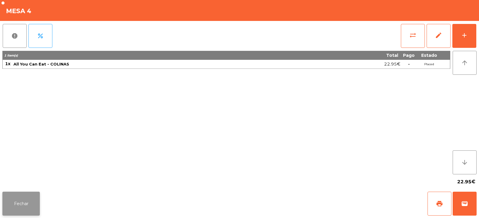
click at [21, 208] on button "Fechar" at bounding box center [20, 204] width 37 height 24
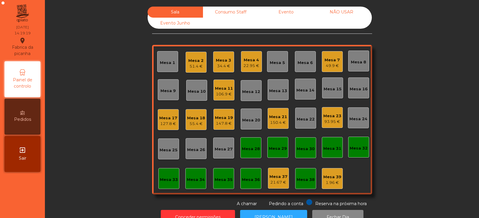
click at [223, 98] on div "Mesa 11 106.9 €" at bounding box center [223, 90] width 21 height 21
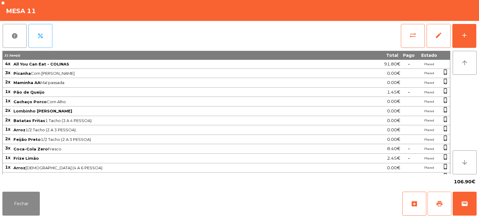
click at [437, 208] on button "print" at bounding box center [439, 204] width 24 height 24
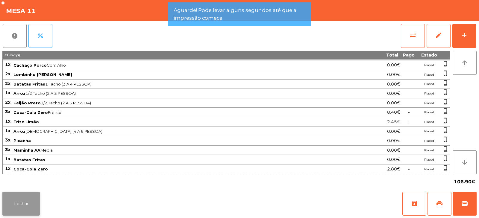
click at [34, 203] on button "Fechar" at bounding box center [20, 204] width 37 height 24
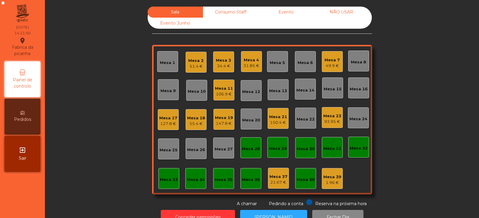
click at [223, 92] on div "106.9 €" at bounding box center [224, 94] width 18 height 6
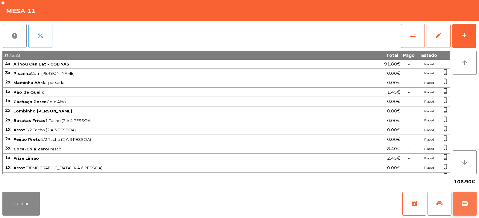
click at [462, 206] on span "wallet" at bounding box center [464, 203] width 7 height 7
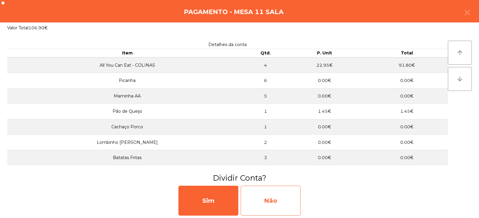
click at [270, 196] on div "Não" at bounding box center [271, 201] width 60 height 30
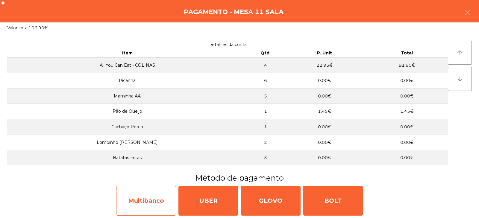
click at [161, 200] on div "Multibanco" at bounding box center [146, 201] width 60 height 30
select select "**"
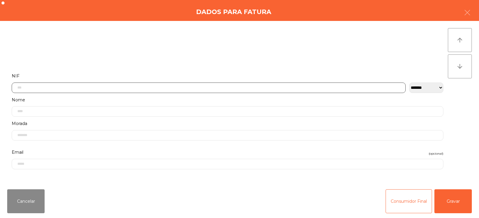
click at [234, 86] on input "text" at bounding box center [209, 88] width 394 height 10
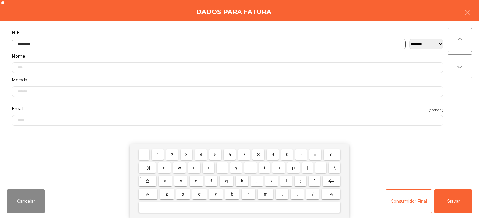
type input "*********"
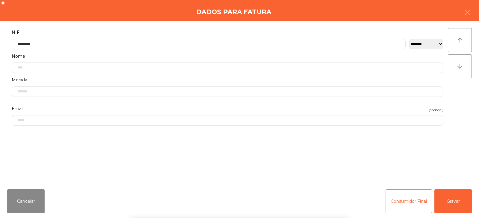
click at [443, 203] on div "` 1 2 3 4 5 6 7 8 9 0 - = keyboard_backspace keyboard_tab q w e r t y u i o p […" at bounding box center [239, 181] width 479 height 74
click at [452, 204] on button "Gravar" at bounding box center [452, 201] width 37 height 24
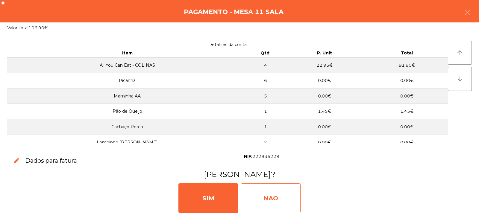
click at [277, 192] on div "NAO" at bounding box center [271, 198] width 60 height 30
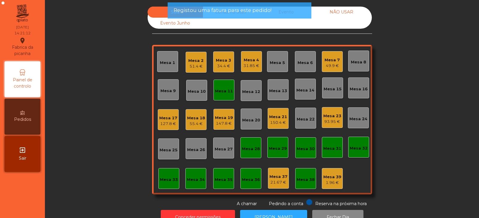
click at [224, 93] on div "Mesa 11" at bounding box center [224, 91] width 18 height 6
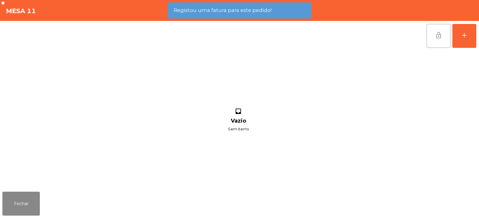
click at [439, 38] on span "lock_open" at bounding box center [438, 35] width 7 height 7
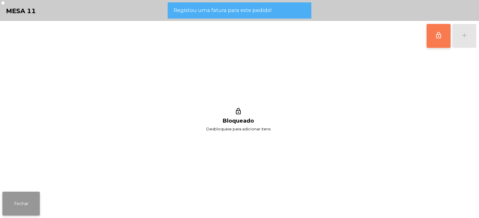
click at [26, 209] on button "Fechar" at bounding box center [20, 204] width 37 height 24
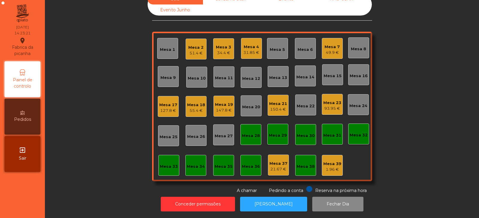
scroll to position [0, 0]
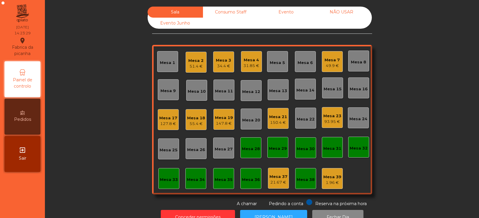
click at [218, 64] on div "34.4 €" at bounding box center [223, 66] width 15 height 6
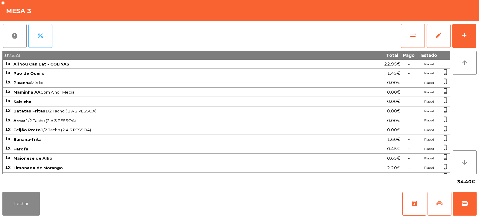
click at [443, 204] on span "print" at bounding box center [439, 203] width 7 height 7
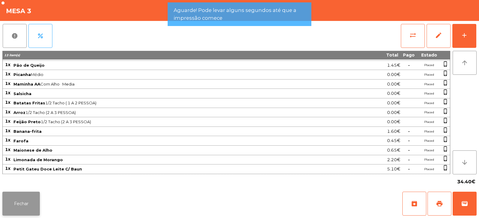
click at [30, 201] on button "Fechar" at bounding box center [20, 204] width 37 height 24
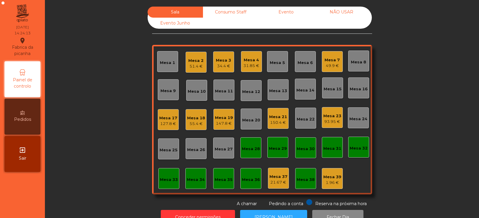
scroll to position [18, 0]
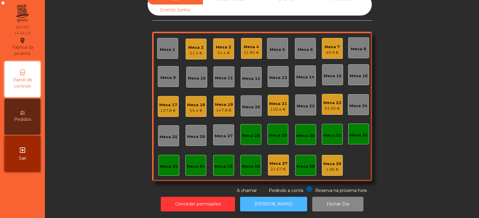
click at [279, 199] on button "[PERSON_NAME]" at bounding box center [273, 204] width 67 height 15
click at [218, 50] on div "34.4 €" at bounding box center [223, 53] width 15 height 6
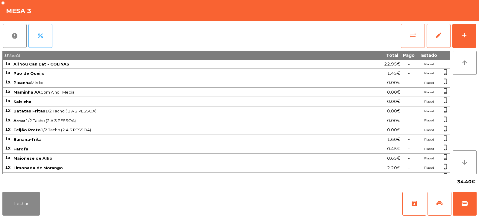
click at [414, 42] on button "sync_alt" at bounding box center [413, 36] width 24 height 24
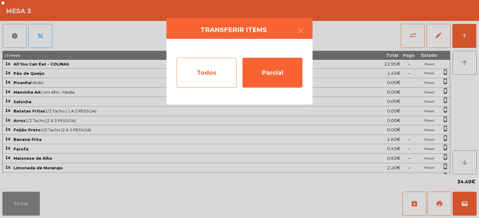
click at [226, 66] on div "Todos" at bounding box center [207, 73] width 60 height 30
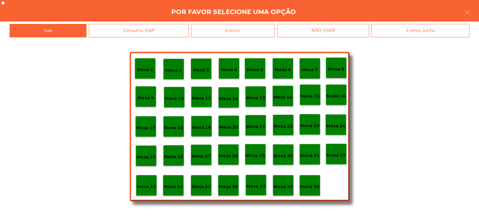
click at [264, 28] on div "Evento" at bounding box center [233, 30] width 84 height 13
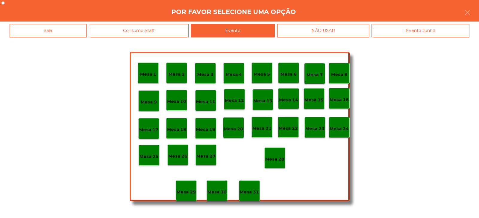
click at [275, 154] on div "Mesa 28" at bounding box center [274, 157] width 19 height 9
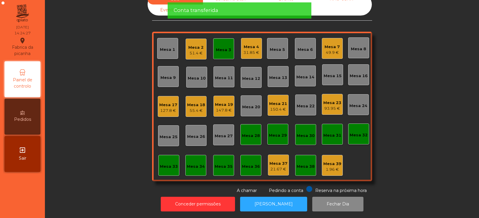
click at [225, 48] on div "Mesa 3" at bounding box center [223, 48] width 21 height 21
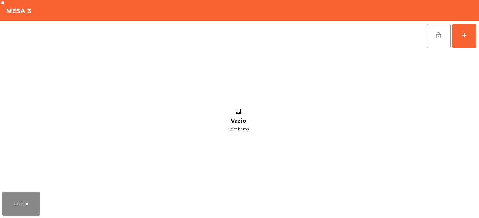
click at [431, 37] on button "lock_open" at bounding box center [438, 36] width 24 height 24
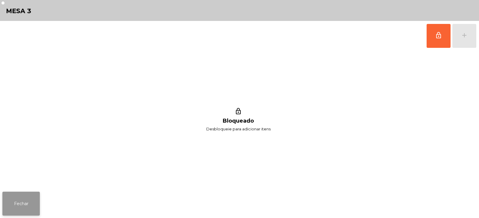
click at [23, 201] on button "Fechar" at bounding box center [20, 204] width 37 height 24
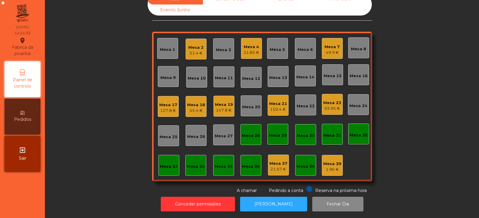
scroll to position [0, 0]
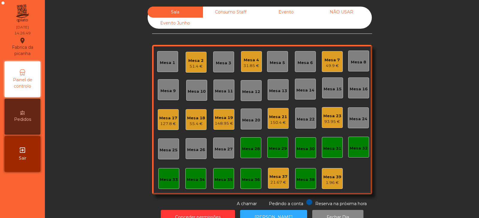
click at [275, 121] on div "150.4 €" at bounding box center [278, 123] width 18 height 6
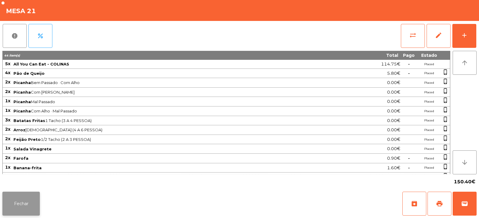
click at [19, 213] on button "Fechar" at bounding box center [20, 204] width 37 height 24
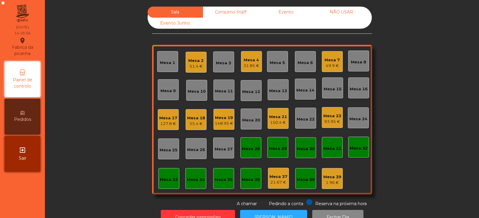
click at [222, 124] on div "148.95 €" at bounding box center [224, 124] width 19 height 6
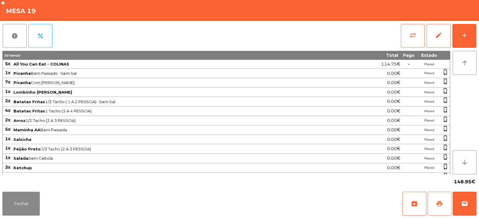
click at [439, 208] on button "print" at bounding box center [439, 204] width 24 height 24
click at [439, 206] on span "print" at bounding box center [439, 203] width 7 height 7
click at [22, 202] on button "Fechar" at bounding box center [20, 204] width 37 height 24
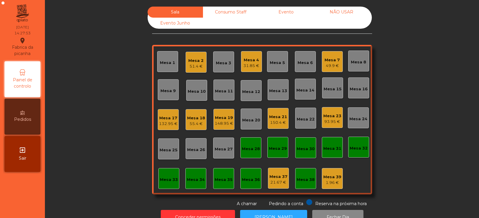
click at [278, 67] on div "Mesa 5" at bounding box center [277, 61] width 21 height 21
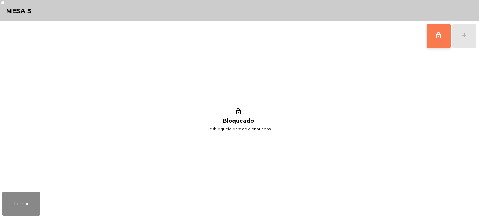
click at [430, 36] on button "lock_outline" at bounding box center [438, 36] width 24 height 24
click at [463, 35] on div "add" at bounding box center [463, 35] width 7 height 7
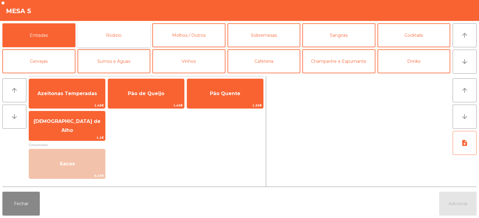
click at [130, 37] on button "Rodizio" at bounding box center [113, 35] width 73 height 24
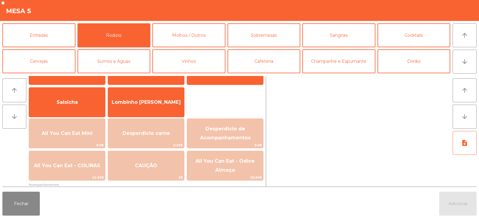
scroll to position [34, 0]
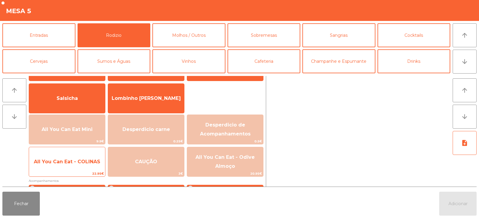
click at [84, 158] on span "All You Can Eat - COLINAS" at bounding box center [67, 162] width 76 height 16
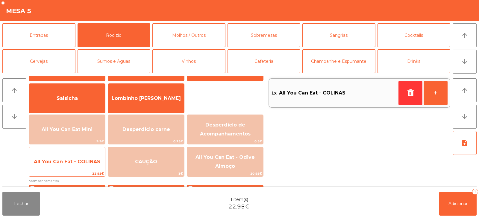
click at [86, 158] on span "All You Can Eat - COLINAS" at bounding box center [67, 162] width 76 height 16
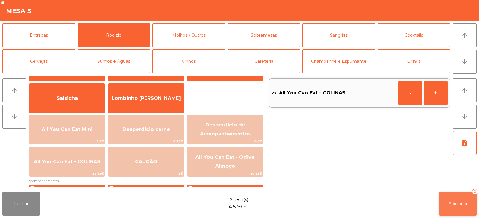
click at [454, 202] on span "Adicionar" at bounding box center [457, 203] width 19 height 5
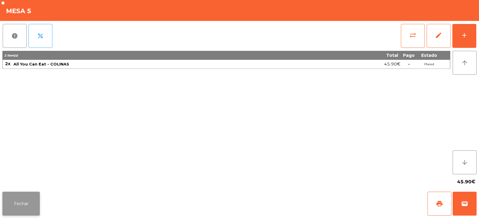
click at [28, 202] on button "Fechar" at bounding box center [20, 204] width 37 height 24
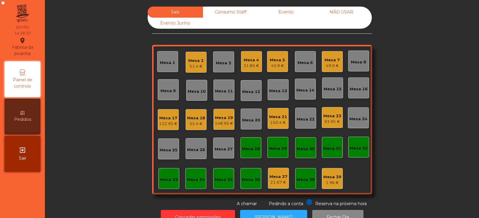
click at [225, 123] on div "148.95 €" at bounding box center [224, 124] width 19 height 6
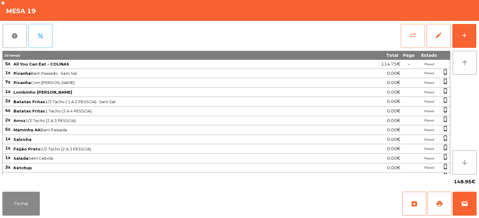
click at [418, 40] on button "sync_alt" at bounding box center [413, 36] width 24 height 24
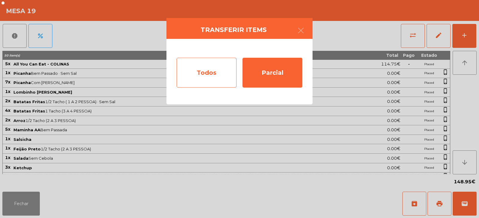
click at [211, 74] on div "Todos" at bounding box center [207, 73] width 60 height 30
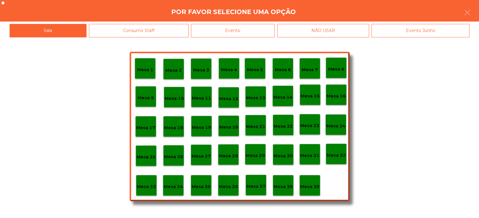
click at [238, 34] on div "Evento" at bounding box center [233, 30] width 84 height 13
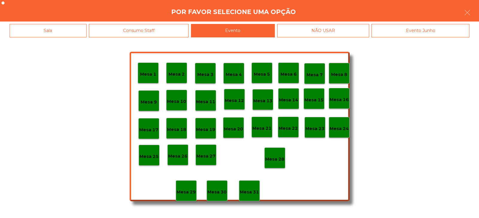
click at [275, 159] on p "Mesa 28" at bounding box center [274, 159] width 19 height 7
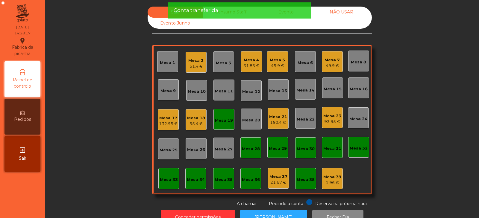
click at [221, 121] on div "Mesa 19" at bounding box center [224, 121] width 18 height 6
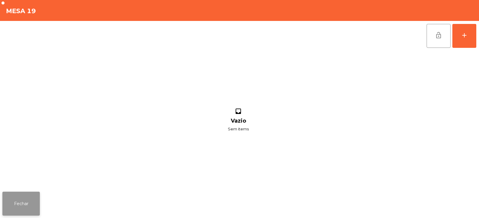
click at [20, 205] on button "Fechar" at bounding box center [20, 204] width 37 height 24
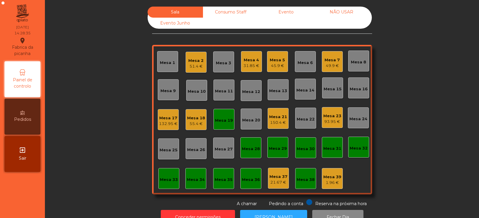
click at [223, 125] on div "Mesa 19" at bounding box center [223, 119] width 21 height 21
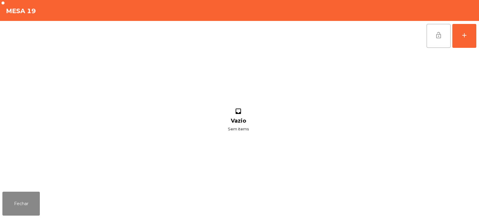
click at [441, 40] on button "lock_open" at bounding box center [438, 36] width 24 height 24
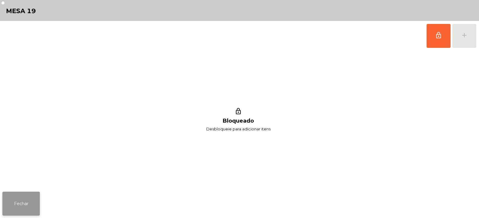
click at [18, 207] on button "Fechar" at bounding box center [20, 204] width 37 height 24
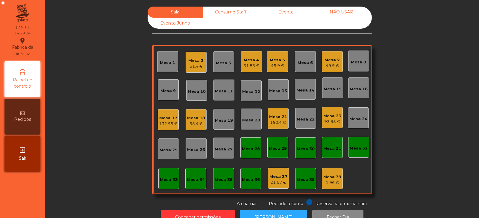
click at [252, 98] on div "Mesa 12" at bounding box center [251, 90] width 21 height 21
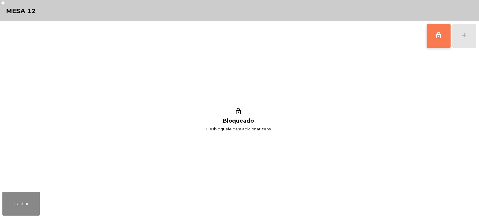
click at [442, 38] on button "lock_outline" at bounding box center [438, 36] width 24 height 24
click at [466, 39] on button "add" at bounding box center [464, 36] width 24 height 24
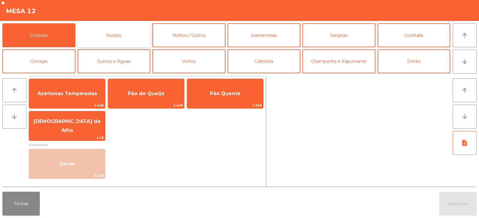
click at [131, 37] on button "Rodizio" at bounding box center [113, 35] width 73 height 24
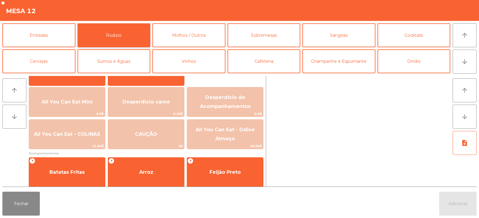
scroll to position [68, 0]
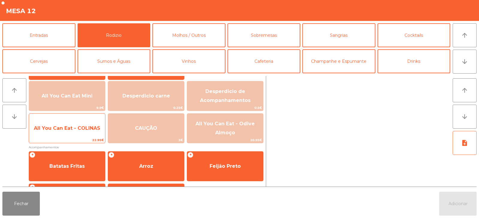
click at [93, 130] on span "All You Can Eat - COLINAS" at bounding box center [67, 128] width 66 height 6
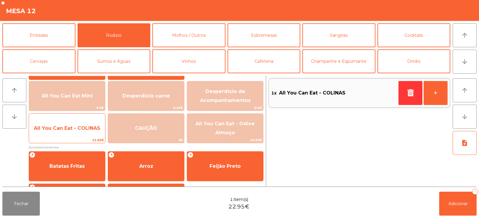
click at [87, 133] on span "All You Can Eat - COLINAS" at bounding box center [67, 128] width 76 height 16
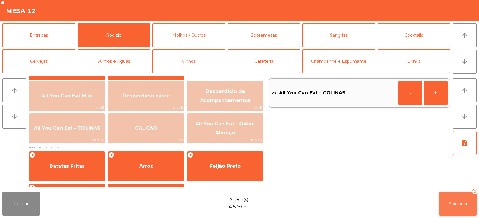
click at [460, 209] on button "Adicionar 2" at bounding box center [457, 204] width 37 height 24
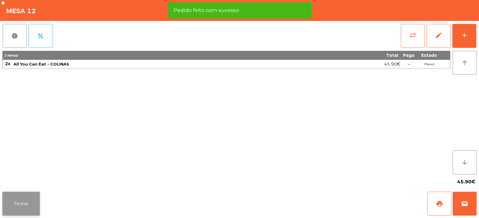
click at [23, 200] on button "Fechar" at bounding box center [20, 204] width 37 height 24
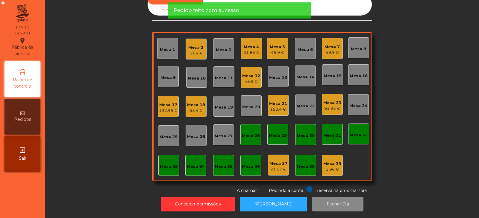
scroll to position [0, 0]
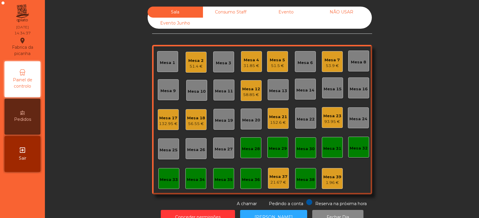
click at [328, 121] on div "93.95 €" at bounding box center [332, 122] width 18 height 6
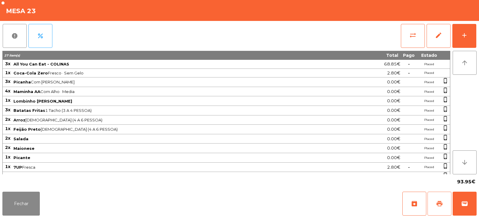
click at [438, 205] on span "print" at bounding box center [439, 203] width 7 height 7
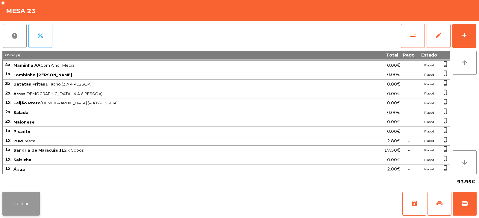
click at [32, 204] on button "Fechar" at bounding box center [20, 204] width 37 height 24
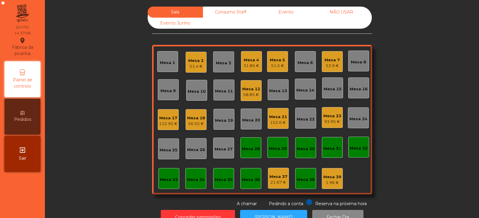
click at [282, 56] on div "Mesa 5 51.5 €" at bounding box center [277, 62] width 15 height 14
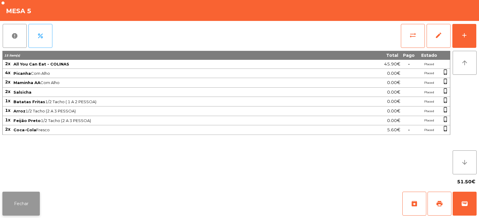
click at [22, 214] on button "Fechar" at bounding box center [20, 204] width 37 height 24
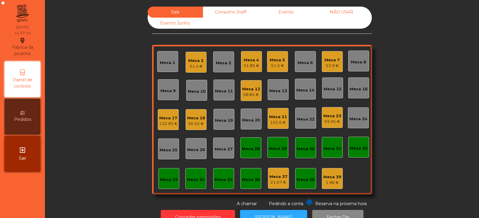
click at [188, 127] on div "Mesa 18 56.55 €" at bounding box center [195, 119] width 21 height 21
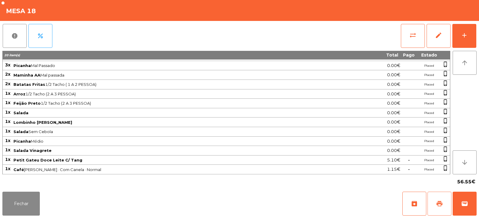
click at [439, 201] on span "print" at bounding box center [439, 203] width 7 height 7
click at [18, 207] on button "Fechar" at bounding box center [20, 204] width 37 height 24
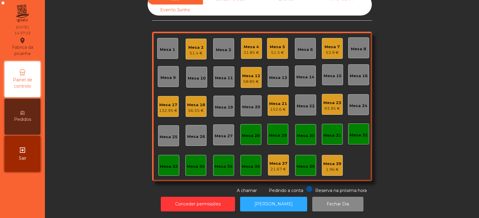
scroll to position [0, 0]
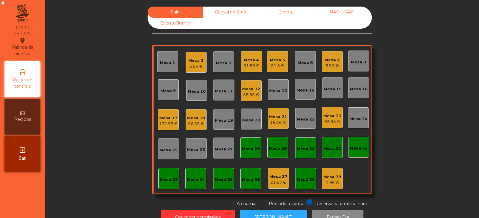
click at [196, 122] on div "56.55 €" at bounding box center [196, 124] width 18 height 6
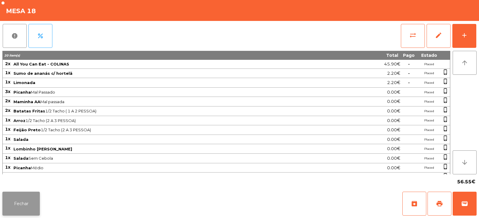
click at [17, 209] on button "Fechar" at bounding box center [20, 204] width 37 height 24
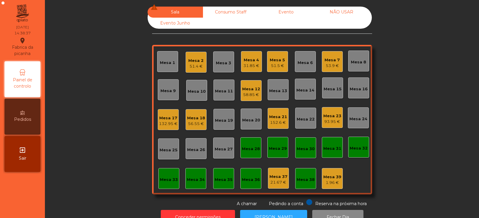
click at [167, 124] on div "132.95 €" at bounding box center [168, 124] width 19 height 6
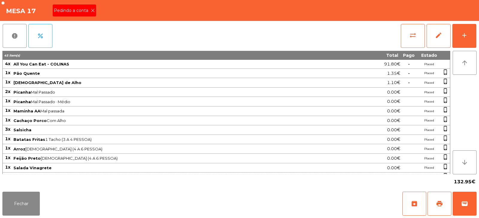
click at [91, 9] on icon at bounding box center [93, 10] width 4 height 4
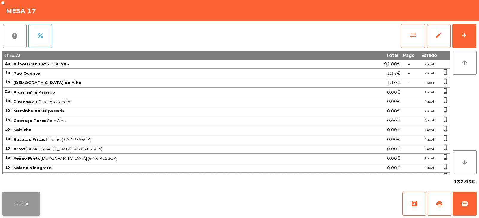
click at [17, 205] on button "Fechar" at bounding box center [20, 204] width 37 height 24
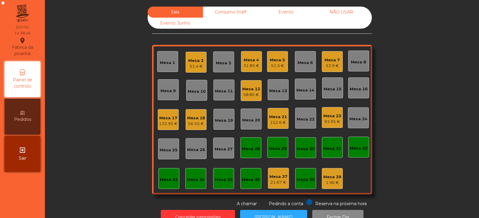
click at [194, 118] on div "Mesa 18" at bounding box center [196, 118] width 18 height 6
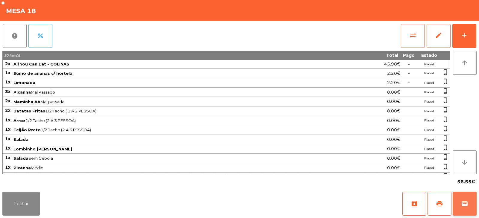
click at [465, 208] on button "wallet" at bounding box center [464, 204] width 24 height 24
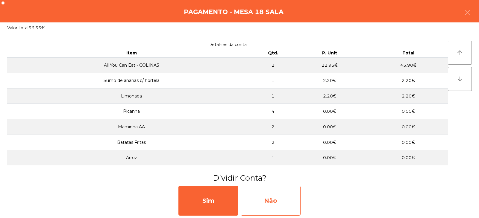
click at [266, 202] on div "Não" at bounding box center [271, 201] width 60 height 30
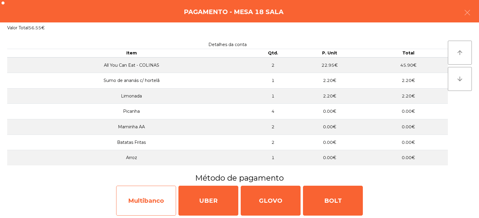
click at [153, 203] on div "Multibanco" at bounding box center [146, 201] width 60 height 30
select select "**"
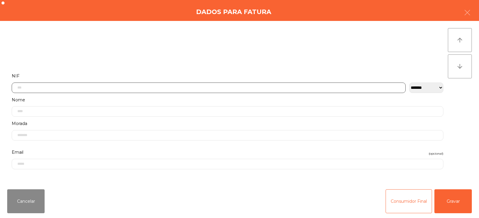
click at [231, 86] on input "text" at bounding box center [209, 88] width 394 height 10
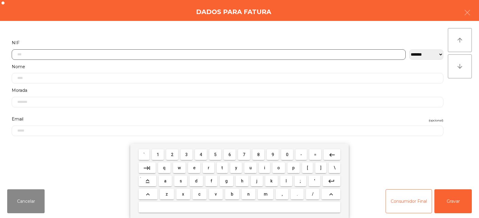
scroll to position [44, 0]
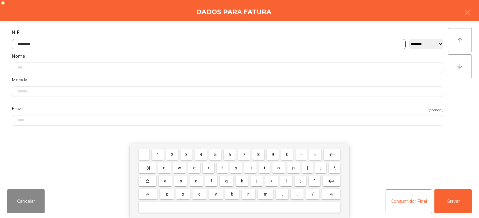
type input "*********"
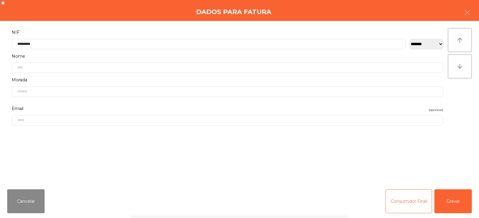
click at [463, 117] on div "arrow_upward arrow_downward" at bounding box center [460, 102] width 24 height 149
click at [456, 202] on button "Gravar" at bounding box center [452, 201] width 37 height 24
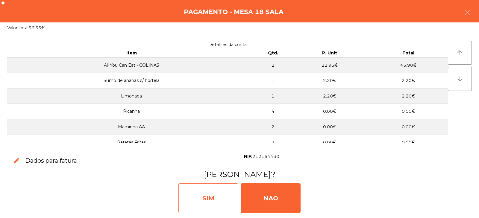
click at [217, 199] on div "SIM" at bounding box center [208, 198] width 60 height 30
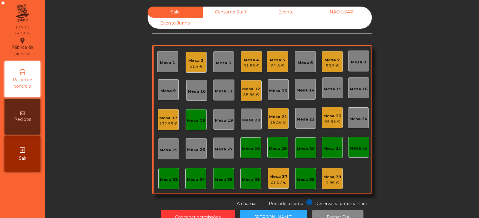
click at [195, 123] on div "Mesa 18" at bounding box center [196, 121] width 18 height 6
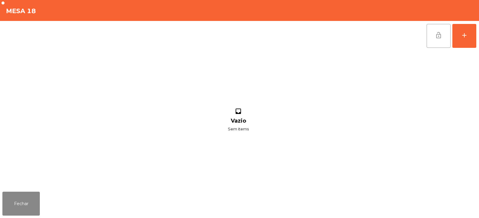
click at [445, 39] on button "lock_open" at bounding box center [438, 36] width 24 height 24
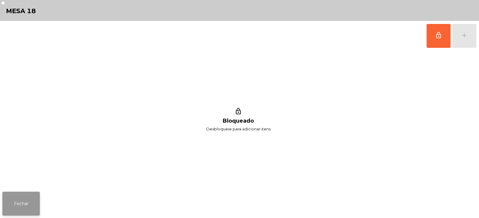
click at [22, 195] on button "Fechar" at bounding box center [20, 204] width 37 height 24
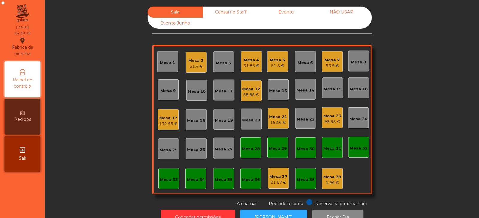
click at [168, 124] on div "132.95 €" at bounding box center [168, 124] width 19 height 6
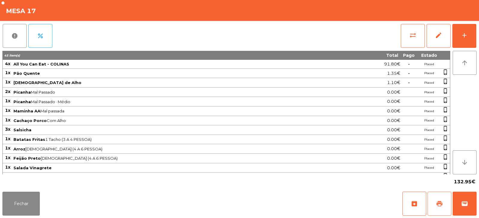
click at [437, 207] on span "print" at bounding box center [439, 203] width 7 height 7
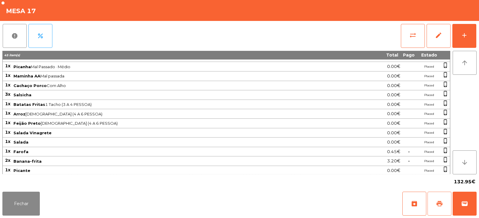
scroll to position [0, 0]
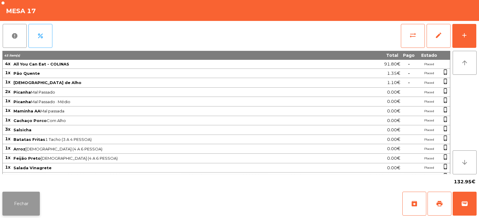
click at [23, 200] on button "Fechar" at bounding box center [20, 204] width 37 height 24
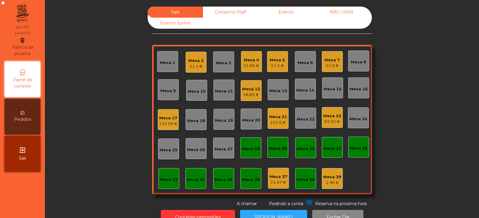
click at [331, 118] on div "Mesa 23" at bounding box center [332, 116] width 18 height 6
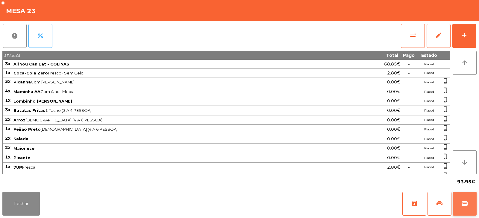
click at [465, 204] on span "wallet" at bounding box center [464, 203] width 7 height 7
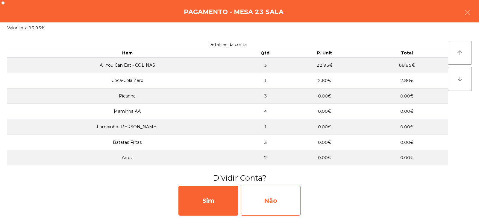
click at [258, 203] on div "Não" at bounding box center [271, 201] width 60 height 30
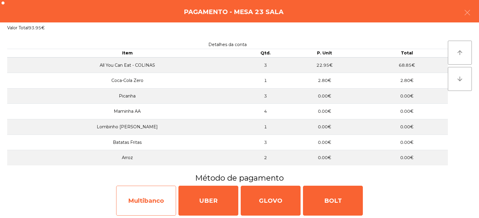
click at [153, 203] on div "Multibanco" at bounding box center [146, 201] width 60 height 30
select select "**"
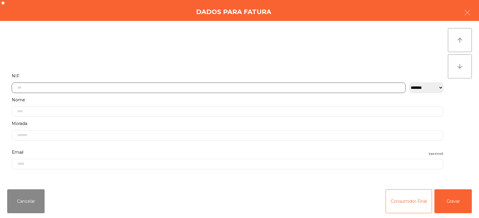
click at [189, 89] on input "text" at bounding box center [209, 88] width 394 height 10
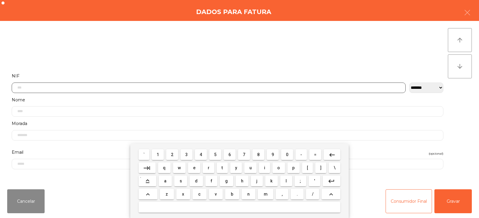
scroll to position [44, 0]
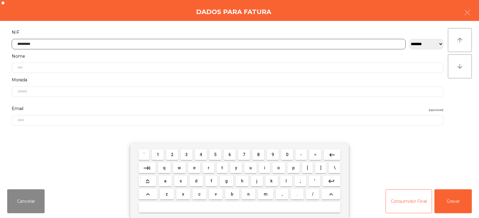
type input "*********"
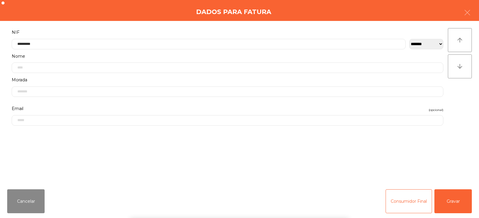
click at [463, 117] on div "arrow_upward arrow_downward" at bounding box center [460, 102] width 24 height 149
click at [453, 205] on button "Gravar" at bounding box center [452, 201] width 37 height 24
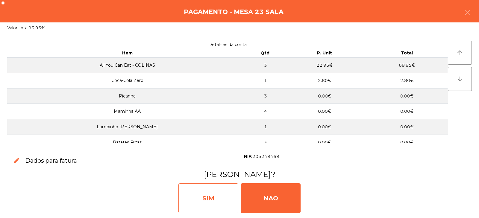
click at [217, 200] on div "SIM" at bounding box center [208, 198] width 60 height 30
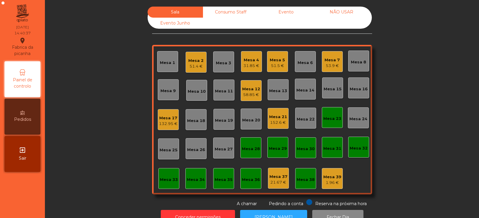
click at [334, 114] on div "Mesa 23" at bounding box center [332, 117] width 18 height 8
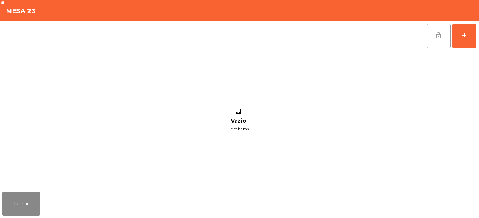
click at [435, 43] on button "lock_open" at bounding box center [438, 36] width 24 height 24
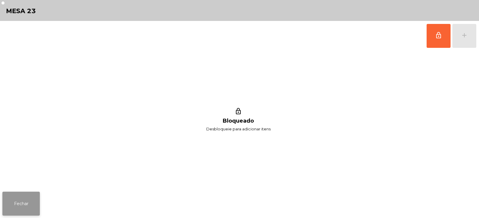
click at [20, 203] on button "Fechar" at bounding box center [20, 204] width 37 height 24
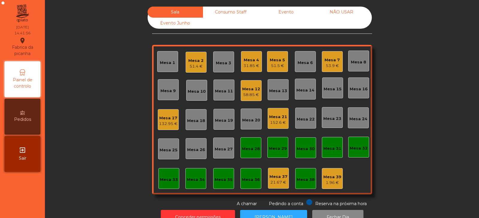
click at [165, 121] on div "Mesa 17" at bounding box center [168, 118] width 19 height 6
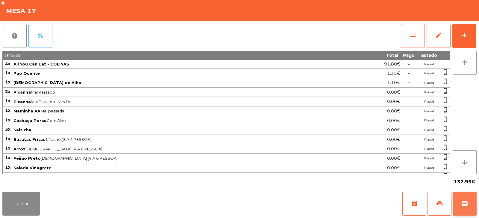
click at [464, 205] on span "wallet" at bounding box center [464, 203] width 7 height 7
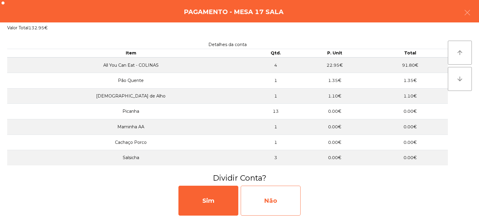
click at [275, 207] on div "Não" at bounding box center [271, 201] width 60 height 30
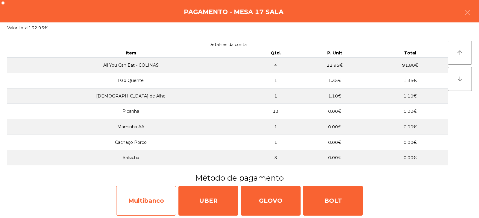
click at [146, 204] on div "Multibanco" at bounding box center [146, 201] width 60 height 30
select select "**"
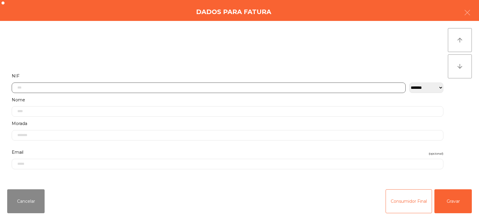
click at [189, 86] on input "text" at bounding box center [209, 88] width 394 height 10
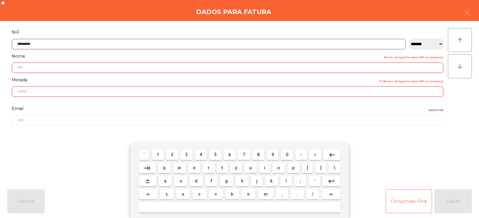
type input "*********"
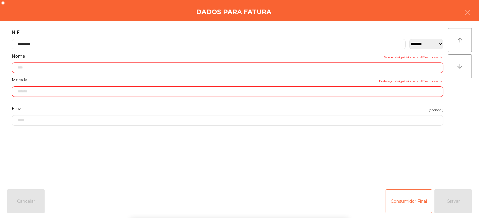
click at [461, 119] on div "arrow_upward arrow_downward" at bounding box center [460, 102] width 24 height 149
type input "**********"
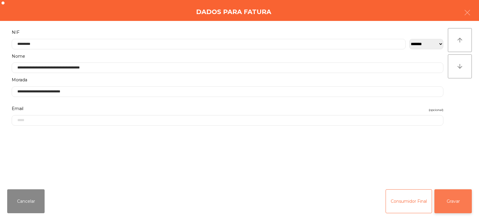
click at [456, 203] on button "Gravar" at bounding box center [452, 201] width 37 height 24
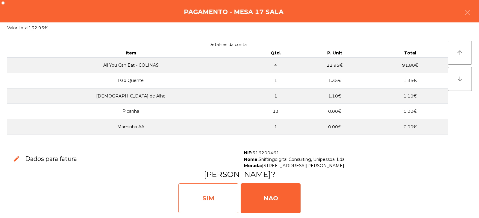
click at [217, 201] on div "SIM" at bounding box center [208, 198] width 60 height 30
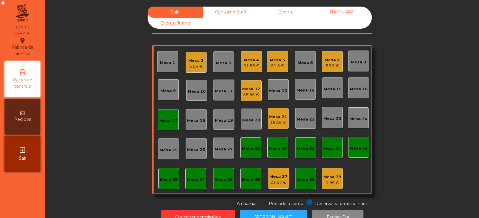
click at [166, 124] on div "Mesa 17" at bounding box center [168, 119] width 21 height 21
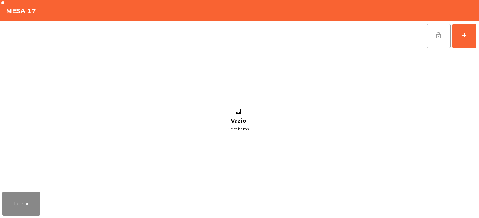
click at [440, 41] on button "lock_open" at bounding box center [438, 36] width 24 height 24
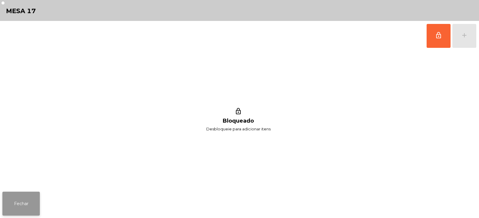
click at [17, 208] on button "Fechar" at bounding box center [20, 204] width 37 height 24
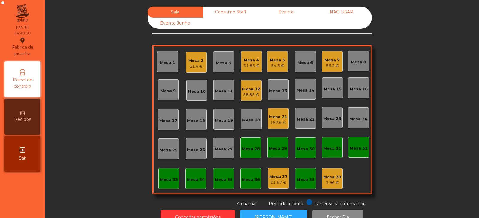
click at [334, 62] on div "Mesa 7" at bounding box center [331, 60] width 15 height 6
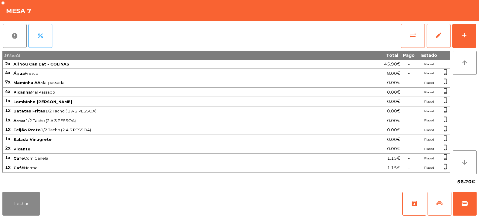
click at [441, 208] on button "print" at bounding box center [439, 204] width 24 height 24
click at [28, 200] on button "Fechar" at bounding box center [20, 204] width 37 height 24
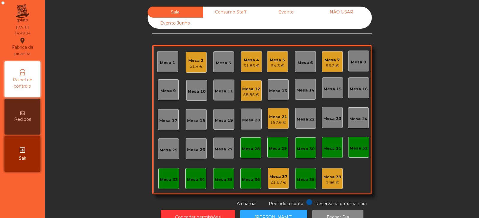
click at [255, 61] on div "Mesa 4" at bounding box center [251, 60] width 16 height 6
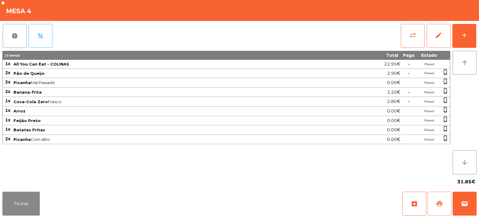
click at [443, 206] on button "print" at bounding box center [439, 204] width 24 height 24
click at [34, 200] on button "Fechar" at bounding box center [20, 204] width 37 height 24
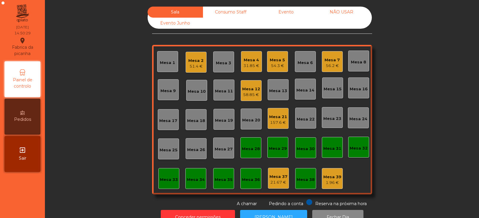
scroll to position [18, 0]
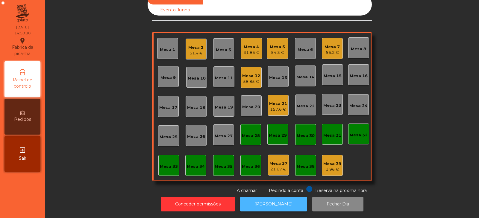
click at [273, 197] on button "[PERSON_NAME]" at bounding box center [273, 204] width 67 height 15
click at [253, 50] on div "31.85 €" at bounding box center [251, 53] width 16 height 6
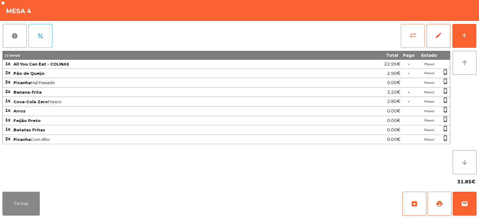
click at [419, 34] on button "sync_alt" at bounding box center [413, 36] width 24 height 24
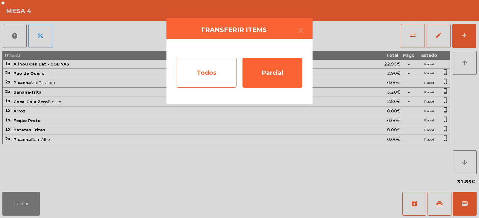
click at [214, 70] on div "Todos" at bounding box center [207, 73] width 60 height 30
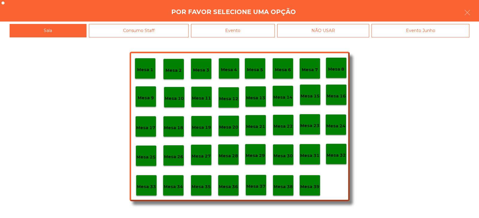
click at [259, 28] on div "Evento" at bounding box center [233, 30] width 84 height 13
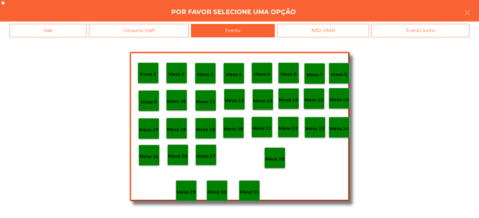
click at [282, 158] on p "Mesa 28" at bounding box center [274, 159] width 19 height 7
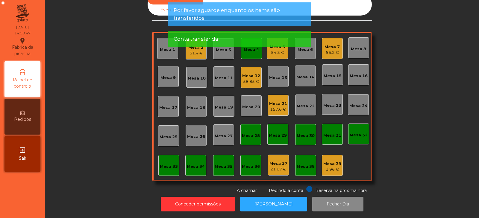
click at [249, 51] on app-alert "Por favor aguarde enquanto os items são transferidos Conta transferida" at bounding box center [240, 26] width 144 height 49
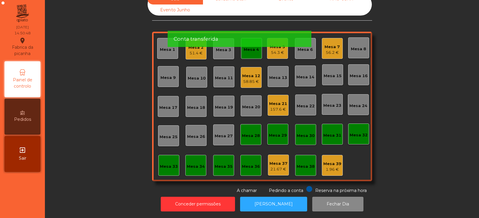
click at [251, 49] on div "Mesa 4" at bounding box center [251, 48] width 21 height 21
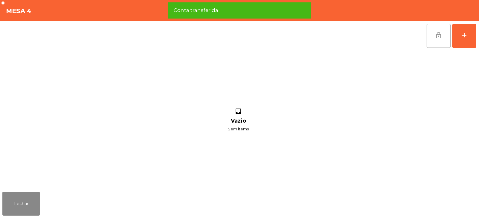
click at [443, 42] on button "lock_open" at bounding box center [438, 36] width 24 height 24
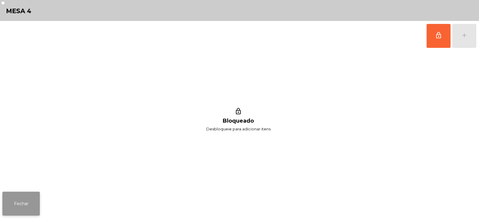
click at [22, 204] on button "Fechar" at bounding box center [20, 204] width 37 height 24
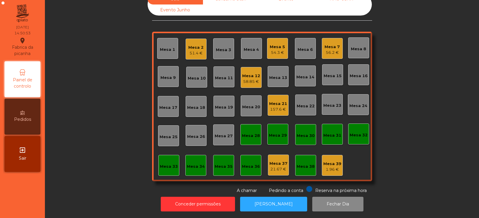
scroll to position [0, 0]
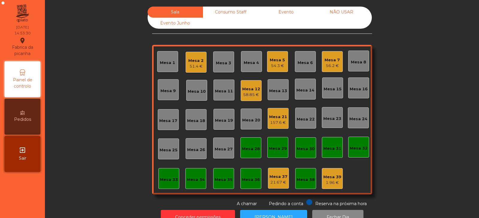
click at [226, 126] on div "Mesa 19" at bounding box center [223, 119] width 21 height 21
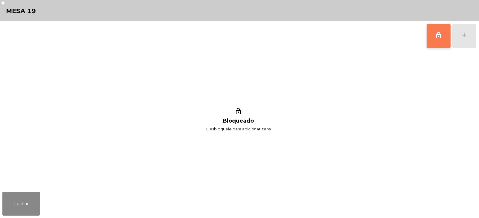
click at [446, 41] on button "lock_outline" at bounding box center [438, 36] width 24 height 24
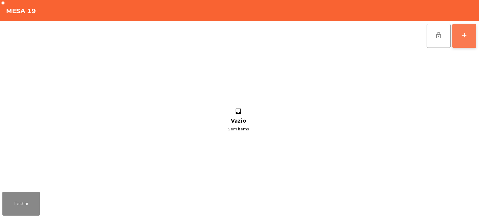
click at [468, 40] on button "add" at bounding box center [464, 36] width 24 height 24
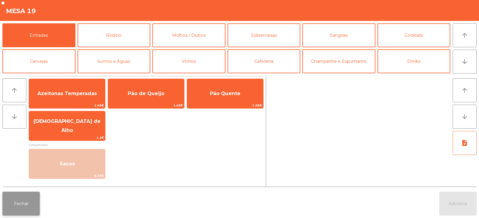
click at [27, 208] on button "Fechar" at bounding box center [20, 204] width 37 height 24
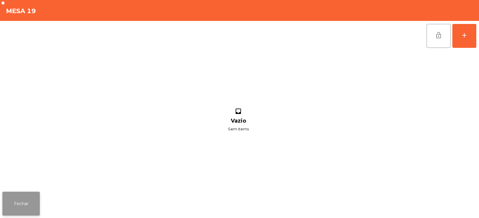
click at [35, 200] on button "Fechar" at bounding box center [20, 204] width 37 height 24
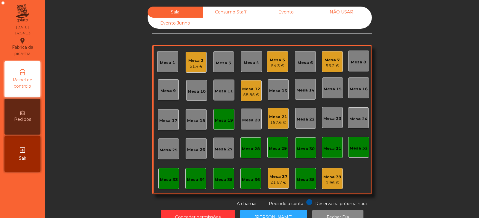
click at [216, 127] on div "Mesa 19" at bounding box center [223, 119] width 21 height 21
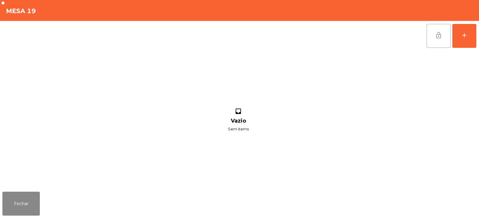
click at [440, 31] on button "lock_open" at bounding box center [438, 36] width 24 height 24
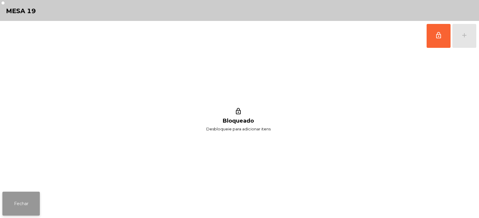
click at [32, 206] on button "Fechar" at bounding box center [20, 204] width 37 height 24
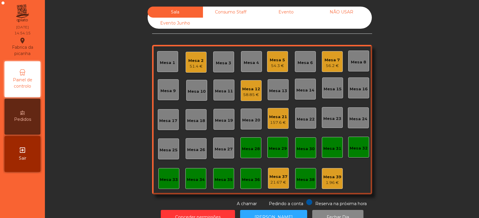
click at [168, 122] on div "Mesa 17" at bounding box center [168, 121] width 18 height 6
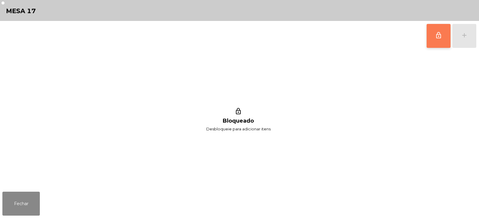
click at [443, 36] on button "lock_outline" at bounding box center [438, 36] width 24 height 24
click at [467, 39] on button "add" at bounding box center [464, 36] width 24 height 24
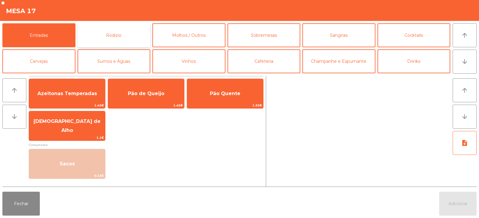
click at [132, 43] on button "Rodizio" at bounding box center [113, 35] width 73 height 24
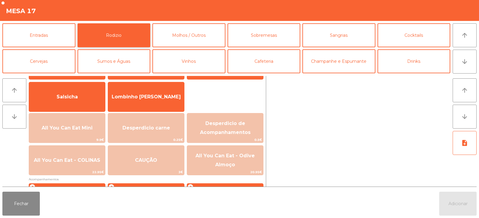
scroll to position [46, 0]
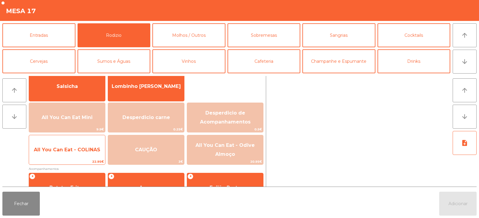
click at [88, 153] on span "All You Can Eat - COLINAS" at bounding box center [67, 150] width 76 height 16
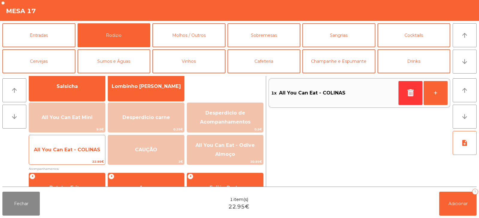
click at [90, 153] on span "All You Can Eat - COLINAS" at bounding box center [67, 150] width 76 height 16
click at [92, 154] on span "All You Can Eat - COLINAS" at bounding box center [67, 150] width 76 height 16
click at [94, 158] on span "All You Can Eat - COLINAS" at bounding box center [67, 150] width 76 height 16
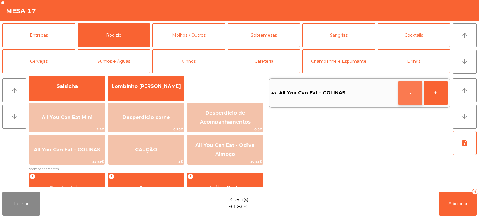
click at [409, 93] on button "-" at bounding box center [410, 93] width 24 height 24
click at [437, 95] on button "+" at bounding box center [435, 93] width 24 height 24
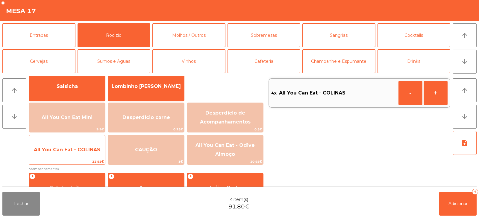
click at [92, 154] on span "All You Can Eat - COLINAS" at bounding box center [67, 150] width 76 height 16
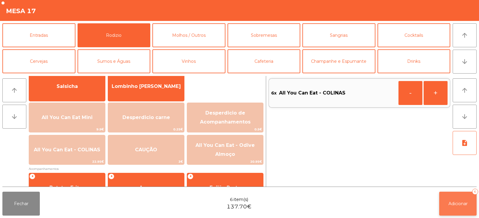
click at [458, 197] on button "Adicionar 6" at bounding box center [457, 204] width 37 height 24
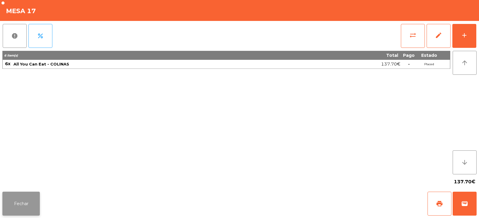
click at [22, 197] on button "Fechar" at bounding box center [20, 204] width 37 height 24
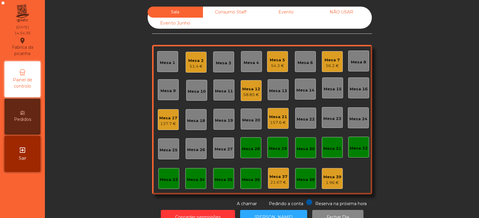
scroll to position [18, 0]
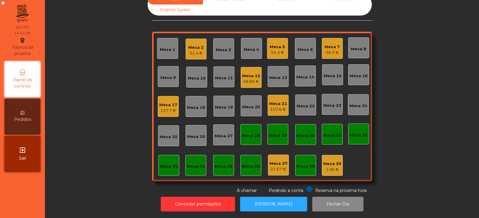
click at [322, 45] on div "Mesa 7 56.2 €" at bounding box center [332, 48] width 21 height 21
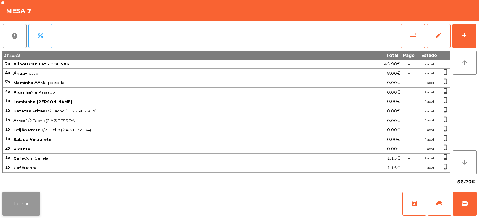
click at [19, 203] on button "Fechar" at bounding box center [20, 204] width 37 height 24
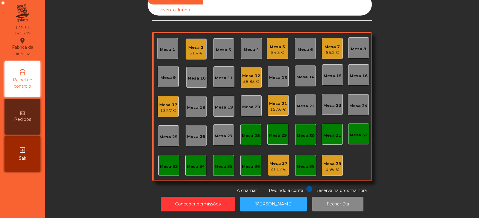
scroll to position [0, 0]
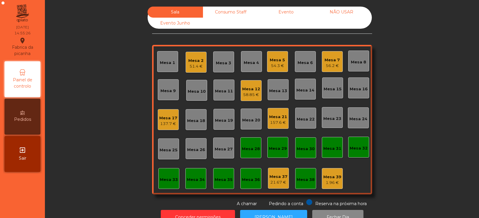
click at [336, 60] on div "Mesa 7" at bounding box center [331, 60] width 15 height 6
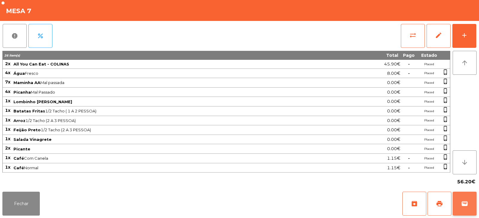
click at [464, 203] on span "wallet" at bounding box center [464, 203] width 7 height 7
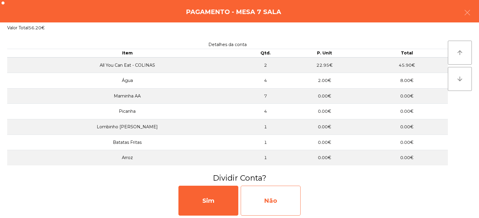
click at [288, 198] on div "Não" at bounding box center [271, 201] width 60 height 30
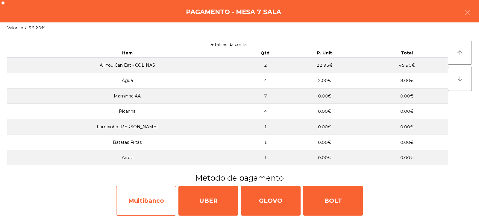
click at [167, 193] on div "Multibanco" at bounding box center [146, 201] width 60 height 30
select select "**"
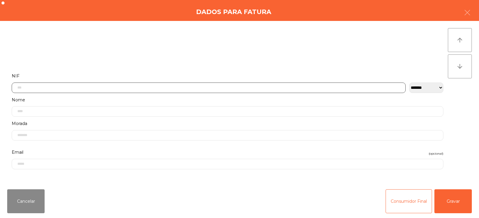
click at [228, 87] on input "text" at bounding box center [209, 88] width 394 height 10
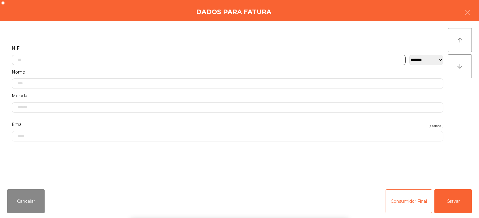
scroll to position [44, 0]
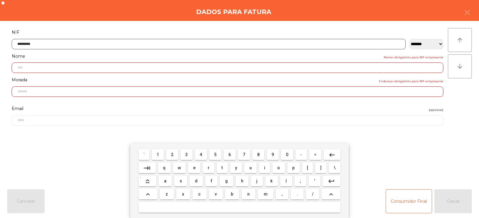
type input "*********"
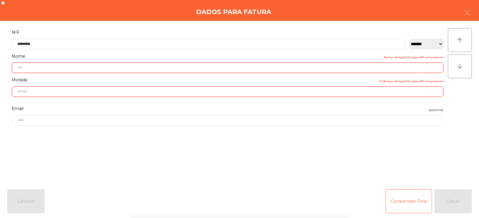
click at [451, 205] on div "` 1 2 3 4 5 6 7 8 9 0 - = keyboard_backspace keyboard_tab q w e r t y u i o p […" at bounding box center [239, 181] width 479 height 74
type input "**********"
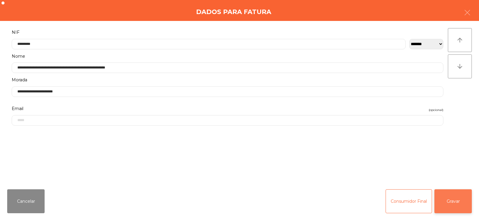
click at [448, 202] on button "Gravar" at bounding box center [452, 201] width 37 height 24
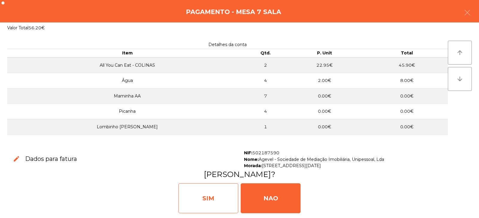
click at [210, 191] on div "SIM" at bounding box center [208, 198] width 60 height 30
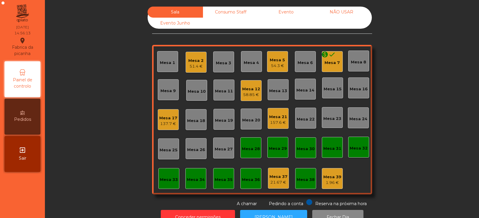
click at [329, 63] on div "Mesa 7" at bounding box center [331, 63] width 15 height 6
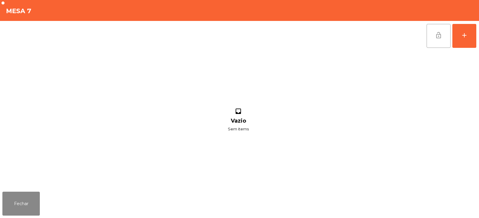
click at [431, 40] on button "lock_open" at bounding box center [438, 36] width 24 height 24
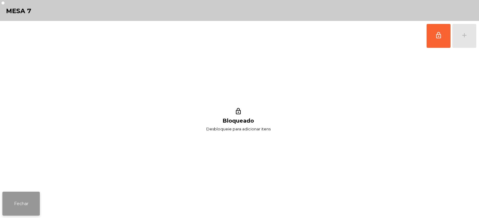
click at [39, 210] on button "Fechar" at bounding box center [20, 204] width 37 height 24
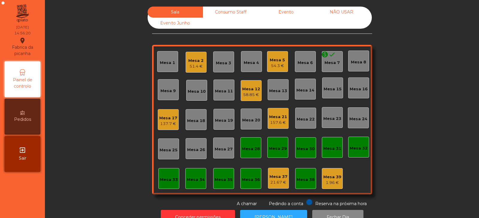
scroll to position [18, 0]
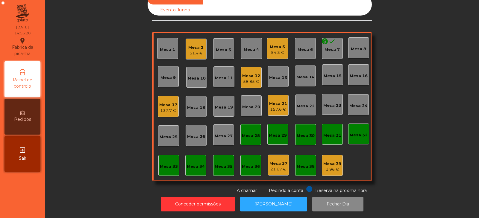
click at [359, 145] on div "Mesa 1 Mesa 2 51.4 € Mesa 3 Mesa 4 Mesa 5 54.3 € Mesa 6 monetization_on done Me…" at bounding box center [262, 107] width 220 height 150
click at [355, 132] on div "Mesa 32" at bounding box center [358, 135] width 18 height 6
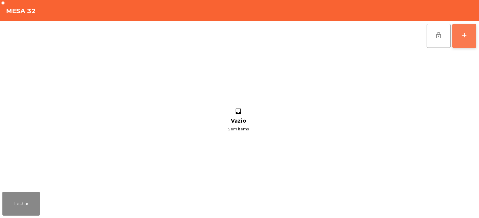
click at [469, 42] on button "add" at bounding box center [464, 36] width 24 height 24
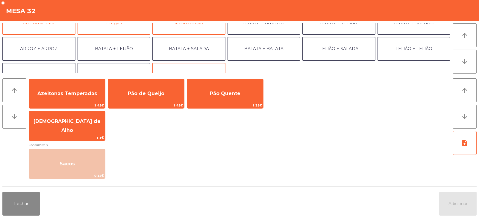
scroll to position [67, 0]
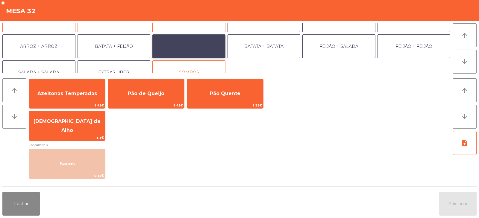
click at [209, 49] on button "BATATA + SALADA" at bounding box center [188, 46] width 73 height 24
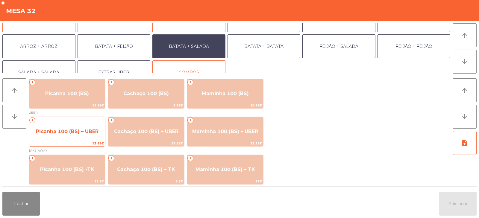
click at [69, 133] on span "Picanha 100 (BS) – UBER" at bounding box center [67, 132] width 63 height 6
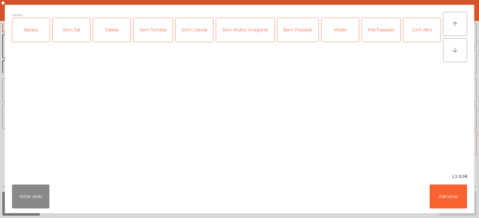
click at [34, 34] on div "Batata" at bounding box center [30, 30] width 37 height 24
click at [117, 35] on div "Salada" at bounding box center [111, 30] width 37 height 24
click at [331, 38] on div "Medio" at bounding box center [339, 30] width 37 height 24
click at [403, 42] on div "Com Alho" at bounding box center [421, 30] width 37 height 24
click at [449, 199] on button "Adicionar" at bounding box center [447, 197] width 37 height 24
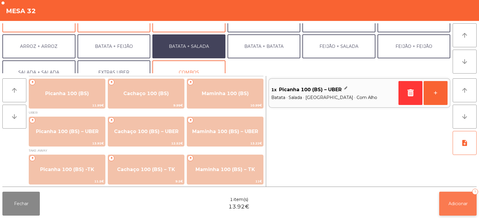
click at [454, 213] on button "Adicionar 1" at bounding box center [457, 204] width 37 height 24
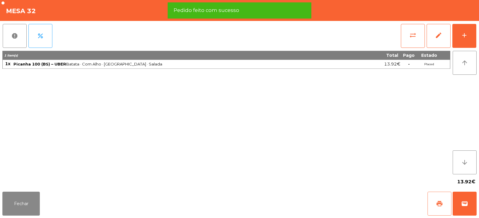
click at [439, 205] on span "print" at bounding box center [439, 203] width 7 height 7
click at [461, 200] on span "wallet" at bounding box center [464, 203] width 7 height 7
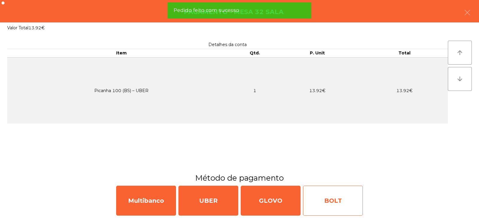
click at [338, 201] on div "BOLT" at bounding box center [333, 201] width 60 height 30
select select "**"
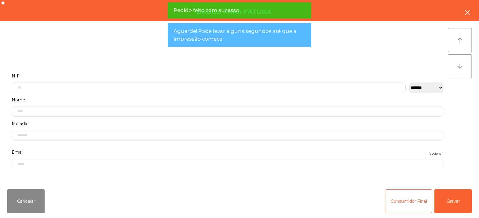
click at [468, 13] on icon "button" at bounding box center [466, 12] width 7 height 7
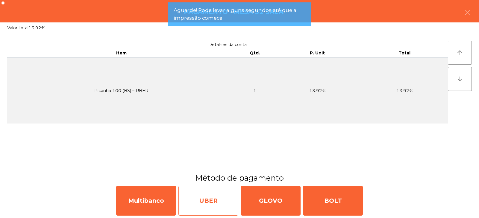
click at [228, 202] on div "UBER" at bounding box center [208, 201] width 60 height 30
select select "**"
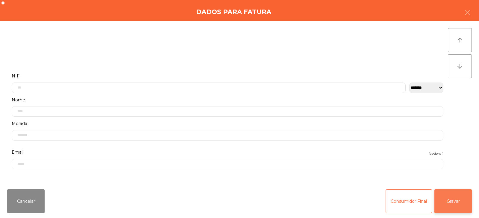
click at [457, 210] on button "Gravar" at bounding box center [452, 201] width 37 height 24
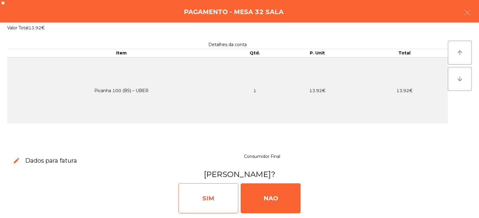
click at [219, 201] on div "SIM" at bounding box center [208, 198] width 60 height 30
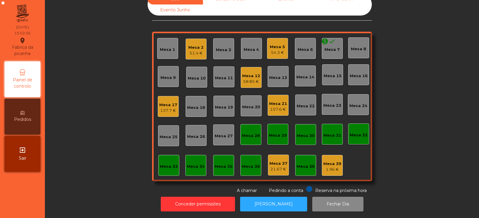
scroll to position [0, 0]
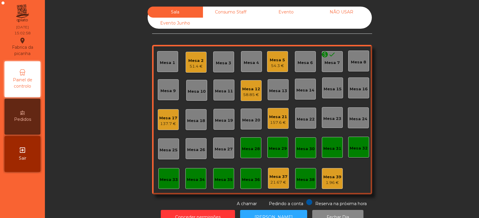
click at [171, 120] on div "Mesa 17" at bounding box center [168, 118] width 18 height 6
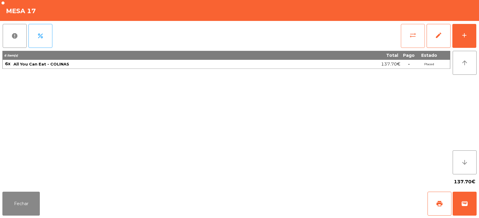
click at [407, 32] on button "sync_alt" at bounding box center [413, 36] width 24 height 24
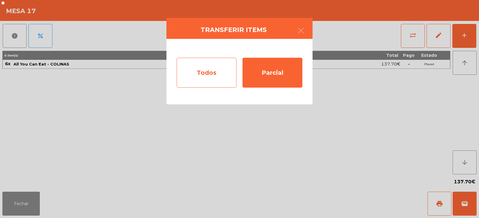
click at [213, 69] on div "Todos" at bounding box center [207, 73] width 60 height 30
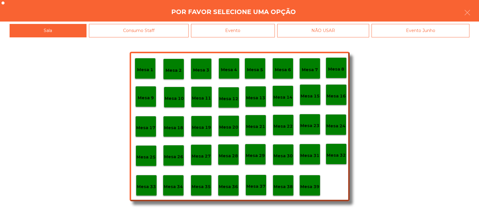
click at [258, 184] on p "Mesa 37" at bounding box center [255, 186] width 19 height 7
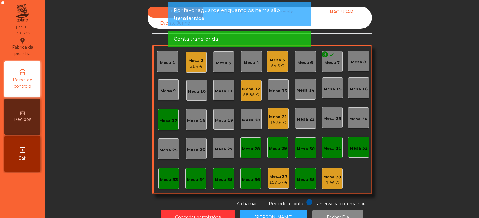
click at [167, 121] on div "Mesa 17" at bounding box center [168, 121] width 18 height 6
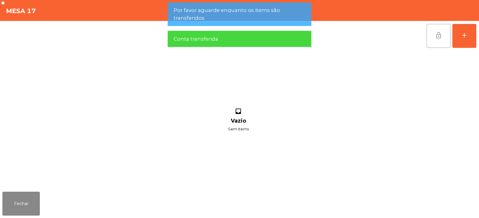
click at [439, 39] on button "lock_open" at bounding box center [438, 36] width 24 height 24
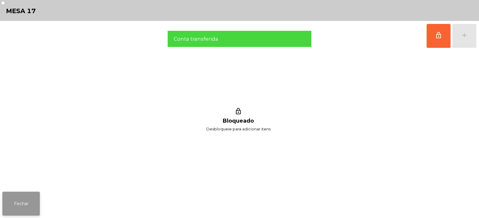
click at [39, 201] on button "Fechar" at bounding box center [20, 204] width 37 height 24
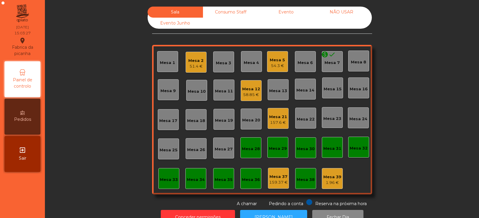
click at [277, 116] on div "Mesa 21" at bounding box center [278, 117] width 18 height 6
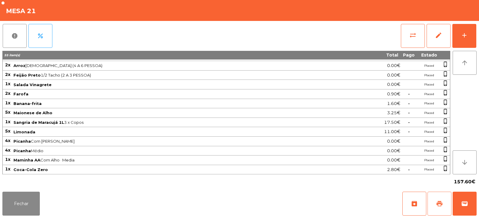
click at [437, 200] on button "print" at bounding box center [439, 204] width 24 height 24
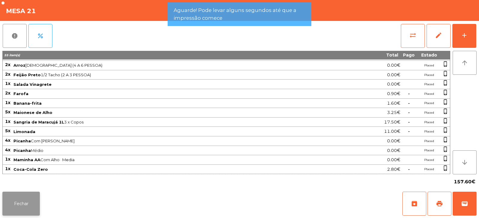
click at [26, 213] on button "Fechar" at bounding box center [20, 204] width 37 height 24
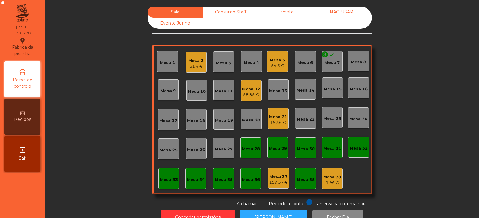
click at [273, 120] on div "157.6 €" at bounding box center [278, 123] width 18 height 6
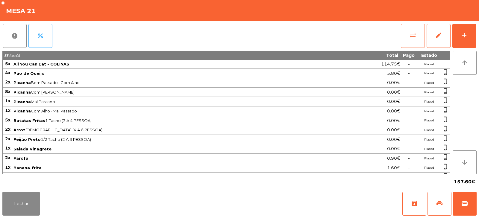
click at [413, 31] on button "sync_alt" at bounding box center [413, 36] width 24 height 24
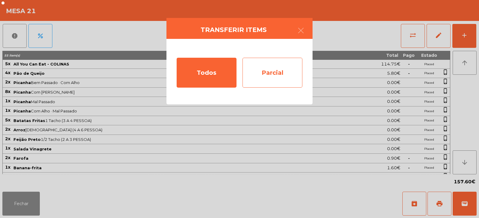
click at [261, 65] on div "Parcial" at bounding box center [272, 73] width 60 height 30
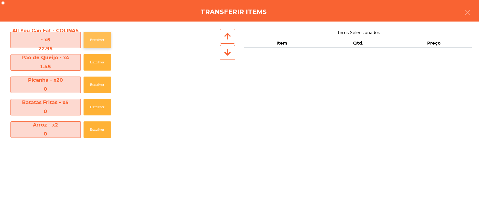
click at [90, 39] on button "Escolher" at bounding box center [97, 40] width 28 height 16
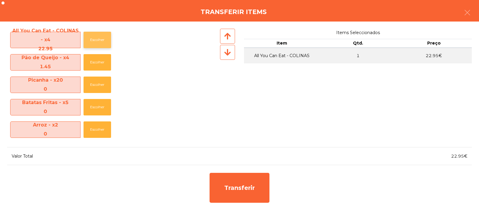
click at [93, 38] on button "Escolher" at bounding box center [97, 40] width 28 height 16
click at [461, 16] on button "button" at bounding box center [467, 13] width 17 height 18
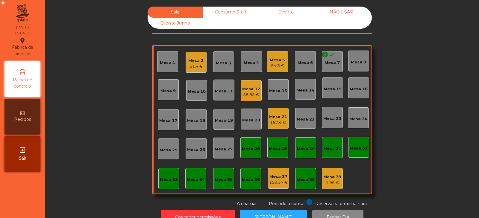
click at [468, 15] on div "Sala Consumo Staff Evento NÃO USAR Evento Junho Mesa 1 Mesa 2 51.4 € Mesa 3 Mes…" at bounding box center [261, 117] width 427 height 221
click at [428, 32] on div "Sala Consumo Staff Evento NÃO USAR Evento Junho Mesa 1 Mesa 2 51.4 € Mesa 3 Mes…" at bounding box center [262, 107] width 418 height 200
click at [415, 37] on div "Sala Consumo Staff Evento NÃO USAR Evento Junho Mesa 1 Mesa 2 51.4 € Mesa 3 Mes…" at bounding box center [262, 107] width 418 height 200
click at [277, 120] on div "157.6 €" at bounding box center [278, 123] width 18 height 6
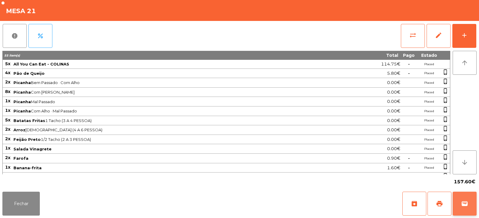
click at [455, 205] on button "wallet" at bounding box center [464, 204] width 24 height 24
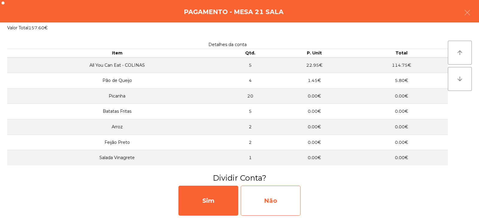
click at [291, 192] on div "Não" at bounding box center [271, 201] width 60 height 30
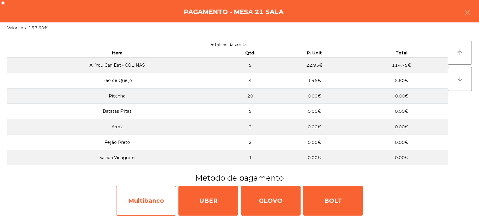
click at [153, 197] on div "Multibanco" at bounding box center [146, 201] width 60 height 30
select select "**"
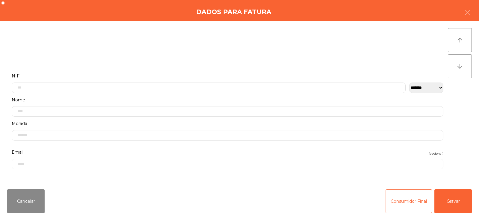
click at [239, 73] on label "NIF" at bounding box center [227, 76] width 431 height 8
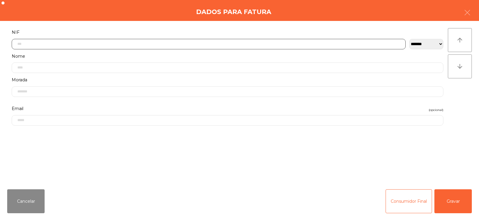
click at [293, 45] on input "text" at bounding box center [209, 44] width 394 height 10
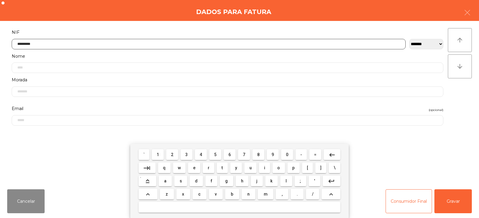
type input "*********"
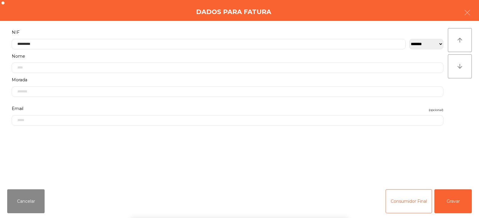
click at [443, 198] on div "` 1 2 3 4 5 6 7 8 9 0 - = keyboard_backspace keyboard_tab q w e r t y u i o p […" at bounding box center [239, 181] width 479 height 74
click at [448, 201] on button "Gravar" at bounding box center [452, 201] width 37 height 24
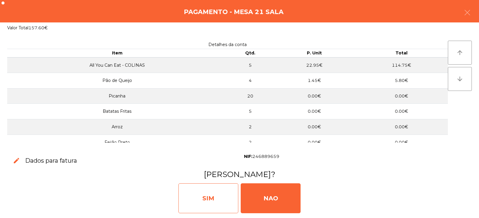
click at [224, 204] on div "SIM" at bounding box center [208, 198] width 60 height 30
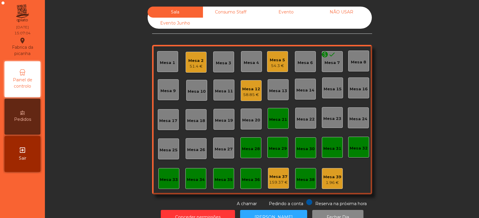
click at [274, 125] on div "Mesa 21" at bounding box center [277, 118] width 21 height 21
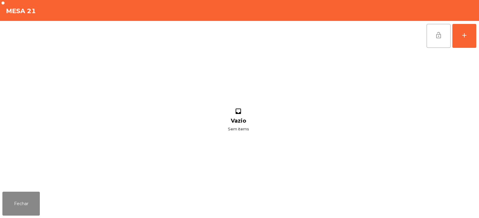
click at [443, 42] on button "lock_open" at bounding box center [438, 36] width 24 height 24
click at [30, 207] on button "Fechar" at bounding box center [20, 204] width 37 height 24
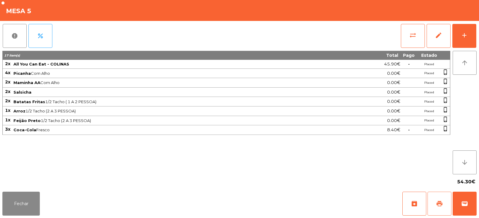
click at [433, 209] on button "print" at bounding box center [439, 204] width 24 height 24
click at [36, 197] on button "Fechar" at bounding box center [20, 204] width 37 height 24
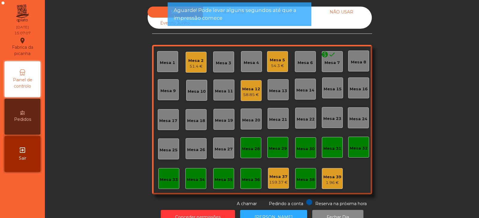
click at [56, 194] on div "Sala Consumo Staff Evento NÃO USAR Evento Junho Mesa 1 Mesa 2 51.4 € Mesa 3 Mes…" at bounding box center [262, 107] width 418 height 200
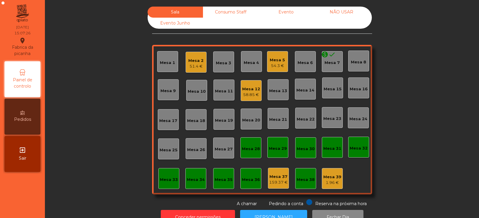
click at [270, 64] on div "54.3 €" at bounding box center [277, 66] width 15 height 6
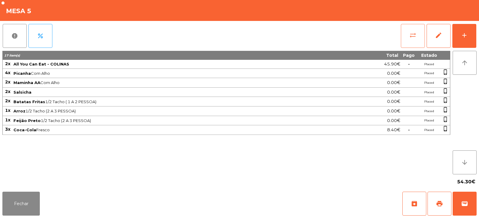
click at [415, 38] on span "sync_alt" at bounding box center [412, 35] width 7 height 7
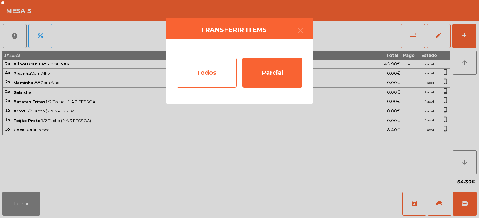
click at [217, 72] on div "Todos" at bounding box center [207, 73] width 60 height 30
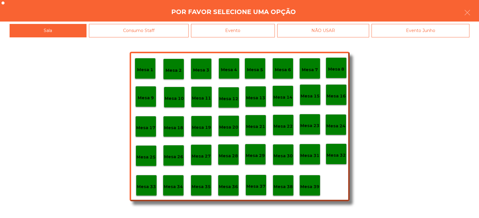
click at [266, 29] on div "Evento" at bounding box center [233, 30] width 84 height 13
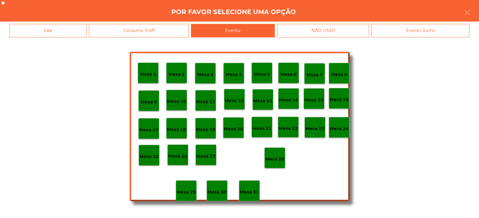
click at [272, 166] on div "Mesa 28" at bounding box center [274, 158] width 21 height 21
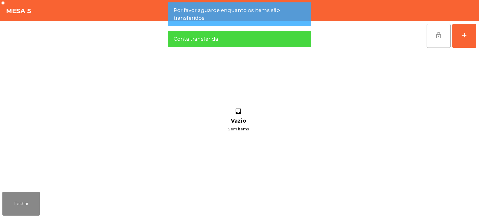
click at [440, 37] on span "lock_open" at bounding box center [438, 35] width 7 height 7
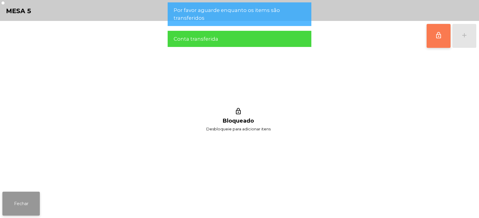
click at [24, 196] on button "Fechar" at bounding box center [20, 204] width 37 height 24
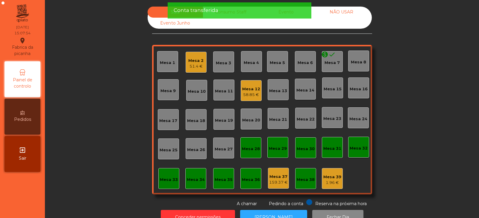
click at [198, 66] on div "51.4 €" at bounding box center [195, 66] width 15 height 6
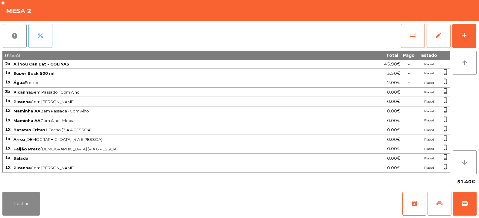
click at [439, 204] on span "print" at bounding box center [439, 203] width 7 height 7
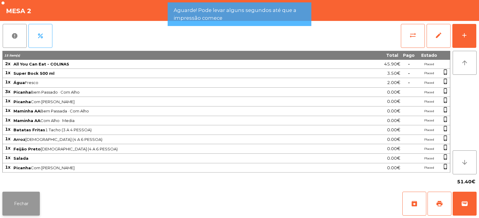
click at [33, 201] on button "Fechar" at bounding box center [20, 204] width 37 height 24
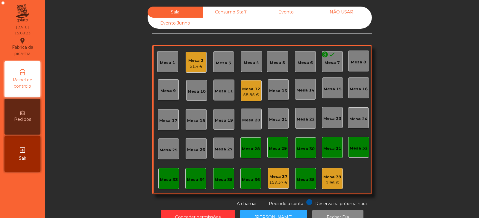
click at [195, 67] on div "51.4 €" at bounding box center [195, 66] width 15 height 6
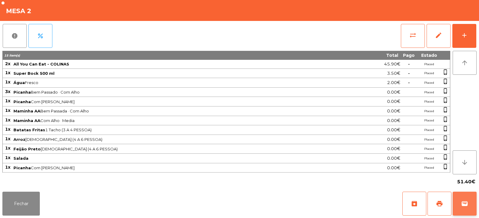
click at [466, 207] on span "wallet" at bounding box center [464, 203] width 7 height 7
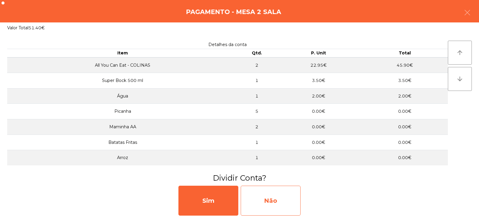
click at [283, 191] on div "Não" at bounding box center [271, 201] width 60 height 30
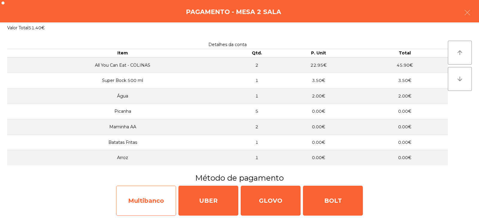
click at [171, 193] on div "Multibanco" at bounding box center [146, 201] width 60 height 30
select select "**"
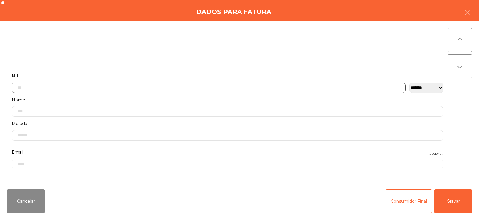
click at [236, 88] on input "text" at bounding box center [209, 88] width 394 height 10
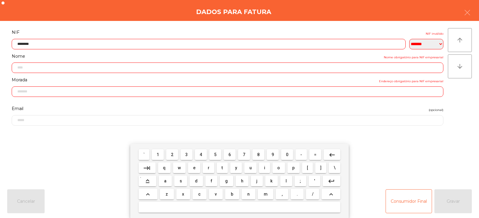
type input "*********"
type input "**********"
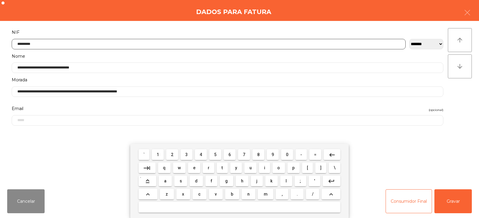
type input "*********"
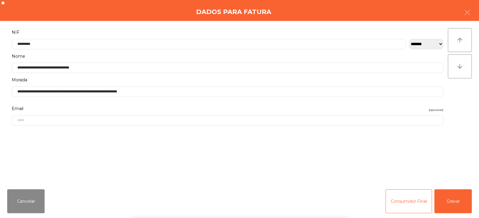
click at [449, 199] on div "` 1 2 3 4 5 6 7 8 9 0 - = keyboard_backspace keyboard_tab q w e r t y u i o p […" at bounding box center [239, 181] width 479 height 74
click at [453, 197] on button "Gravar" at bounding box center [452, 201] width 37 height 24
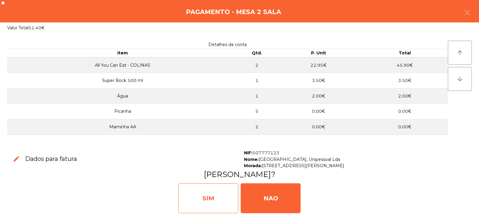
click at [221, 197] on div "SIM" at bounding box center [208, 198] width 60 height 30
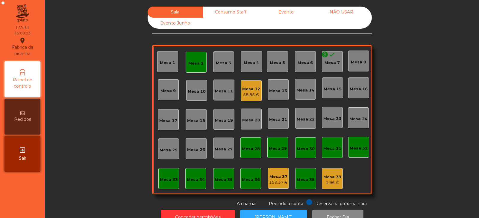
click at [196, 66] on div "Mesa 2" at bounding box center [195, 62] width 21 height 21
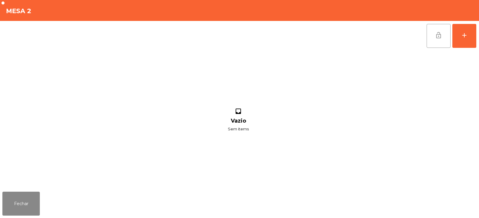
click at [437, 34] on span "lock_open" at bounding box center [438, 35] width 7 height 7
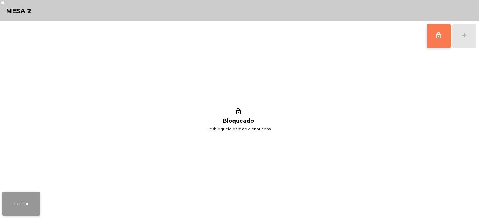
click at [28, 203] on button "Fechar" at bounding box center [20, 204] width 37 height 24
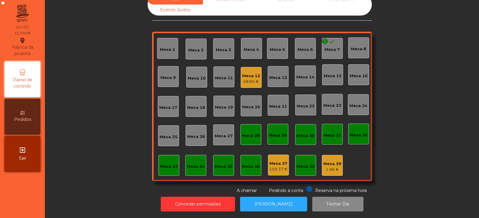
scroll to position [0, 0]
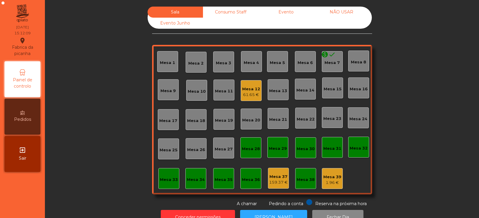
click at [365, 155] on div "Mesa 32" at bounding box center [358, 147] width 21 height 21
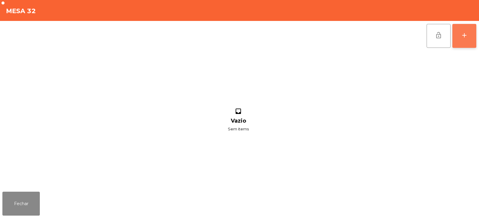
click at [467, 32] on div "add" at bounding box center [463, 35] width 7 height 7
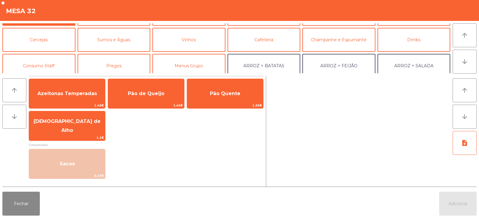
scroll to position [28, 0]
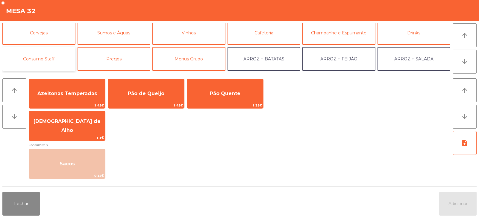
click at [61, 55] on button "Consumo Staff" at bounding box center [38, 59] width 73 height 24
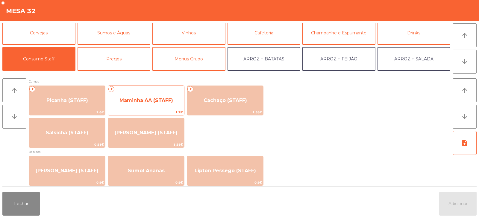
click at [167, 106] on span "Maminha AA (STAFF)" at bounding box center [146, 100] width 76 height 16
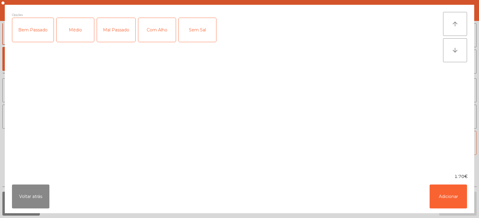
click at [83, 33] on div "Médio" at bounding box center [75, 30] width 37 height 24
click at [153, 30] on div "Com Alho" at bounding box center [156, 30] width 37 height 24
click at [446, 196] on button "Adicionar" at bounding box center [447, 197] width 37 height 24
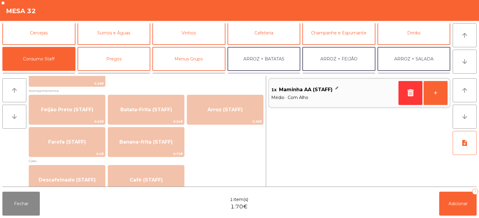
scroll to position [267, 0]
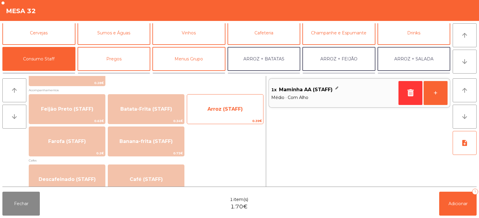
click at [233, 106] on span "Arroz (STAFF)" at bounding box center [224, 109] width 35 height 6
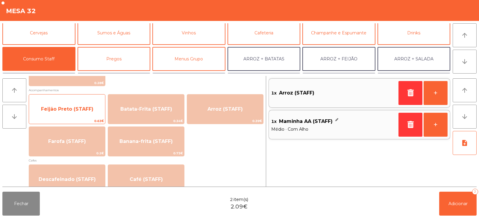
click at [89, 103] on span "Feijão Preto (STAFF)" at bounding box center [67, 109] width 76 height 16
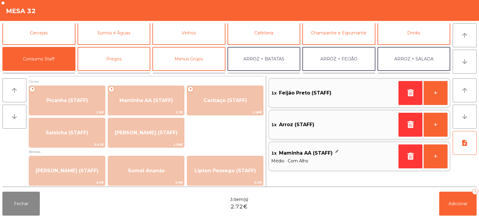
scroll to position [0, 0]
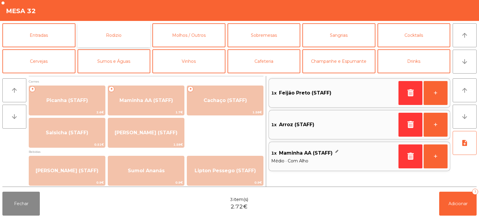
click at [136, 32] on button "Rodizio" at bounding box center [113, 35] width 73 height 24
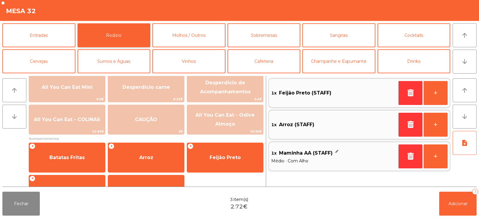
scroll to position [97, 0]
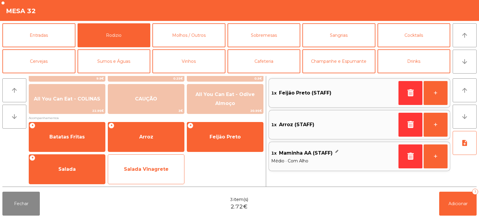
click at [164, 171] on span "Salada Vinagrete" at bounding box center [146, 169] width 45 height 6
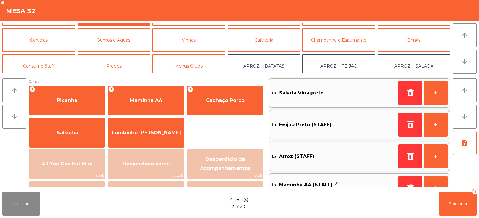
scroll to position [25, 0]
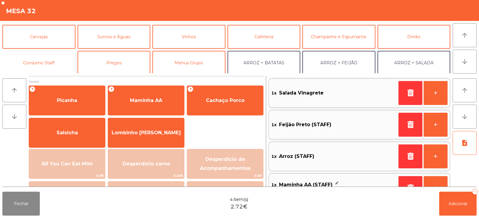
click at [57, 59] on button "Consumo Staff" at bounding box center [38, 63] width 73 height 24
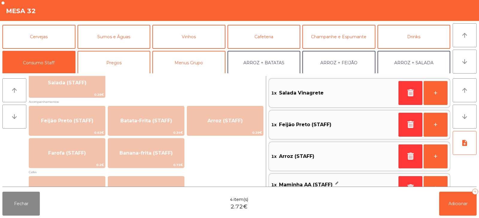
scroll to position [256, 0]
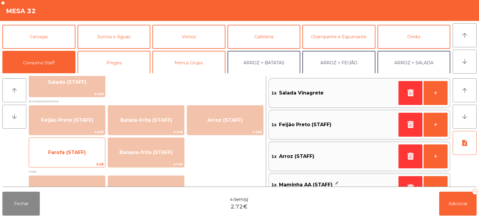
click at [94, 155] on span "Farofa (STAFF)" at bounding box center [67, 153] width 76 height 16
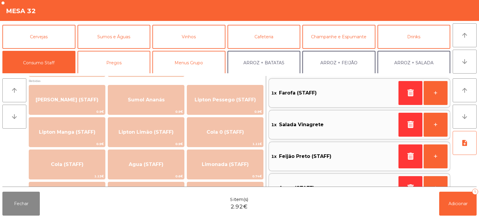
scroll to position [69, 0]
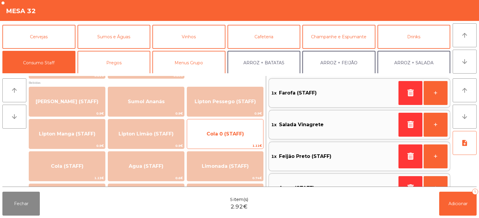
click at [217, 135] on span "Cola 0 (STAFF)" at bounding box center [224, 134] width 37 height 6
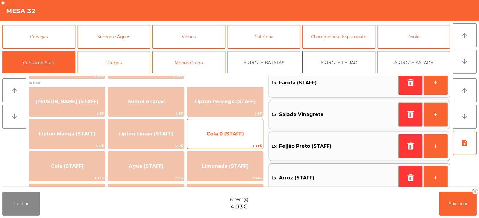
scroll to position [82, 0]
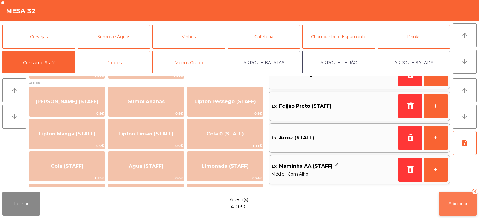
click at [458, 205] on span "Adicionar" at bounding box center [457, 203] width 19 height 5
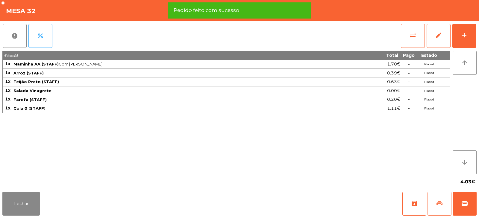
click at [441, 204] on span "print" at bounding box center [439, 203] width 7 height 7
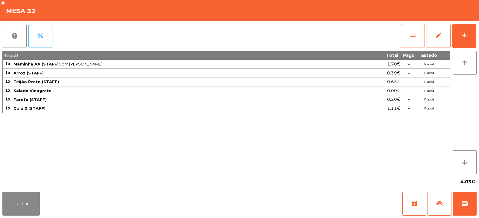
click at [412, 40] on button "sync_alt" at bounding box center [413, 36] width 24 height 24
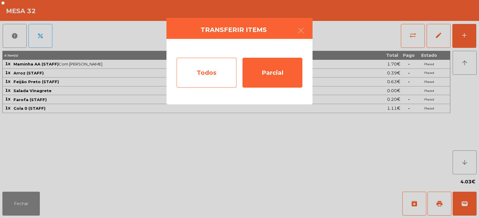
click at [225, 73] on div "Todos" at bounding box center [207, 73] width 60 height 30
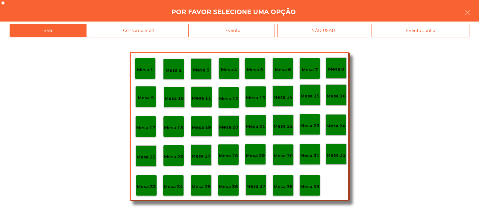
click at [312, 181] on div "Mesa 39" at bounding box center [309, 185] width 19 height 9
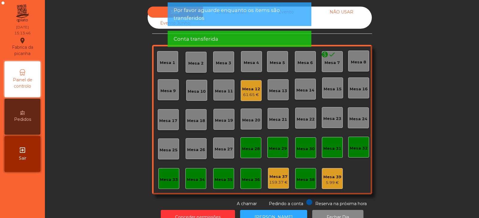
click at [360, 147] on div "Mesa 32" at bounding box center [358, 148] width 18 height 6
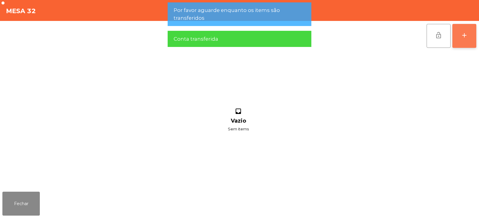
click at [460, 36] on button "add" at bounding box center [464, 36] width 24 height 24
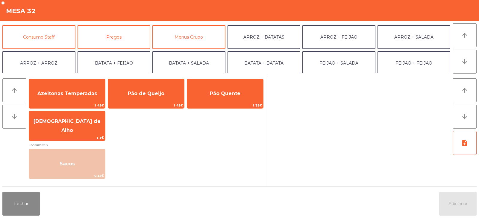
scroll to position [50, 0]
click at [62, 39] on button "Consumo Staff" at bounding box center [38, 37] width 73 height 24
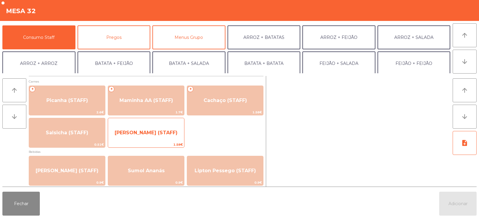
click at [169, 136] on span "[PERSON_NAME] (STAFF)" at bounding box center [146, 133] width 76 height 16
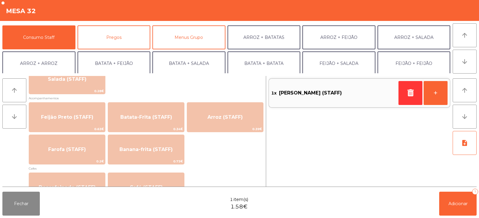
scroll to position [261, 0]
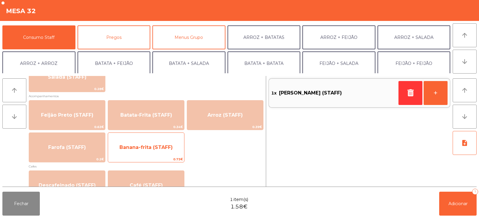
click at [172, 152] on span "Banana-frita (STAFF)" at bounding box center [146, 147] width 76 height 16
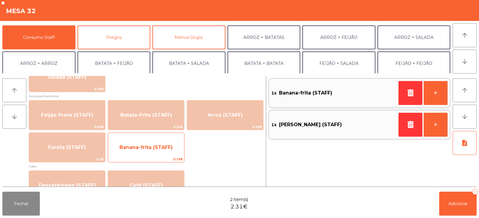
click at [170, 156] on div "Banana-frita (STAFF) 0.73€" at bounding box center [146, 148] width 77 height 30
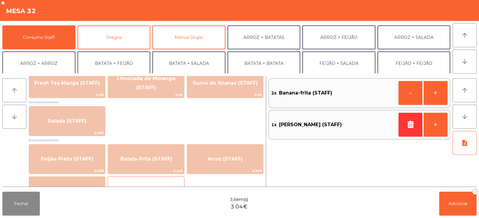
scroll to position [214, 0]
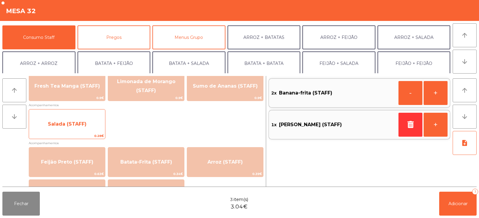
click at [95, 130] on span "Salada (STAFF)" at bounding box center [67, 124] width 76 height 16
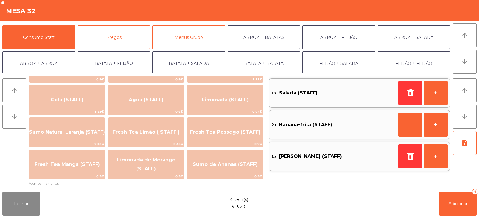
scroll to position [149, 0]
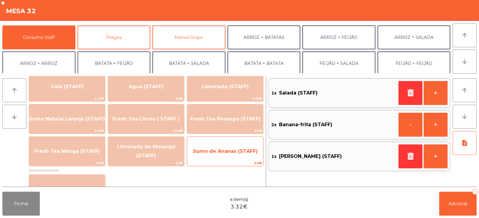
click at [235, 155] on span "Sumo de Ananas (STAFF)" at bounding box center [225, 151] width 76 height 16
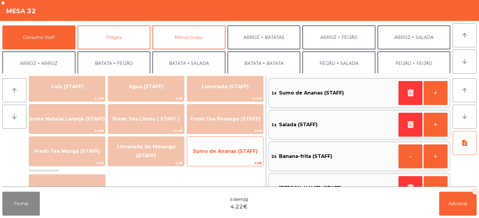
scroll to position [19, 0]
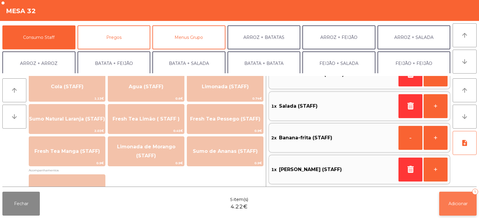
click at [461, 200] on button "Adicionar 5" at bounding box center [457, 204] width 37 height 24
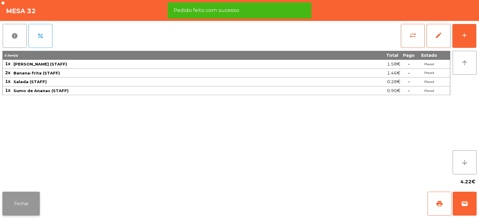
click at [30, 203] on button "Fechar" at bounding box center [20, 204] width 37 height 24
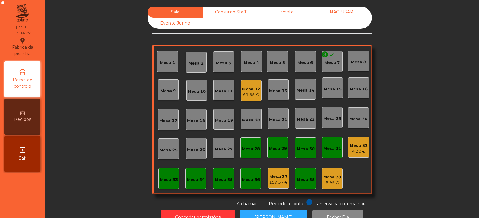
click at [328, 151] on div "Mesa 31" at bounding box center [332, 149] width 18 height 6
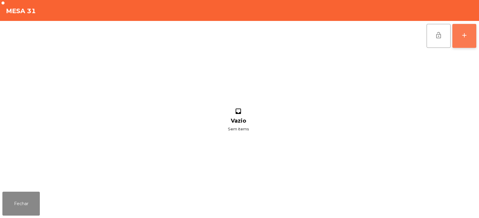
click at [468, 40] on button "add" at bounding box center [464, 36] width 24 height 24
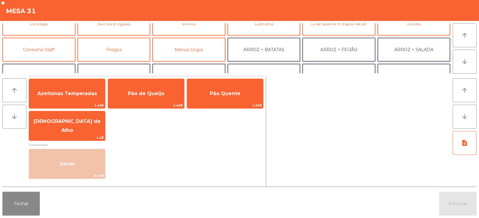
scroll to position [38, 0]
click at [55, 49] on button "Consumo Staff" at bounding box center [38, 49] width 73 height 24
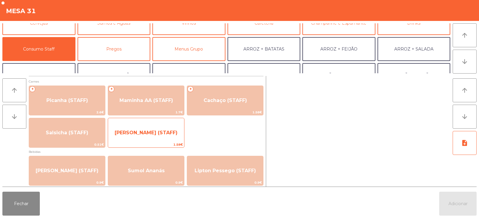
click at [156, 131] on span "[PERSON_NAME] (STAFF)" at bounding box center [146, 133] width 63 height 6
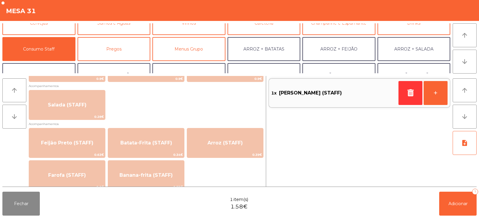
scroll to position [233, 0]
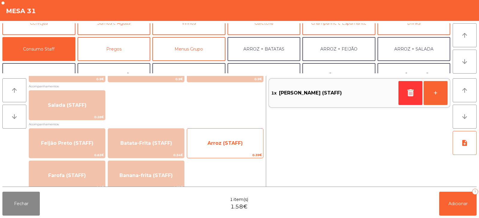
click at [233, 140] on span "Arroz (STAFF)" at bounding box center [224, 143] width 35 height 6
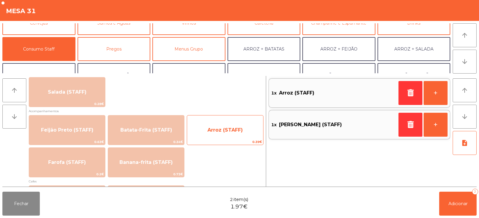
scroll to position [250, 0]
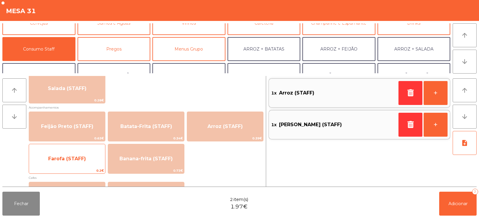
click at [96, 157] on span "Farofa (STAFF)" at bounding box center [67, 159] width 76 height 16
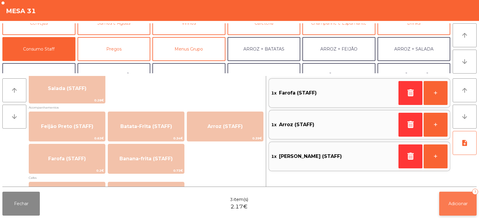
click at [455, 201] on span "Adicionar" at bounding box center [457, 203] width 19 height 5
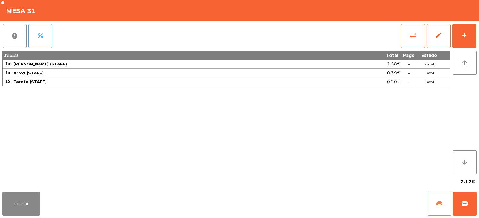
click at [443, 197] on button "print" at bounding box center [439, 204] width 24 height 24
click at [25, 205] on button "Fechar" at bounding box center [20, 204] width 37 height 24
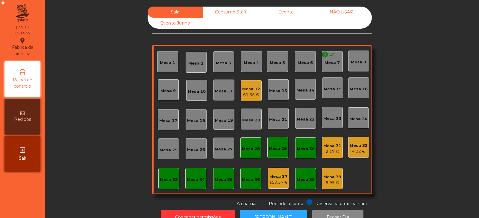
click at [331, 179] on div "Mesa 39" at bounding box center [332, 177] width 18 height 6
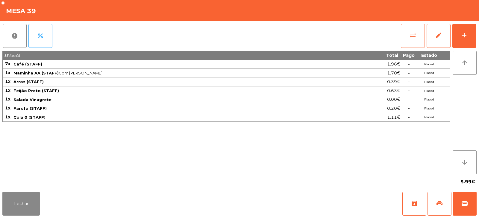
click at [412, 36] on span "sync_alt" at bounding box center [412, 35] width 7 height 7
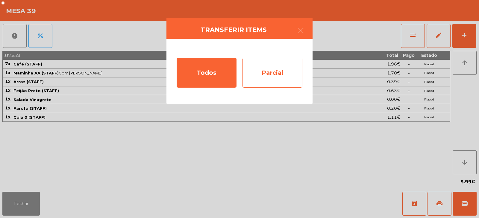
click at [271, 77] on div "Parcial" at bounding box center [272, 73] width 60 height 30
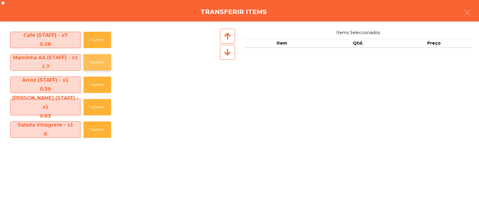
click at [101, 61] on button "Escolher" at bounding box center [97, 62] width 28 height 16
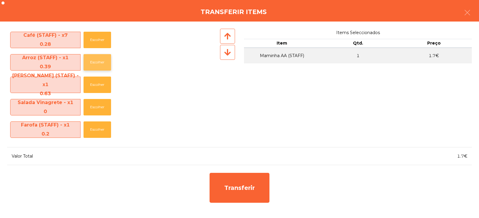
click at [100, 63] on button "Escolher" at bounding box center [97, 62] width 28 height 16
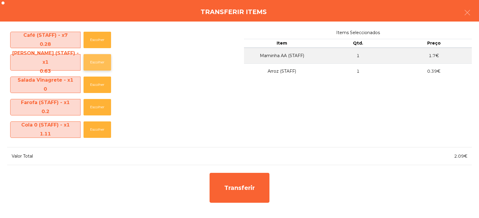
click at [99, 59] on button "Escolher" at bounding box center [97, 62] width 28 height 16
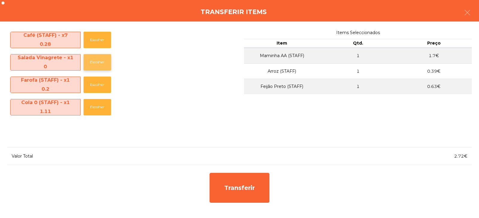
click at [102, 58] on button "Escolher" at bounding box center [97, 62] width 28 height 16
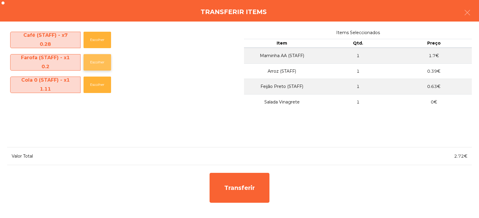
click at [102, 61] on button "Escolher" at bounding box center [97, 62] width 28 height 16
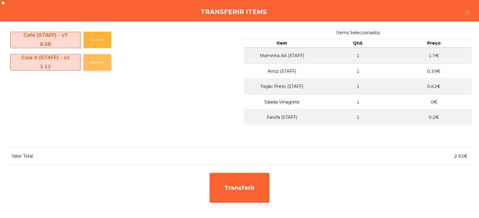
click at [105, 66] on button "Escolher" at bounding box center [97, 62] width 28 height 16
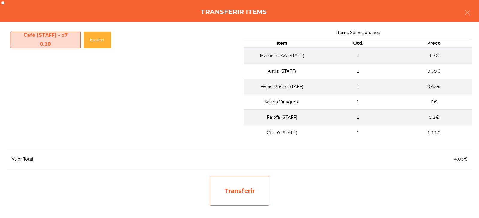
click at [248, 193] on div "Transferir" at bounding box center [239, 191] width 60 height 30
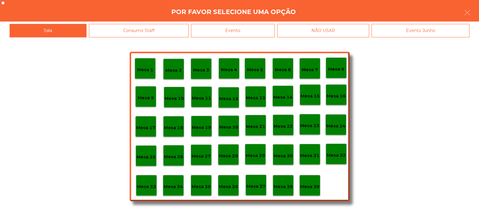
click at [307, 158] on p "Mesa 31" at bounding box center [309, 155] width 19 height 7
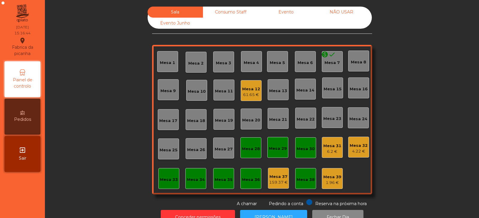
click at [305, 150] on div "Mesa 30" at bounding box center [305, 149] width 18 height 6
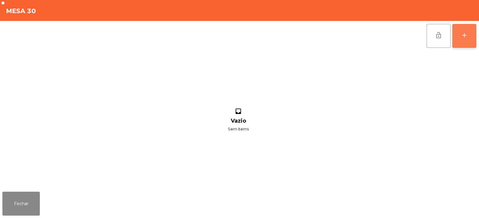
click at [459, 37] on button "add" at bounding box center [464, 36] width 24 height 24
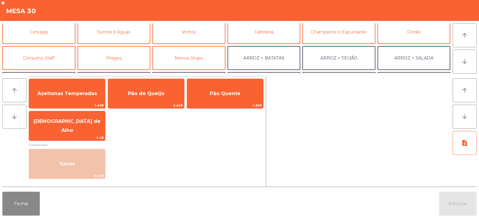
scroll to position [33, 0]
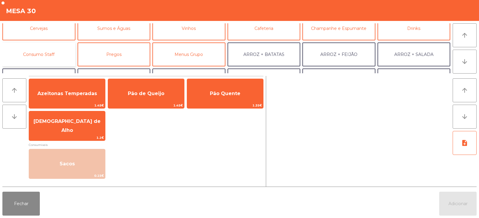
click at [63, 54] on button "Consumo Staff" at bounding box center [38, 54] width 73 height 24
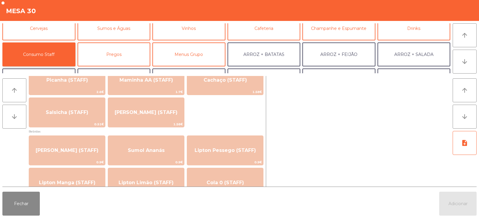
scroll to position [0, 0]
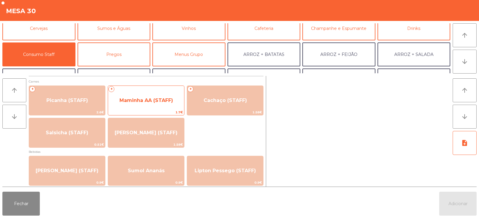
click at [165, 103] on span "Maminha AA (STAFF)" at bounding box center [146, 100] width 76 height 16
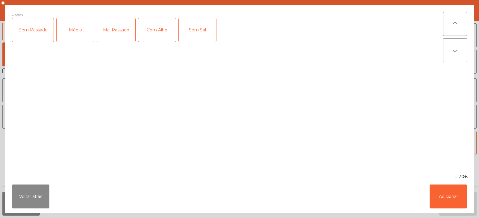
click at [75, 38] on div "Médio" at bounding box center [75, 30] width 37 height 24
click at [175, 30] on div "Com Alho" at bounding box center [156, 30] width 37 height 24
click at [460, 204] on button "Adicionar" at bounding box center [447, 197] width 37 height 24
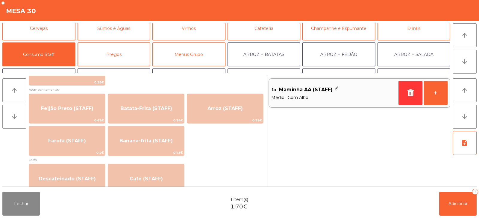
scroll to position [266, 0]
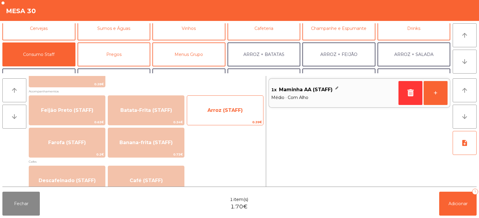
click at [233, 111] on span "Arroz (STAFF)" at bounding box center [224, 110] width 35 height 6
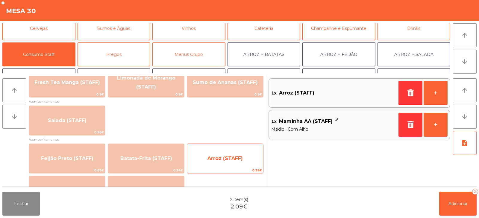
scroll to position [0, 0]
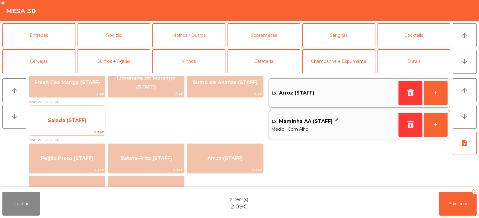
click at [87, 122] on span "Salada (STAFF)" at bounding box center [67, 120] width 76 height 16
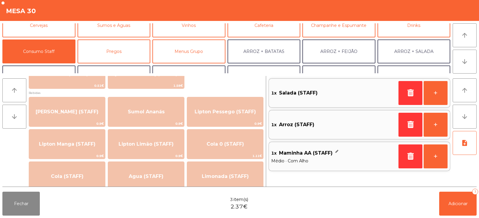
scroll to position [56, 0]
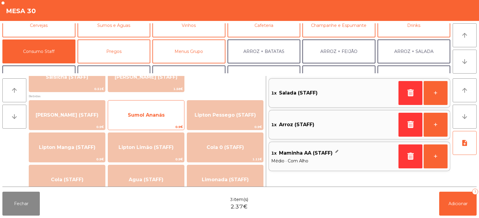
click at [172, 117] on span "Sumol Ananás" at bounding box center [146, 115] width 76 height 16
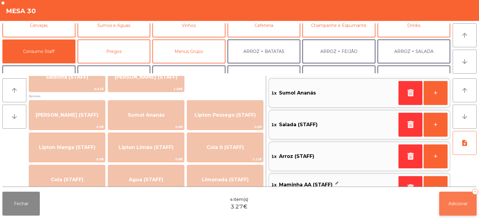
click at [450, 212] on button "Adicionar 4" at bounding box center [457, 204] width 37 height 24
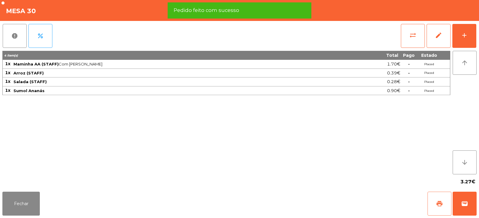
click at [440, 206] on span "print" at bounding box center [439, 203] width 7 height 7
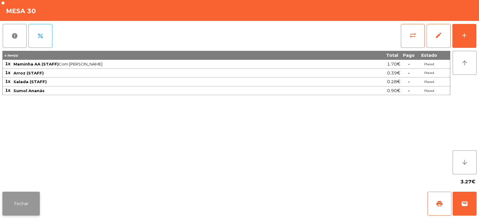
click at [23, 193] on button "Fechar" at bounding box center [20, 204] width 37 height 24
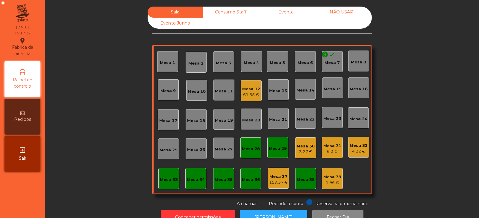
click at [300, 152] on div "3.27 €" at bounding box center [305, 152] width 18 height 6
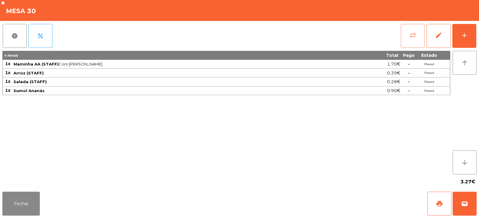
click at [409, 42] on button "sync_alt" at bounding box center [413, 36] width 24 height 24
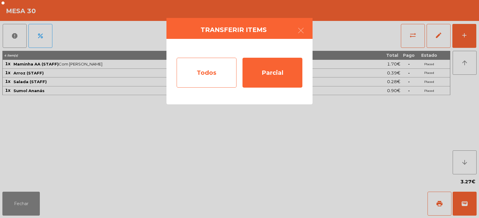
click at [215, 76] on div "Todos" at bounding box center [207, 73] width 60 height 30
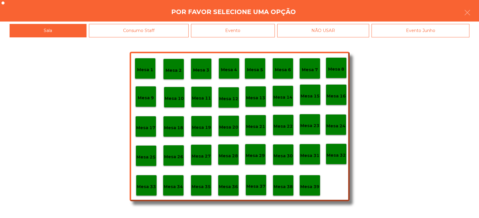
click at [309, 159] on p "Mesa 31" at bounding box center [309, 155] width 19 height 7
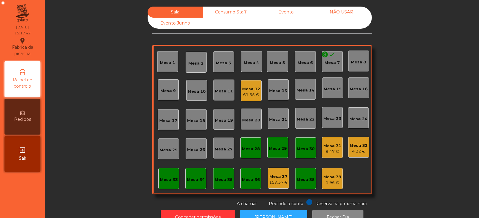
click at [328, 150] on div "9.47 €" at bounding box center [332, 152] width 18 height 6
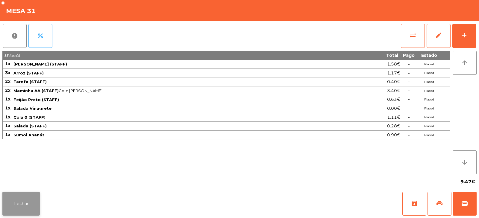
click at [30, 203] on button "Fechar" at bounding box center [20, 204] width 37 height 24
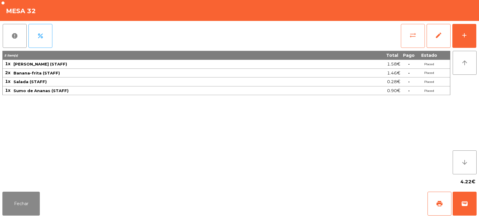
click at [410, 39] on button "sync_alt" at bounding box center [413, 36] width 24 height 24
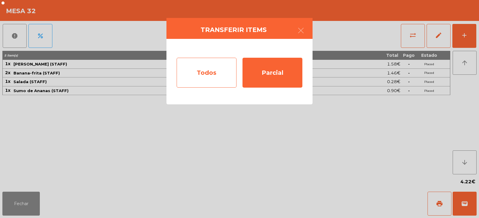
click at [217, 63] on div "Todos" at bounding box center [207, 73] width 60 height 30
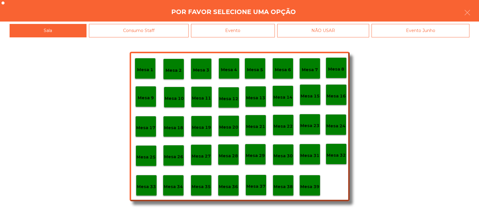
click at [311, 159] on div "Mesa 31" at bounding box center [309, 154] width 21 height 21
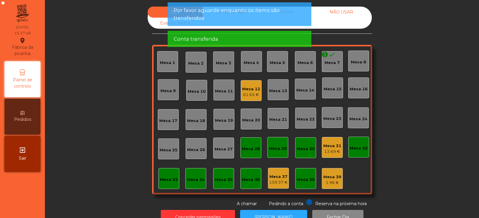
click at [328, 153] on div "13.69 €" at bounding box center [332, 152] width 18 height 6
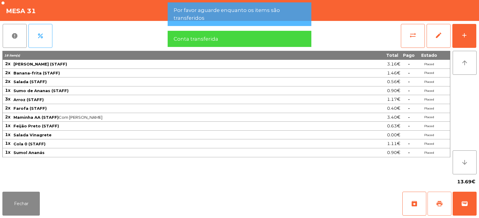
click at [442, 206] on span "print" at bounding box center [439, 203] width 7 height 7
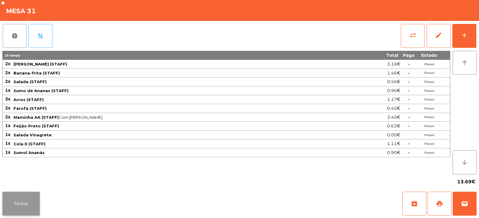
click at [31, 200] on button "Fechar" at bounding box center [20, 204] width 37 height 24
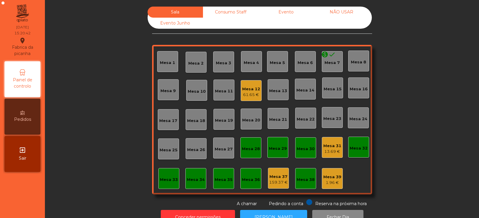
scroll to position [18, 0]
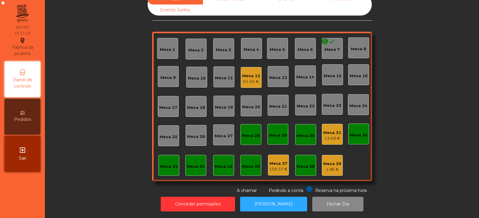
click at [335, 130] on div "Mesa 31" at bounding box center [332, 133] width 18 height 6
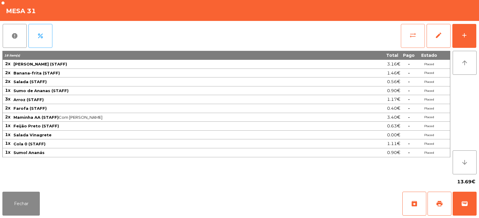
click at [411, 38] on span "sync_alt" at bounding box center [412, 35] width 7 height 7
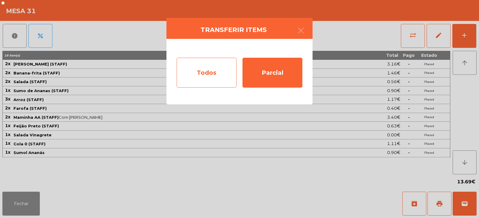
click at [213, 78] on div "Todos" at bounding box center [207, 73] width 60 height 30
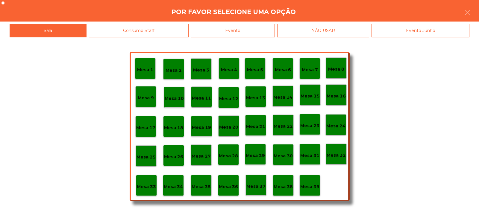
click at [313, 186] on p "Mesa 39" at bounding box center [309, 186] width 19 height 7
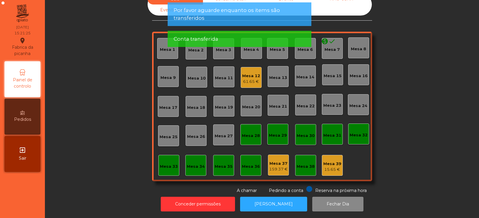
scroll to position [0, 0]
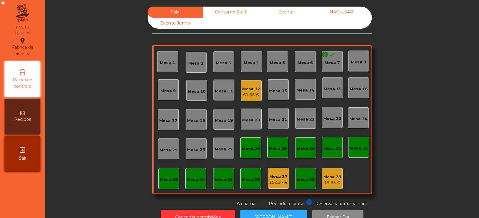
click at [234, 13] on div "Consumo Staff" at bounding box center [230, 12] width 55 height 11
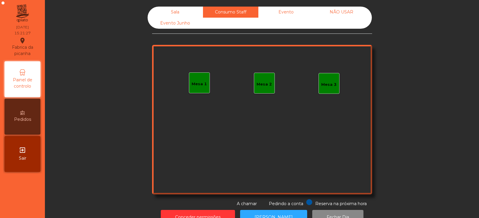
click at [287, 13] on div "Evento" at bounding box center [285, 12] width 55 height 11
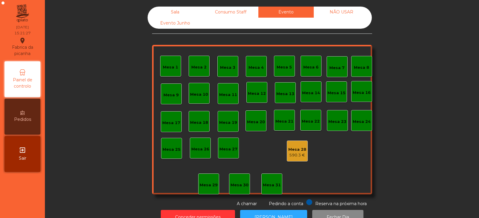
click at [334, 12] on div "NÃO USAR" at bounding box center [341, 12] width 55 height 11
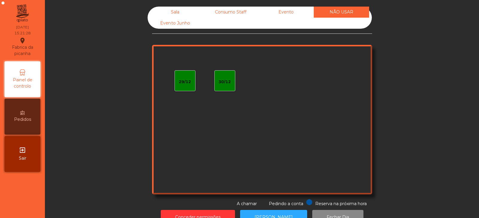
click at [185, 26] on div "Evento Junho" at bounding box center [175, 23] width 55 height 11
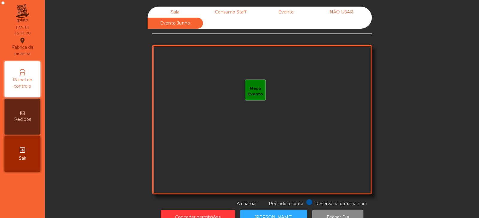
click at [181, 7] on div "Sala" at bounding box center [175, 12] width 55 height 11
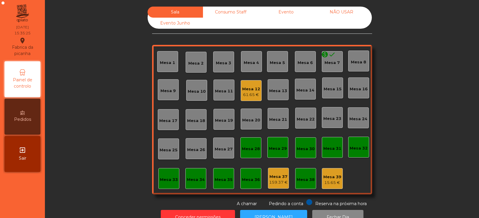
click at [252, 91] on div "Mesa 12" at bounding box center [251, 89] width 18 height 6
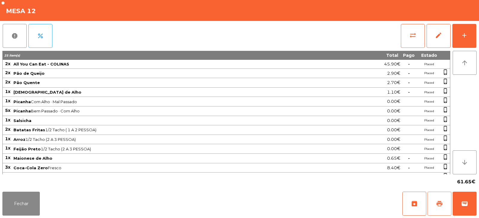
click at [439, 208] on button "print" at bounding box center [439, 204] width 24 height 24
click at [437, 210] on button "print" at bounding box center [439, 204] width 24 height 24
click at [410, 42] on button "sync_alt" at bounding box center [413, 36] width 24 height 24
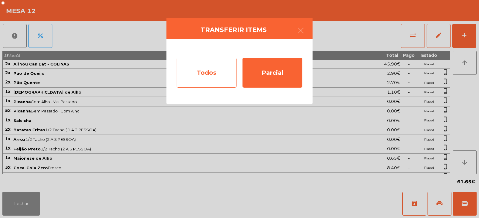
click at [206, 76] on div "Todos" at bounding box center [207, 73] width 60 height 30
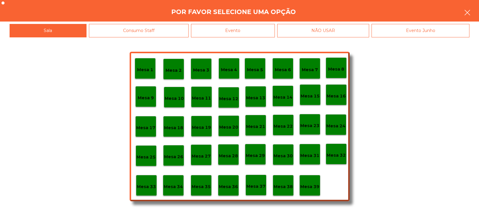
click at [465, 13] on icon "button" at bounding box center [466, 12] width 7 height 7
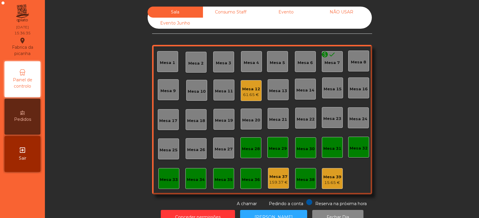
click at [249, 96] on div "61.65 €" at bounding box center [251, 95] width 18 height 6
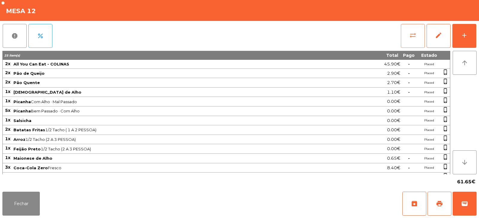
click at [414, 41] on button "sync_alt" at bounding box center [413, 36] width 24 height 24
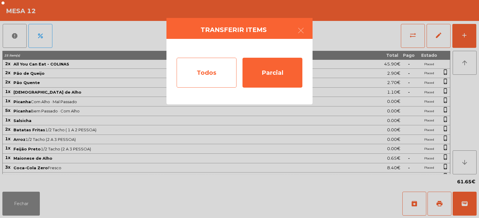
click at [208, 76] on div "Todos" at bounding box center [207, 73] width 60 height 30
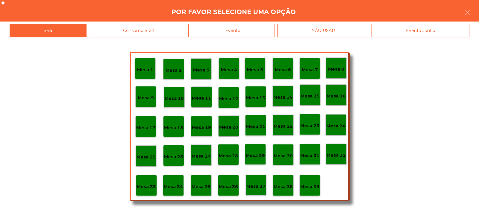
click at [238, 34] on div "Evento" at bounding box center [233, 30] width 84 height 13
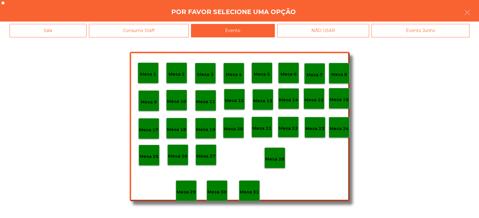
click at [270, 162] on p "Mesa 28" at bounding box center [274, 159] width 19 height 7
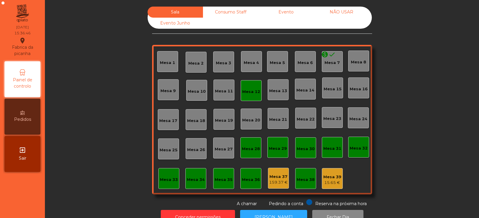
click at [254, 94] on div "Mesa 12" at bounding box center [251, 92] width 18 height 6
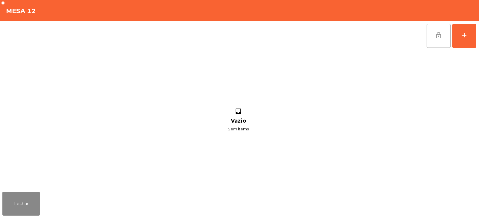
click at [445, 35] on button "lock_open" at bounding box center [438, 36] width 24 height 24
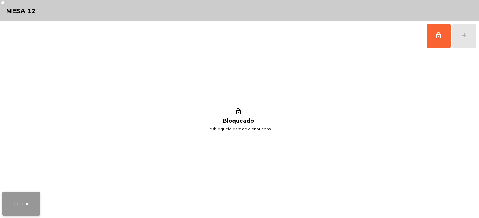
click at [26, 196] on button "Fechar" at bounding box center [20, 204] width 37 height 24
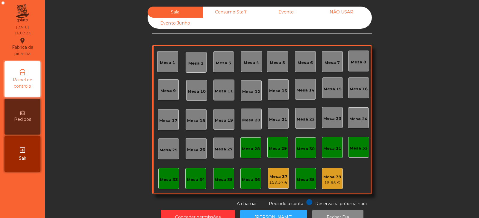
scroll to position [18, 0]
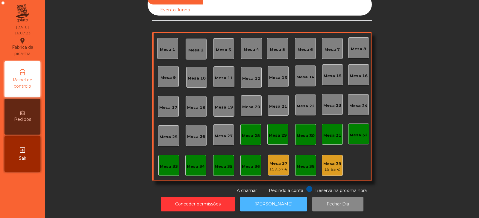
click at [263, 197] on button "[PERSON_NAME]" at bounding box center [273, 204] width 67 height 15
click at [302, 166] on div "Mesa 38" at bounding box center [305, 165] width 21 height 21
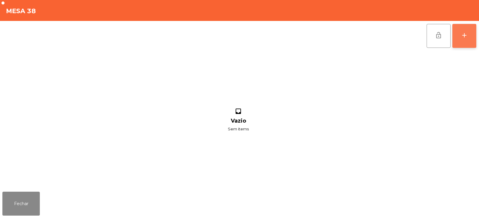
click at [465, 39] on button "add" at bounding box center [464, 36] width 24 height 24
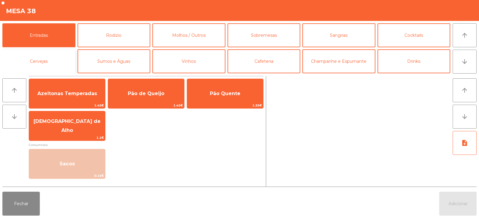
click at [65, 62] on button "Cervejas" at bounding box center [38, 61] width 73 height 24
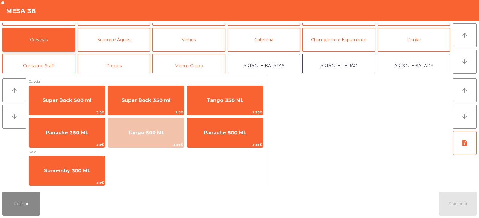
scroll to position [27, 0]
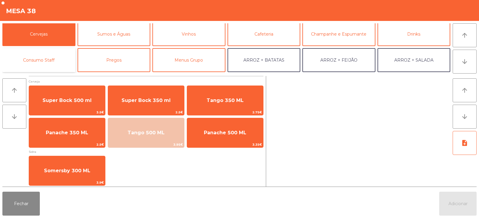
click at [58, 58] on button "Consumo Staff" at bounding box center [38, 60] width 73 height 24
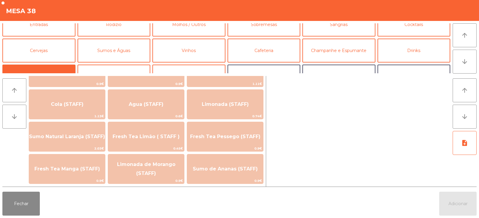
scroll to position [0, 0]
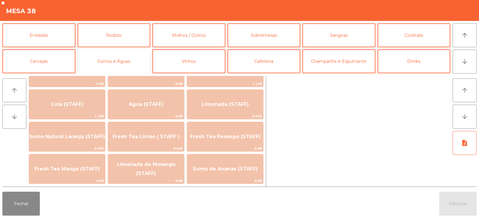
click at [137, 60] on button "Sumos e Águas" at bounding box center [113, 61] width 73 height 24
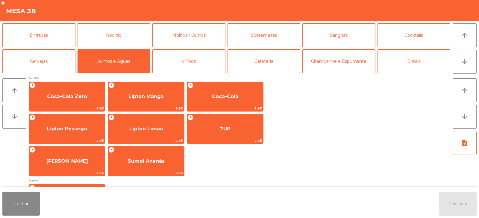
scroll to position [102, 0]
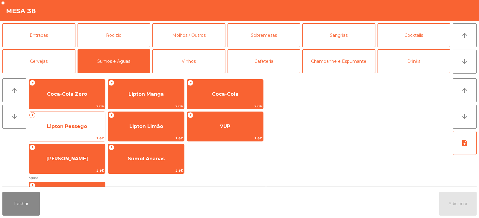
click at [96, 125] on span "Lipton Pessego" at bounding box center [67, 126] width 76 height 16
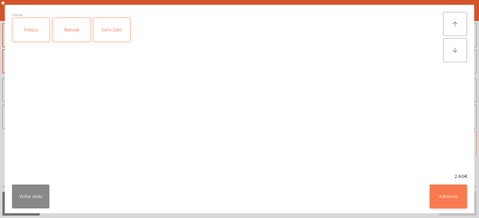
click at [448, 200] on button "Adicionar" at bounding box center [447, 197] width 37 height 24
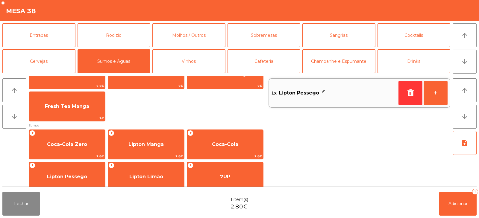
scroll to position [51, 0]
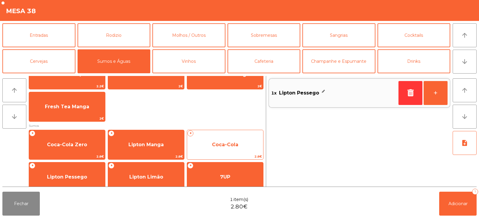
click at [232, 148] on span "Coca-Cola" at bounding box center [225, 145] width 76 height 16
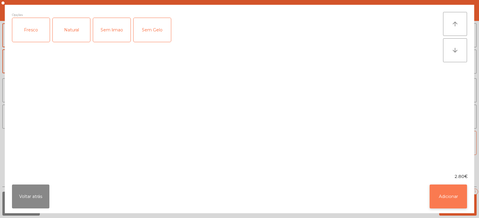
click at [454, 200] on button "Adicionar" at bounding box center [447, 197] width 37 height 24
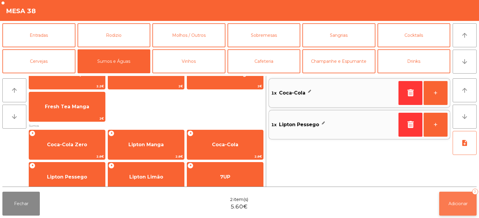
click at [457, 208] on button "Adicionar 2" at bounding box center [457, 204] width 37 height 24
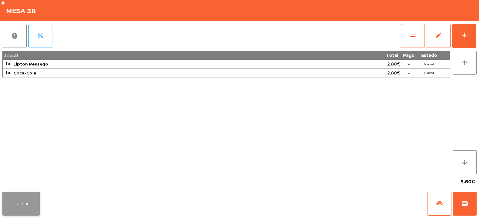
click at [33, 205] on button "Fechar" at bounding box center [20, 204] width 37 height 24
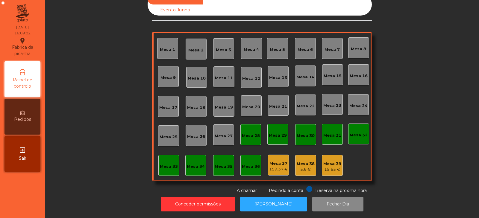
scroll to position [0, 0]
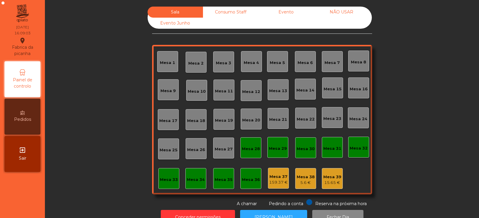
click at [281, 13] on div "Evento" at bounding box center [285, 12] width 55 height 11
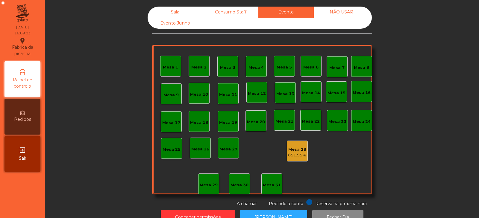
click at [299, 155] on div "651.95 €" at bounding box center [297, 155] width 19 height 6
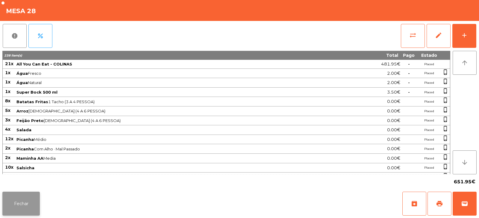
click at [34, 200] on button "Fechar" at bounding box center [20, 204] width 37 height 24
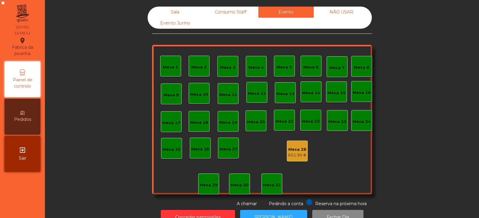
click at [188, 12] on div "Sala" at bounding box center [175, 12] width 55 height 11
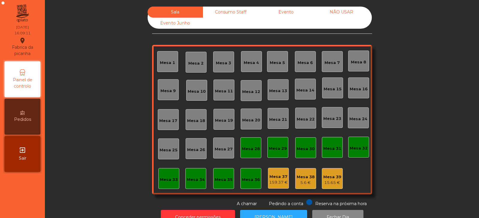
scroll to position [18, 0]
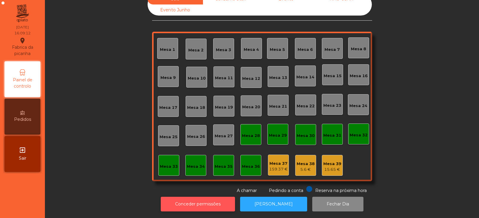
click at [225, 198] on button "Conceder permissões" at bounding box center [198, 204] width 74 height 15
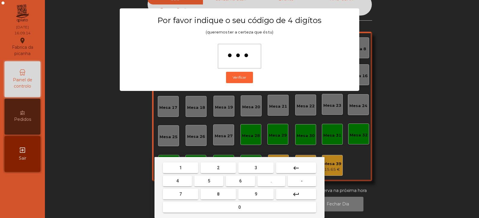
type input "****"
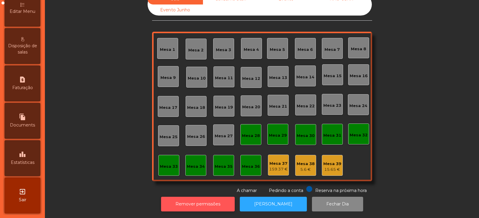
scroll to position [145, 0]
click at [26, 158] on icon "leaderboard" at bounding box center [22, 154] width 7 height 7
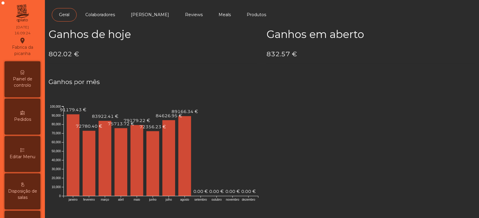
click at [29, 82] on span "Painel de controlo" at bounding box center [22, 82] width 33 height 13
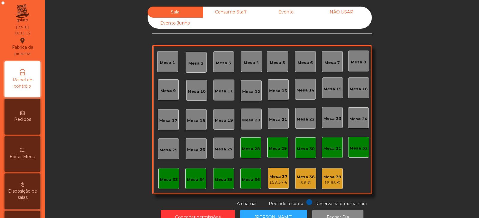
scroll to position [18, 0]
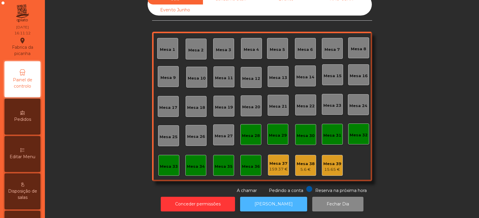
click at [256, 203] on button "[PERSON_NAME]" at bounding box center [273, 204] width 67 height 15
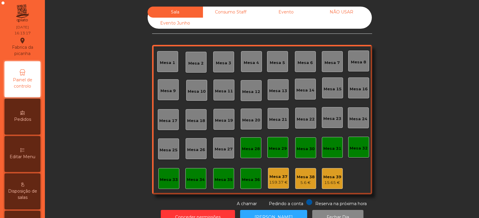
click at [292, 11] on div "Evento" at bounding box center [285, 12] width 55 height 11
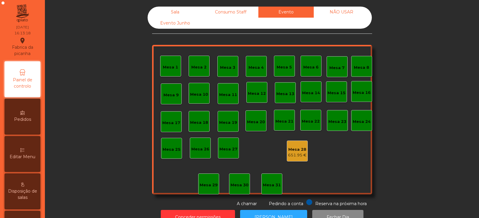
click at [293, 142] on div "Mesa 28 651.95 €" at bounding box center [297, 151] width 21 height 21
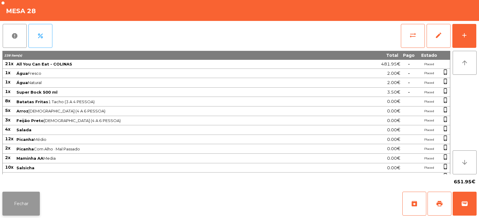
click at [16, 201] on button "Fechar" at bounding box center [20, 204] width 37 height 24
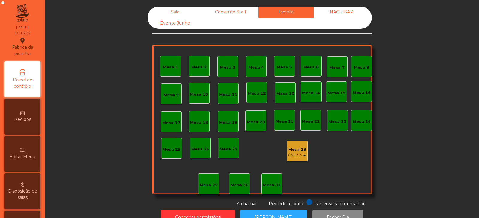
scroll to position [18, 0]
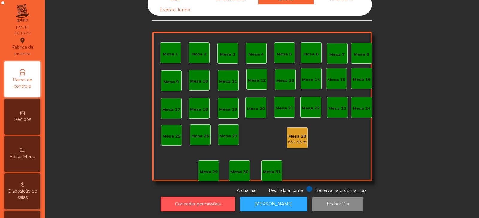
click at [215, 202] on button "Conceder permissões" at bounding box center [198, 204] width 74 height 15
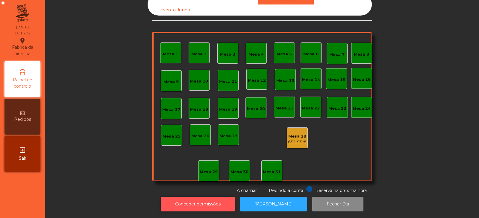
click at [180, 197] on button "Conceder permissões" at bounding box center [198, 204] width 74 height 15
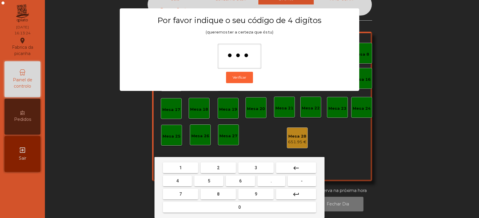
type input "****"
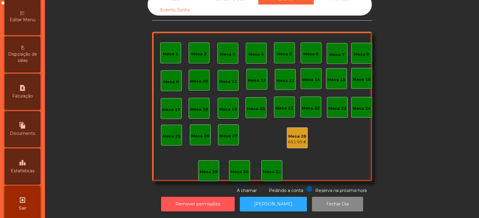
scroll to position [145, 0]
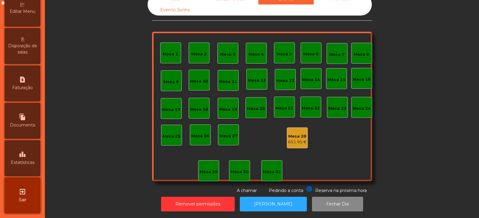
click at [29, 165] on span "Estatísticas" at bounding box center [23, 162] width 24 height 6
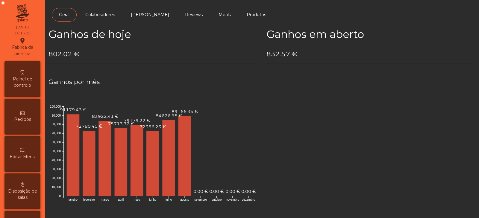
click at [25, 95] on div "Painel de controlo" at bounding box center [22, 79] width 36 height 36
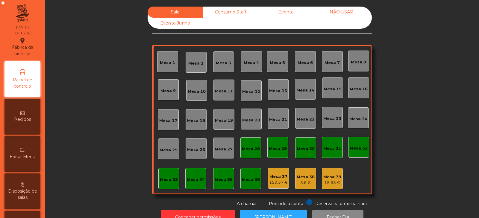
scroll to position [18, 0]
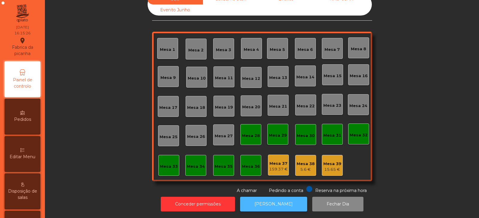
click at [257, 201] on button "[PERSON_NAME]" at bounding box center [273, 204] width 67 height 15
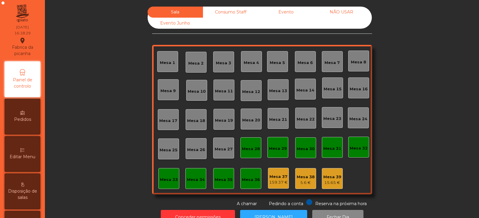
click at [221, 14] on div "Consumo Staff" at bounding box center [230, 12] width 55 height 11
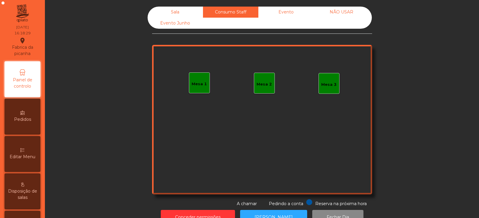
click at [287, 16] on div "Evento" at bounding box center [285, 12] width 55 height 11
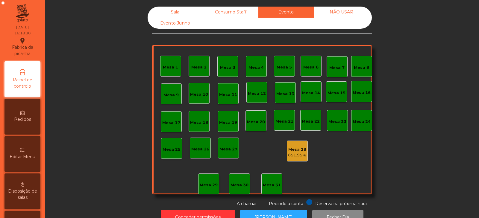
click at [345, 13] on div "NÃO USAR" at bounding box center [341, 12] width 55 height 11
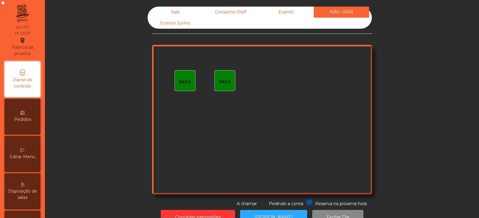
click at [173, 27] on div "Evento Junho" at bounding box center [175, 23] width 55 height 11
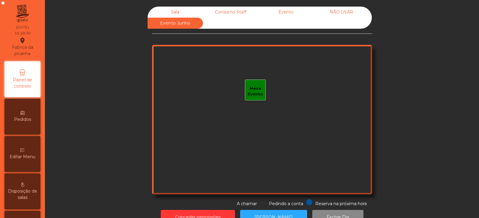
click at [164, 12] on div "Sala" at bounding box center [175, 12] width 55 height 11
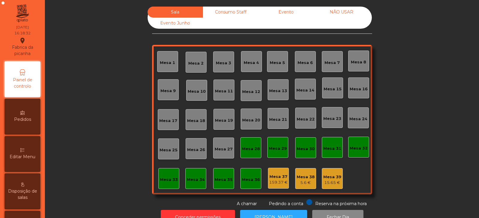
scroll to position [18, 0]
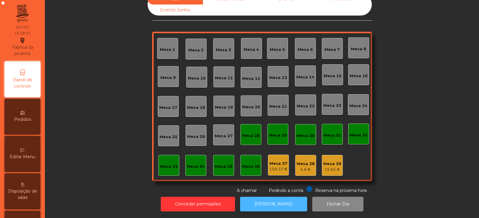
click at [263, 197] on button "[PERSON_NAME]" at bounding box center [273, 204] width 67 height 15
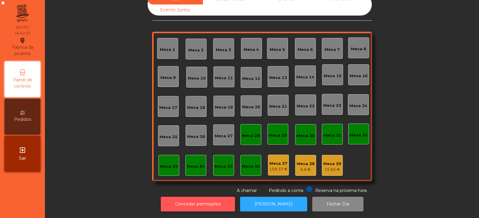
click at [185, 200] on button "Conceder permissões" at bounding box center [198, 204] width 74 height 15
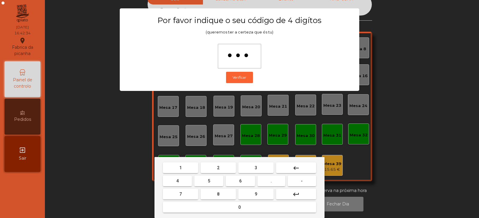
type input "****"
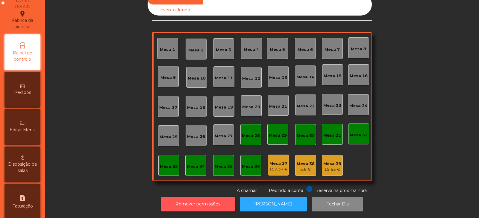
scroll to position [31, 0]
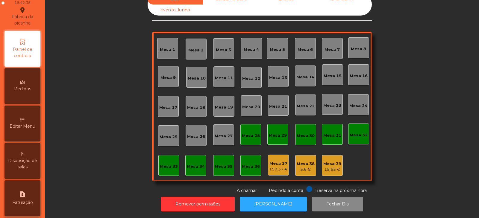
click at [26, 133] on div "Editar Menu" at bounding box center [22, 124] width 36 height 36
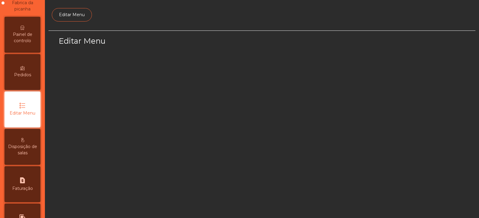
scroll to position [45, 0]
select select "*"
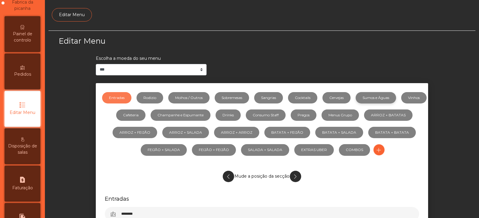
click at [396, 99] on link "Sumos e Águas" at bounding box center [375, 97] width 40 height 11
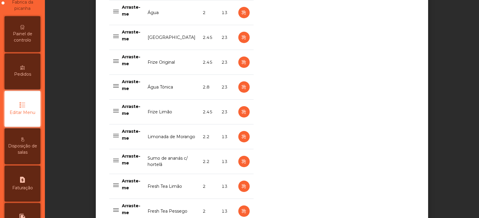
scroll to position [523, 0]
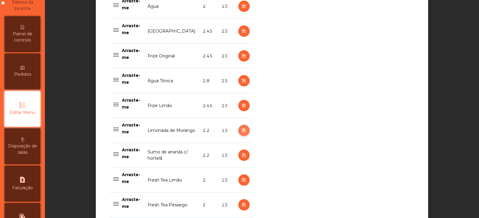
click at [243, 131] on icon "button" at bounding box center [243, 130] width 7 height 7
select select "***"
select select "**"
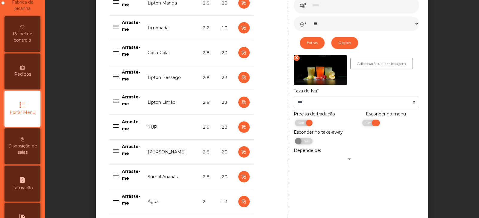
click at [369, 125] on span "Sim" at bounding box center [368, 123] width 15 height 7
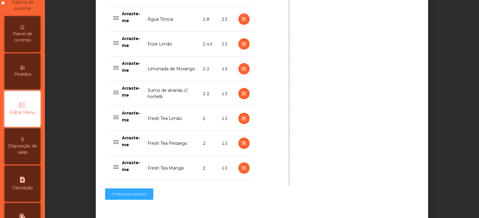
scroll to position [622, 0]
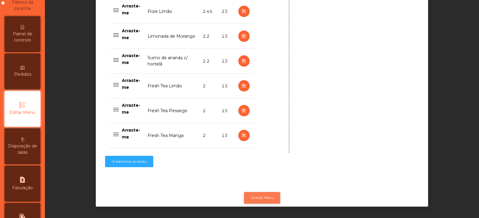
click at [263, 194] on button "Gravar Menu" at bounding box center [262, 197] width 36 height 11
click at [255, 195] on button "Gravar Menu" at bounding box center [262, 197] width 36 height 11
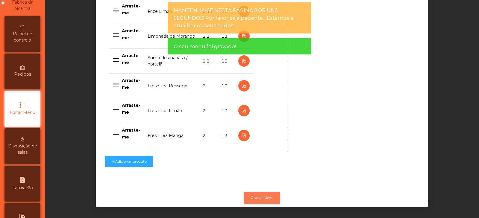
scroll to position [0, 0]
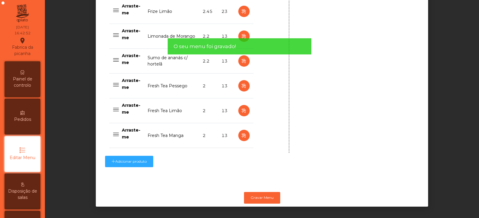
click at [28, 77] on span "Painel de controlo" at bounding box center [22, 82] width 33 height 13
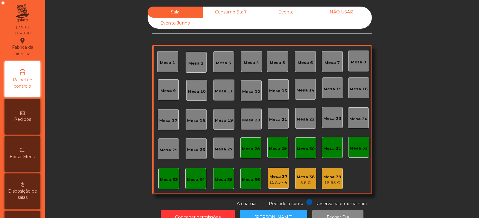
scroll to position [18, 0]
